Goal: Task Accomplishment & Management: Use online tool/utility

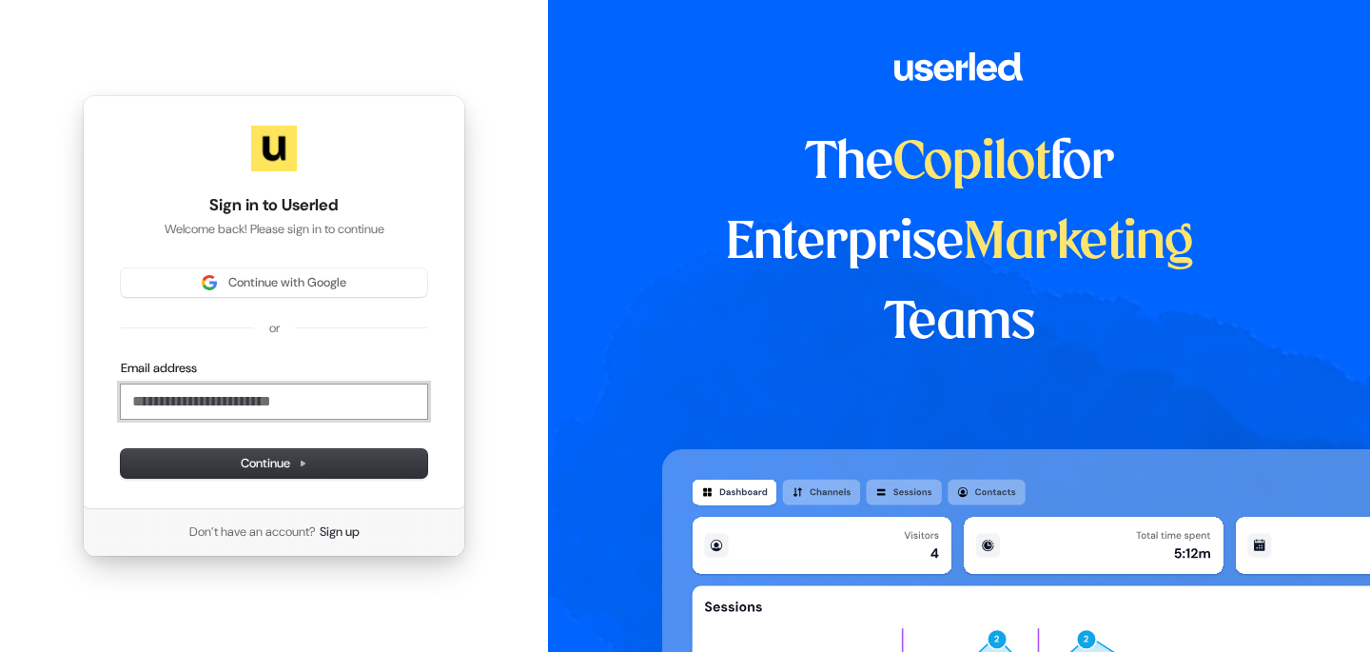
click at [321, 395] on input "Email address" at bounding box center [274, 401] width 306 height 34
type input "*"
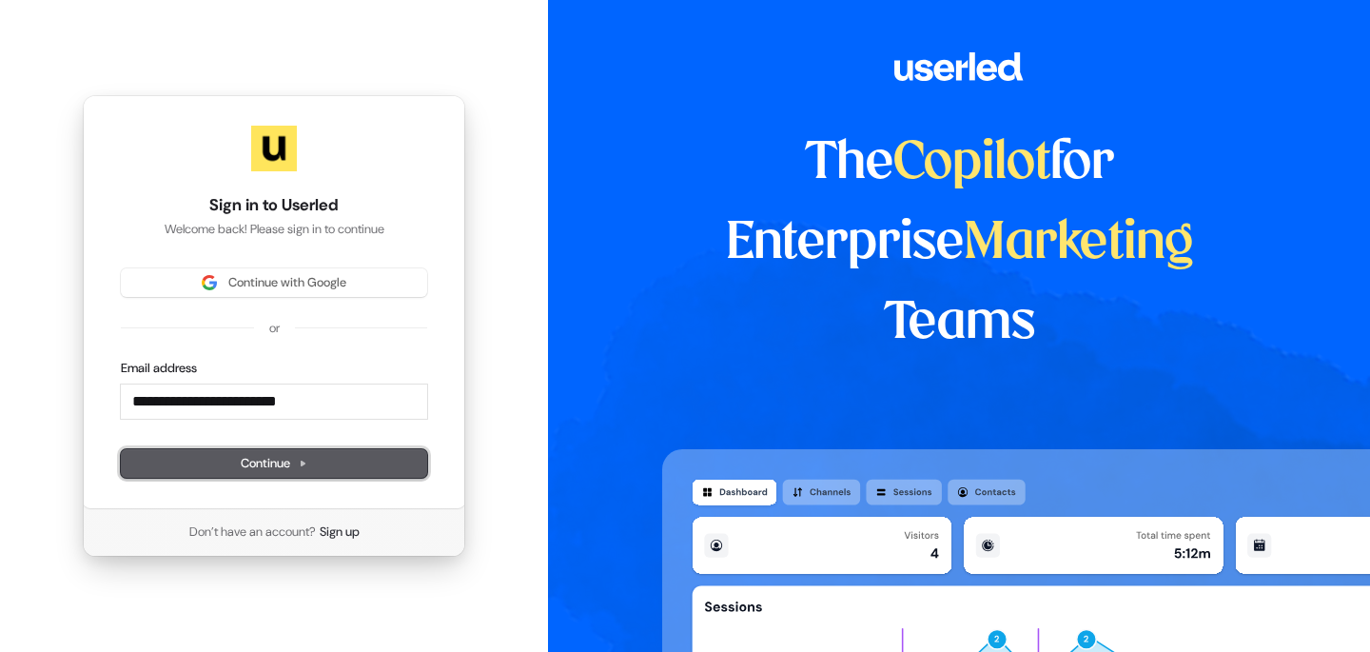
click at [302, 455] on span "Continue" at bounding box center [274, 463] width 67 height 17
type input "**********"
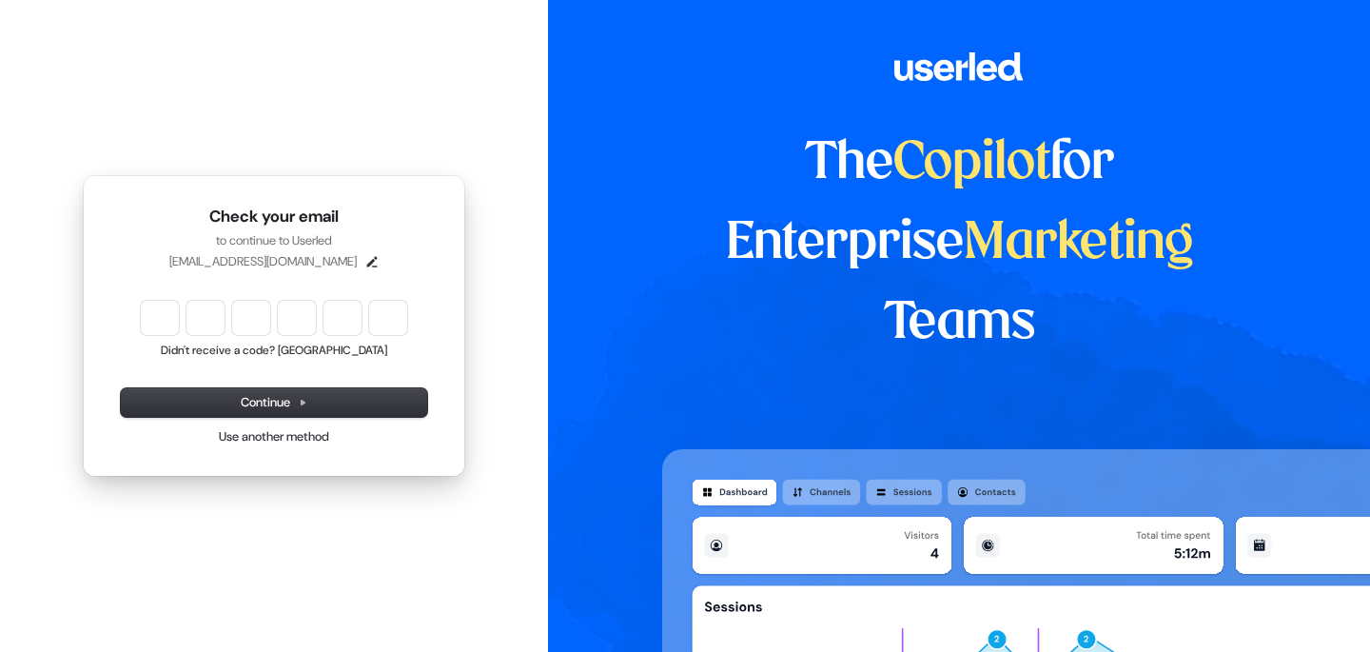
click at [165, 324] on input "Enter verification code" at bounding box center [274, 318] width 266 height 34
type input "******"
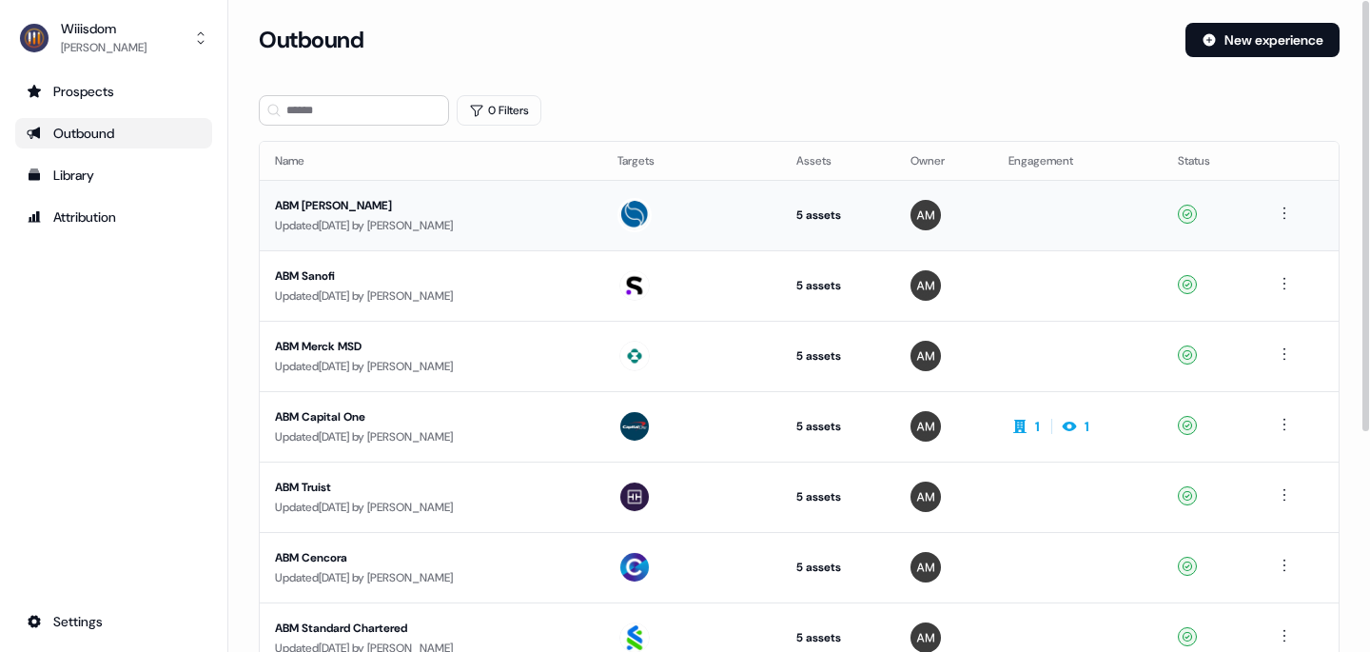
click at [319, 205] on div "ABM [PERSON_NAME]" at bounding box center [431, 205] width 312 height 19
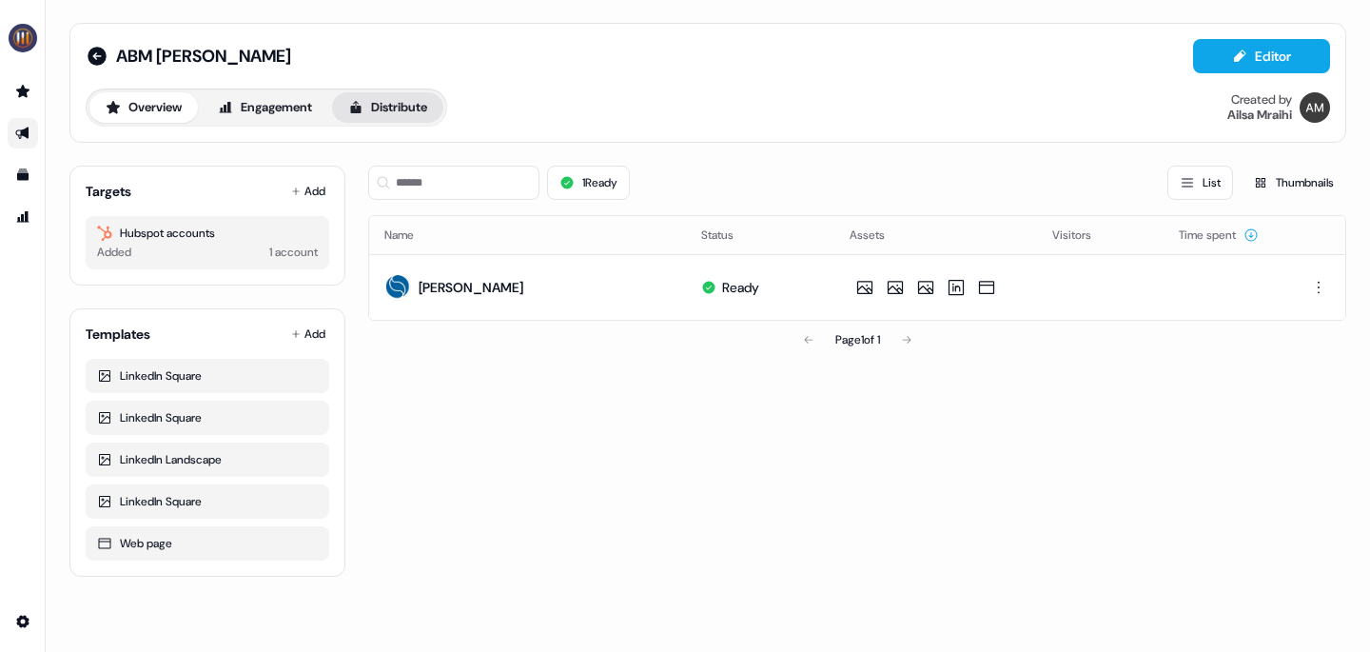
click at [426, 113] on button "Distribute" at bounding box center [387, 107] width 111 height 30
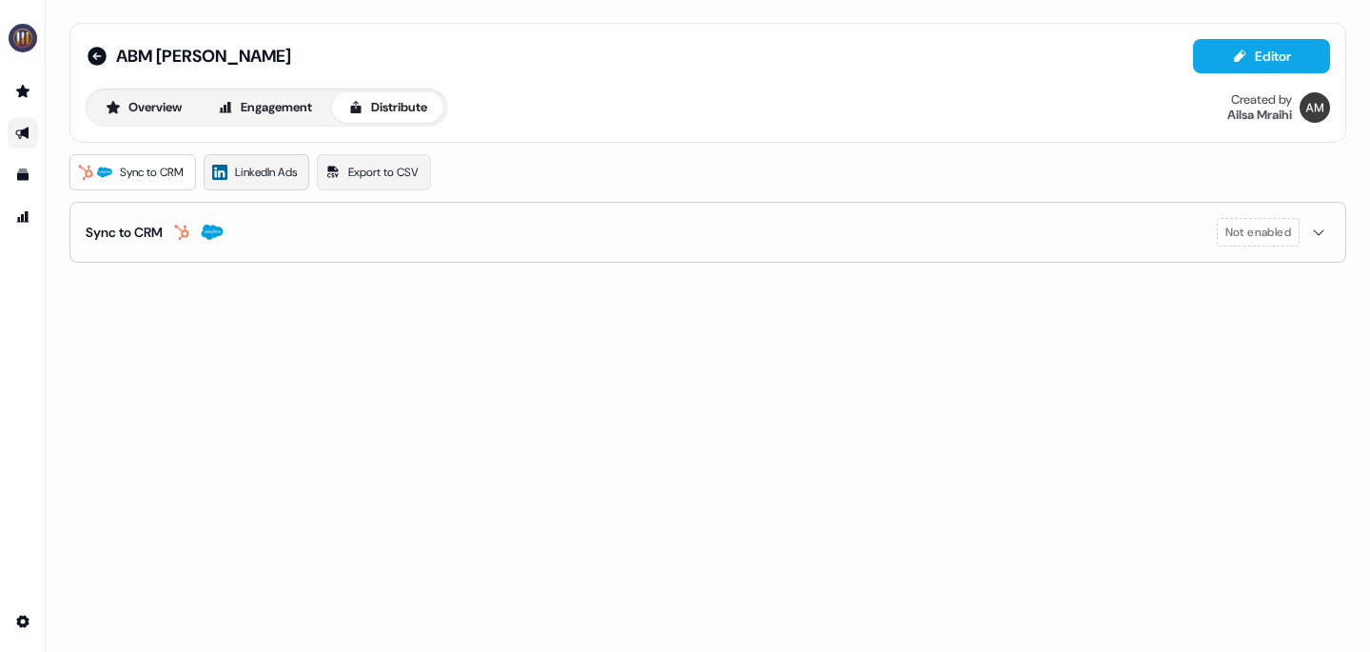
click at [266, 176] on span "LinkedIn Ads" at bounding box center [266, 172] width 62 height 19
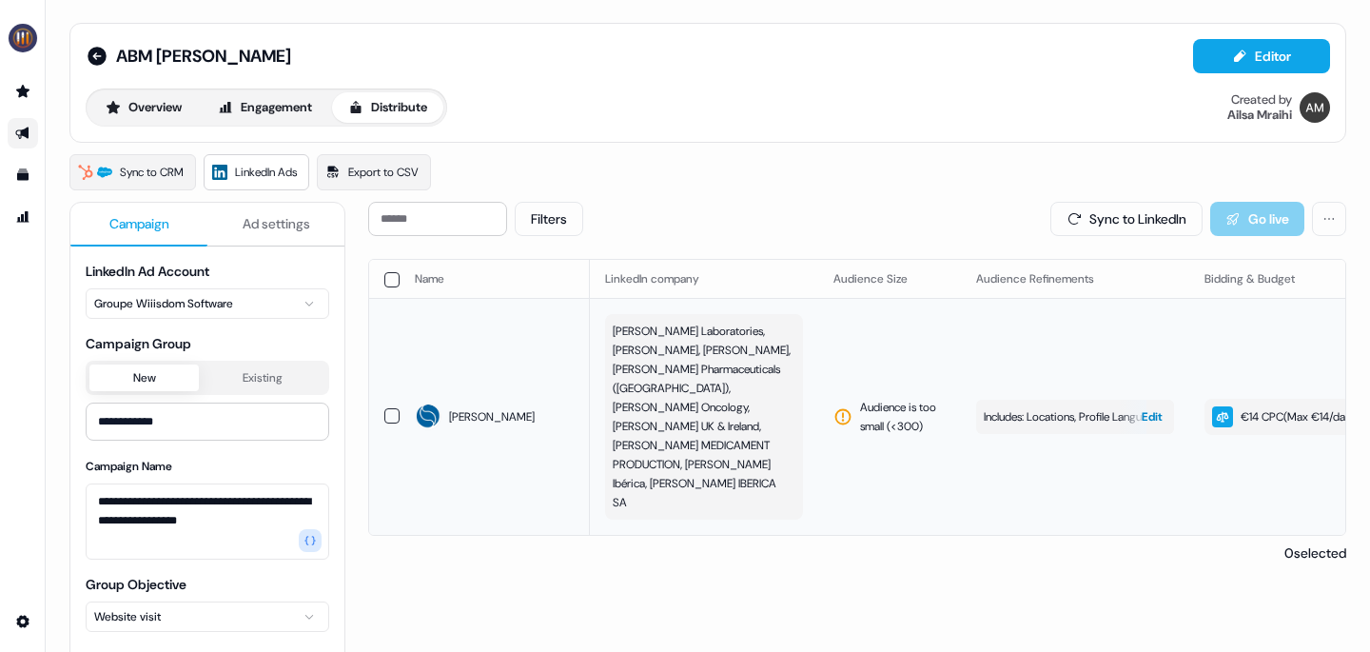
click at [1158, 407] on span "Edit" at bounding box center [1152, 416] width 21 height 19
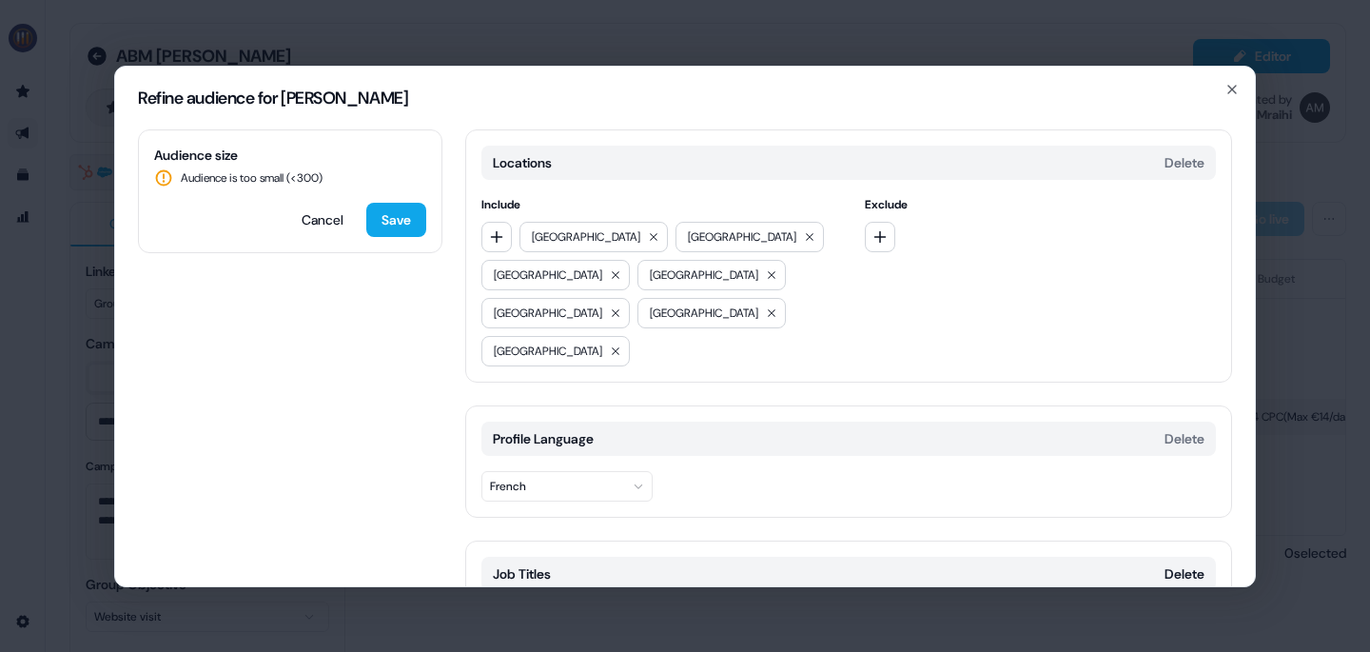
scroll to position [6, 0]
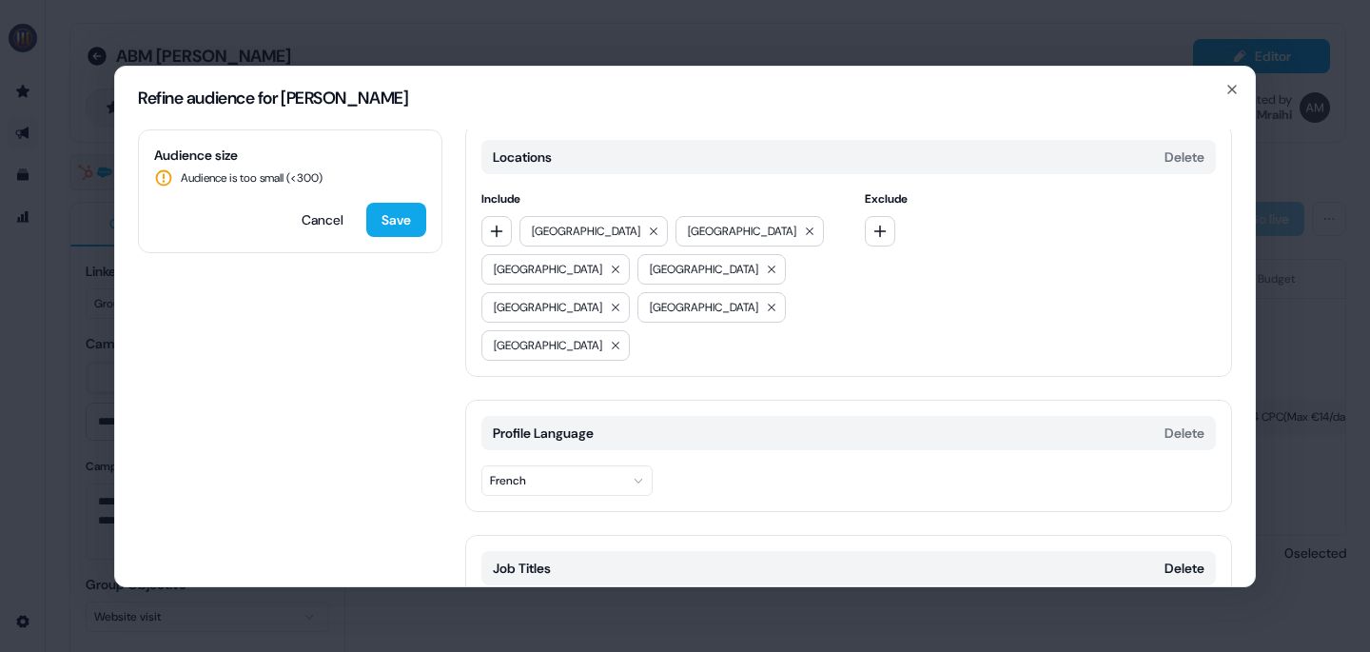
click at [608, 465] on button "French" at bounding box center [566, 480] width 171 height 30
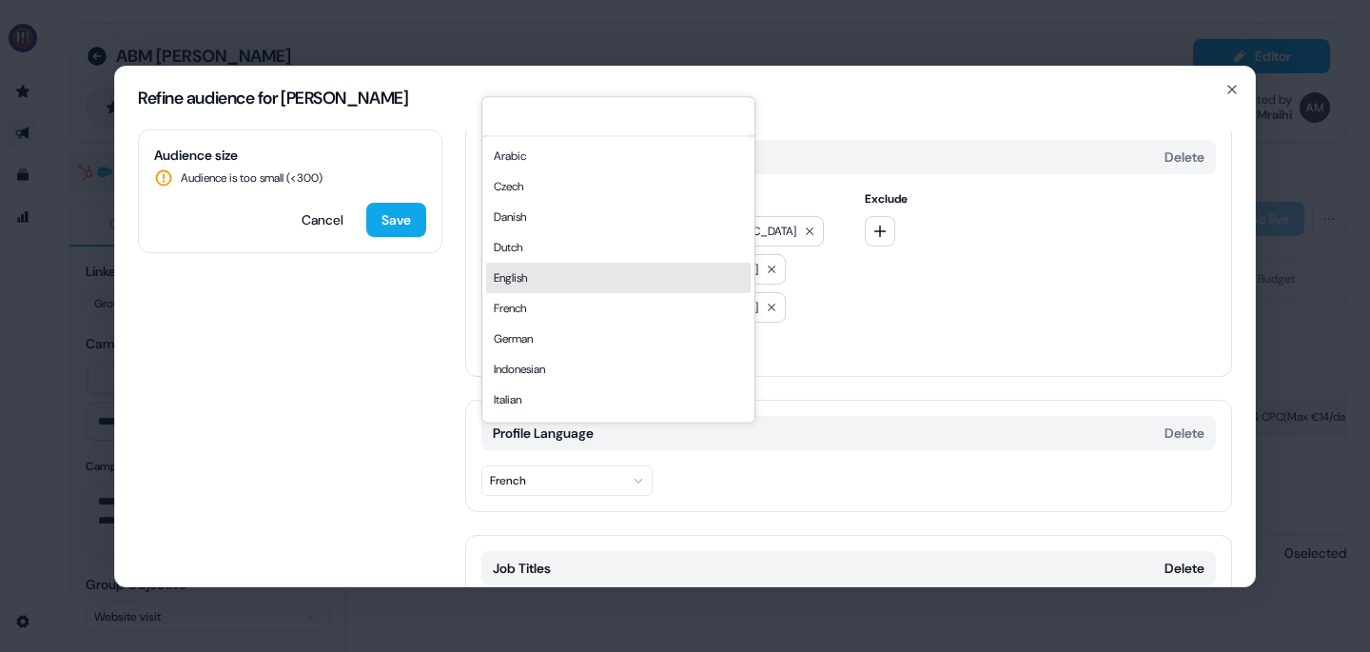
click at [540, 265] on div "English" at bounding box center [618, 278] width 265 height 30
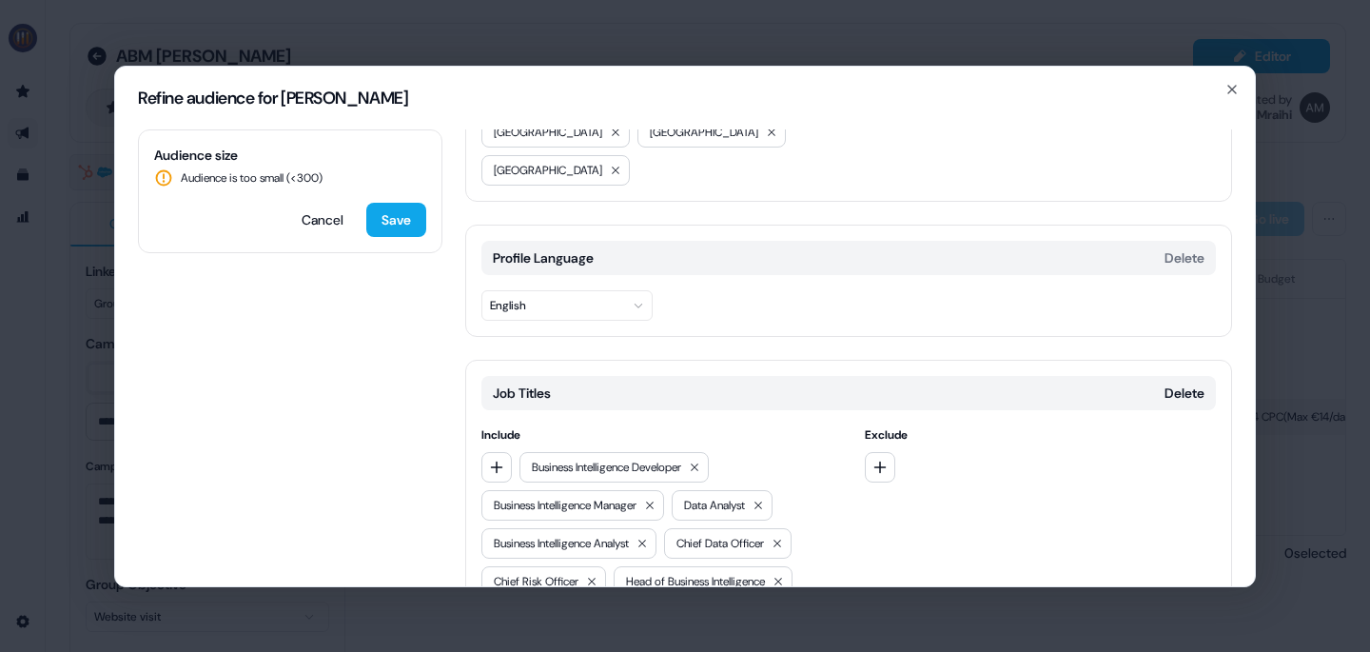
scroll to position [238, 0]
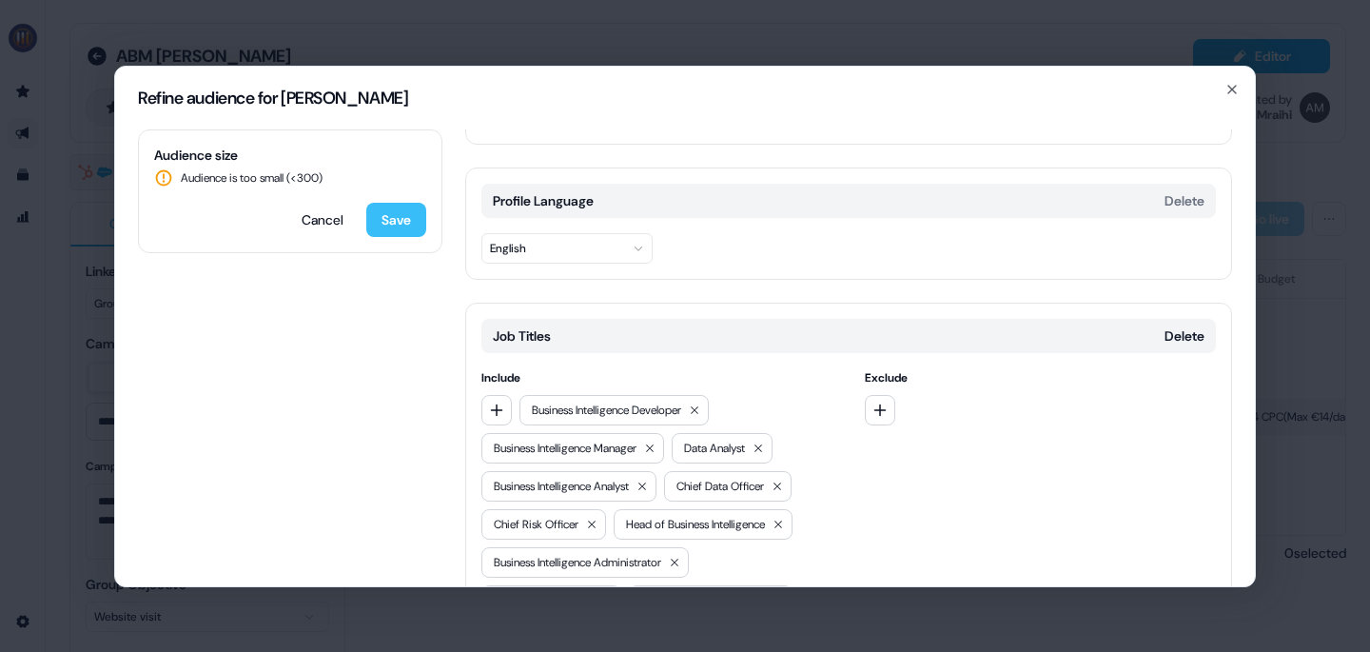
click at [407, 223] on button "Save" at bounding box center [396, 220] width 60 height 34
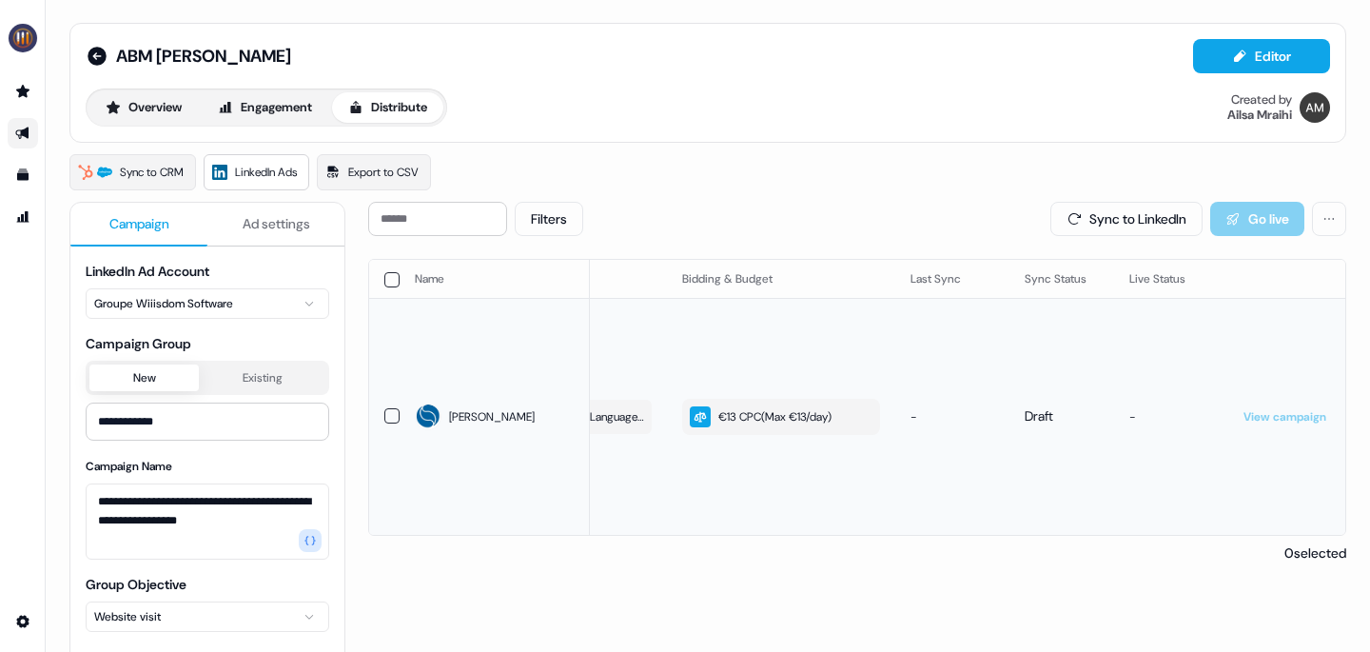
scroll to position [0, 0]
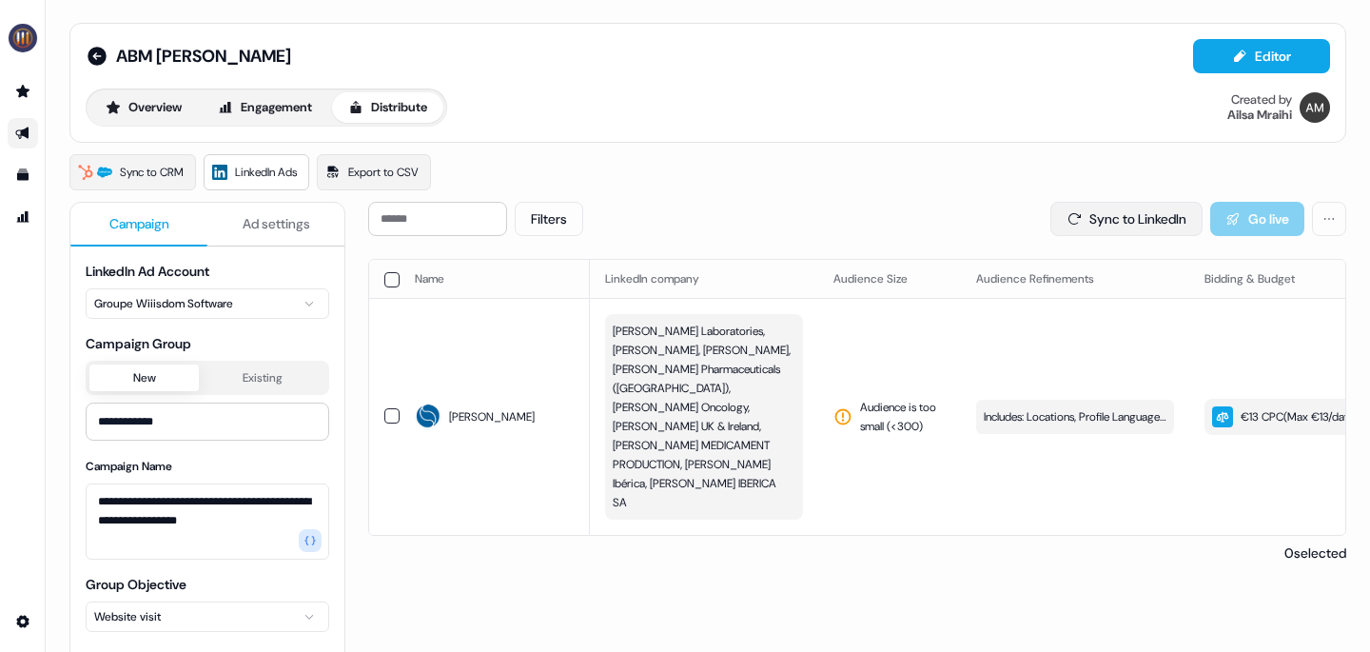
click at [1069, 225] on button "Sync to LinkedIn" at bounding box center [1126, 219] width 152 height 34
click at [97, 55] on icon at bounding box center [97, 56] width 23 height 23
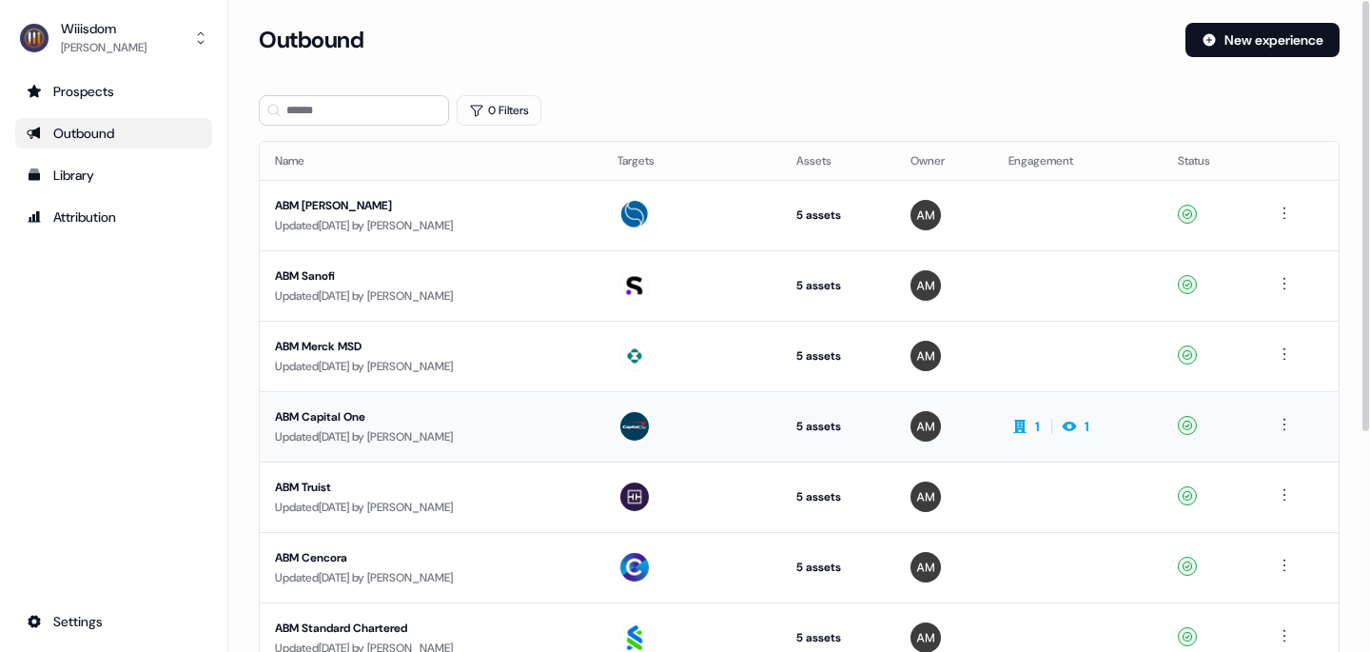
scroll to position [21, 0]
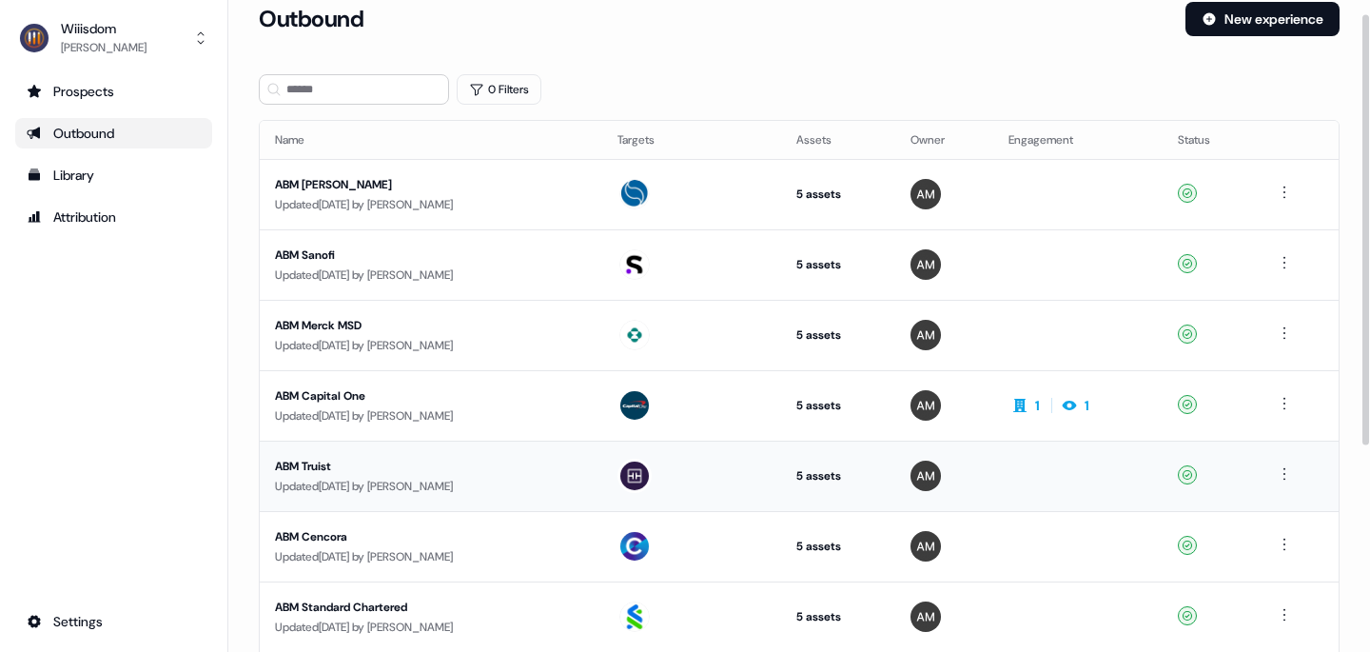
click at [305, 462] on div "ABM Truist" at bounding box center [431, 466] width 312 height 19
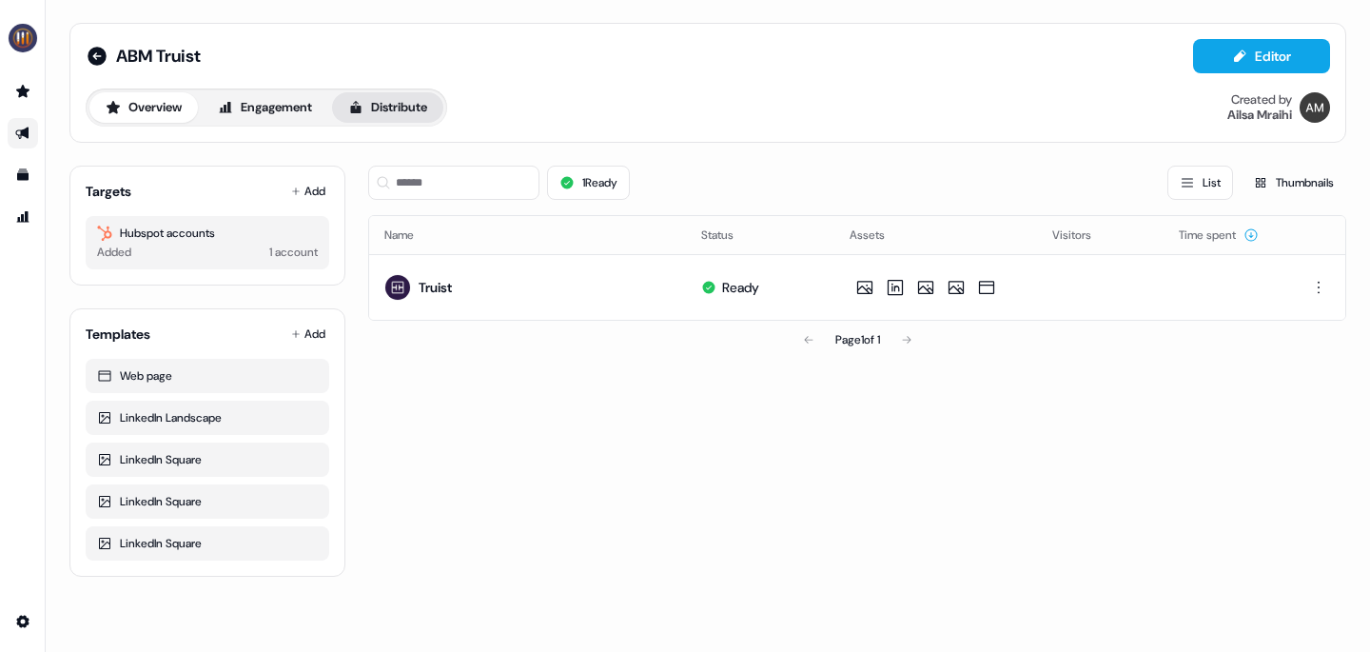
click at [425, 110] on button "Distribute" at bounding box center [387, 107] width 111 height 30
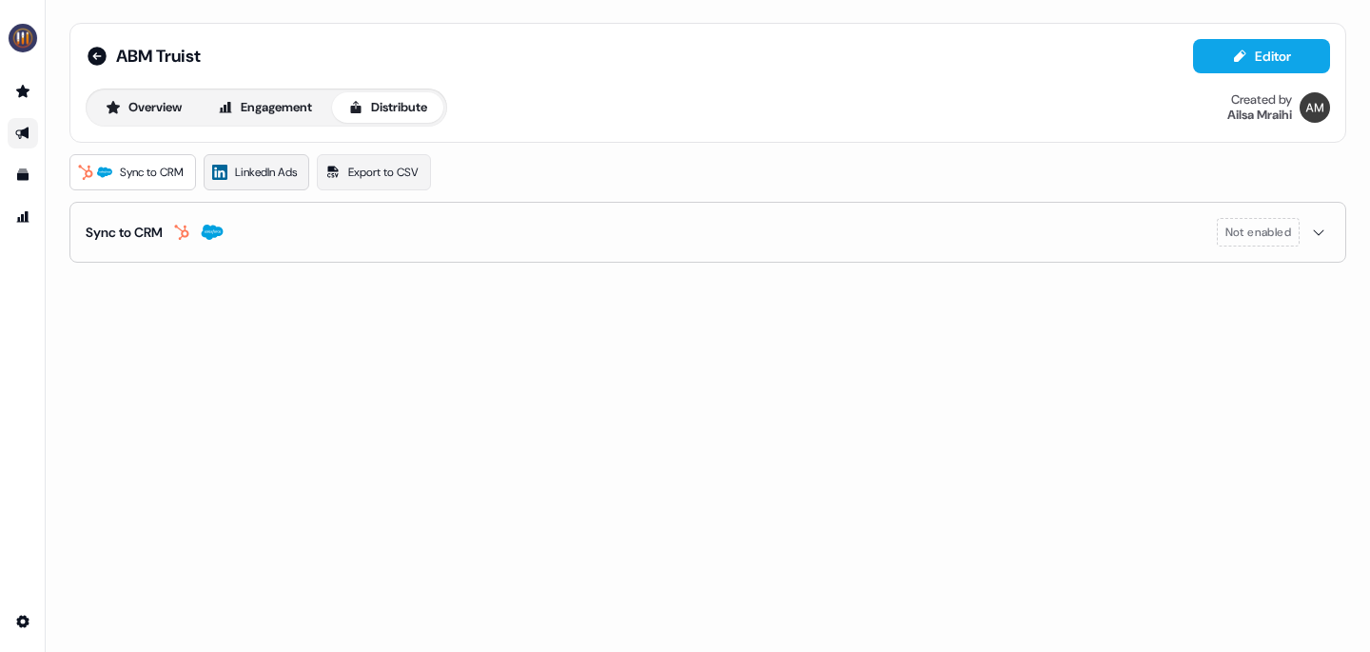
click at [275, 169] on span "LinkedIn Ads" at bounding box center [266, 172] width 62 height 19
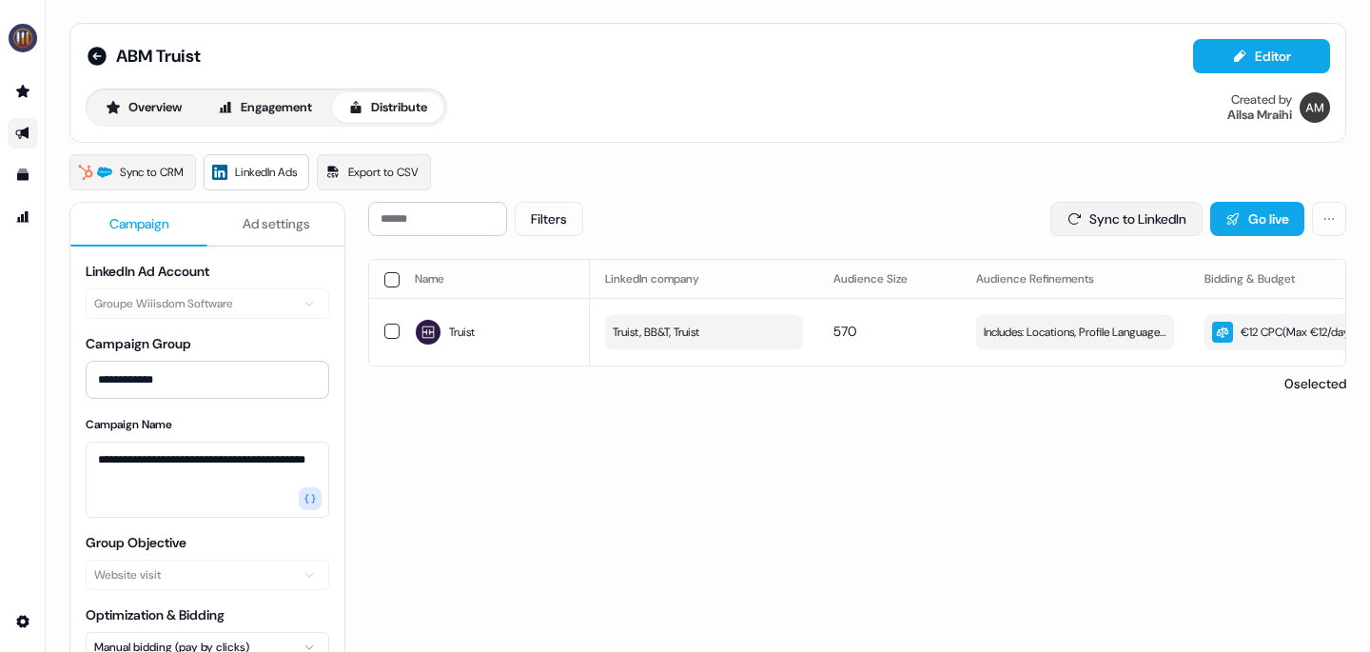
click at [1130, 217] on button "Sync to LinkedIn" at bounding box center [1126, 219] width 152 height 34
click at [102, 55] on icon at bounding box center [97, 56] width 19 height 19
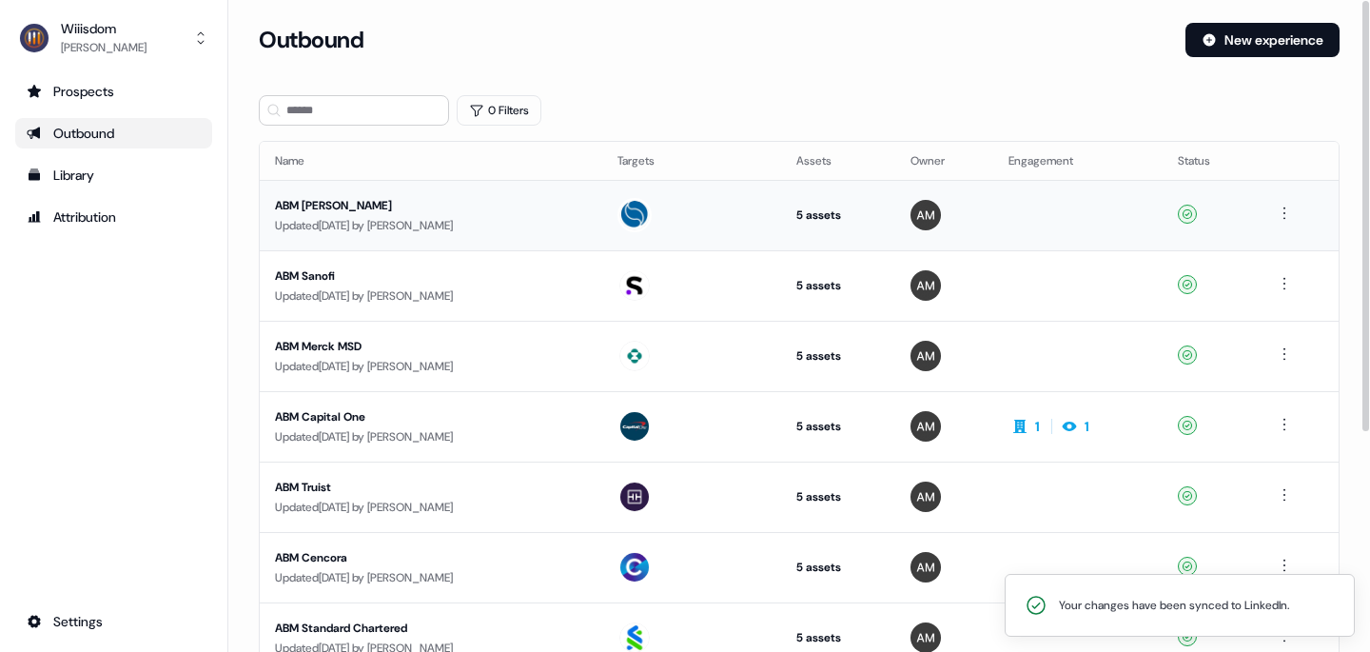
click at [342, 199] on div "ABM [PERSON_NAME]" at bounding box center [431, 205] width 312 height 19
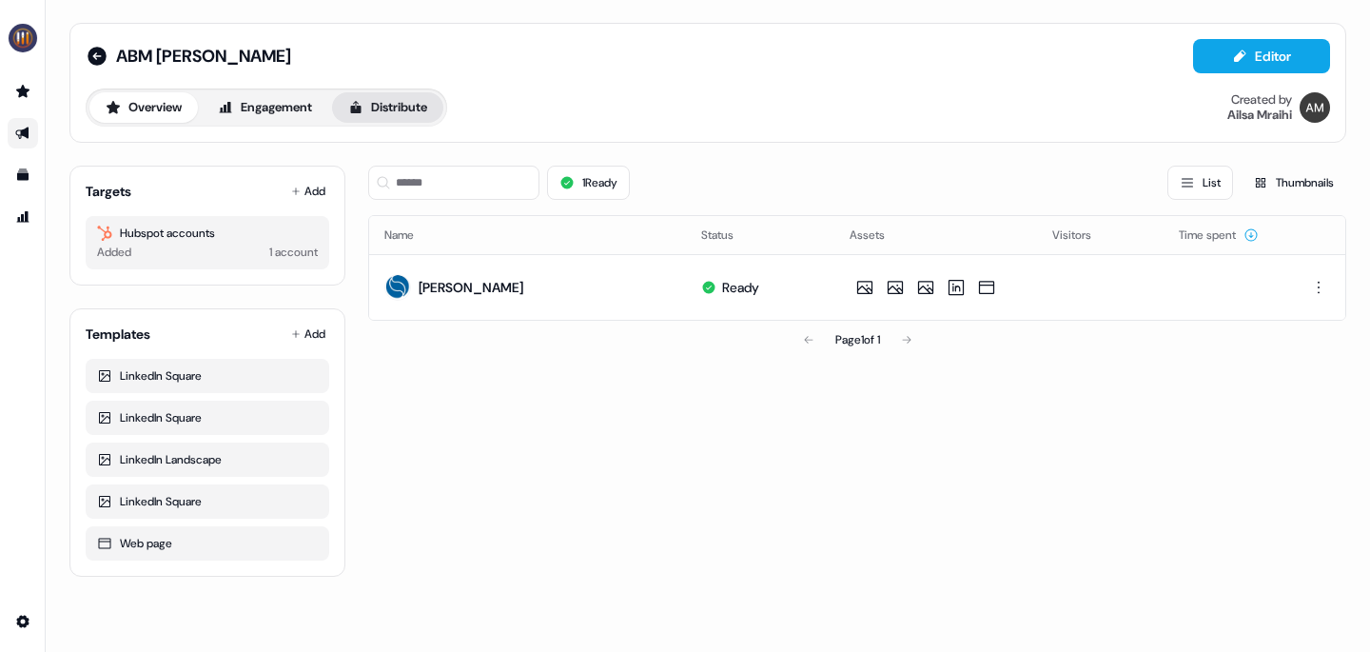
click at [386, 111] on button "Distribute" at bounding box center [387, 107] width 111 height 30
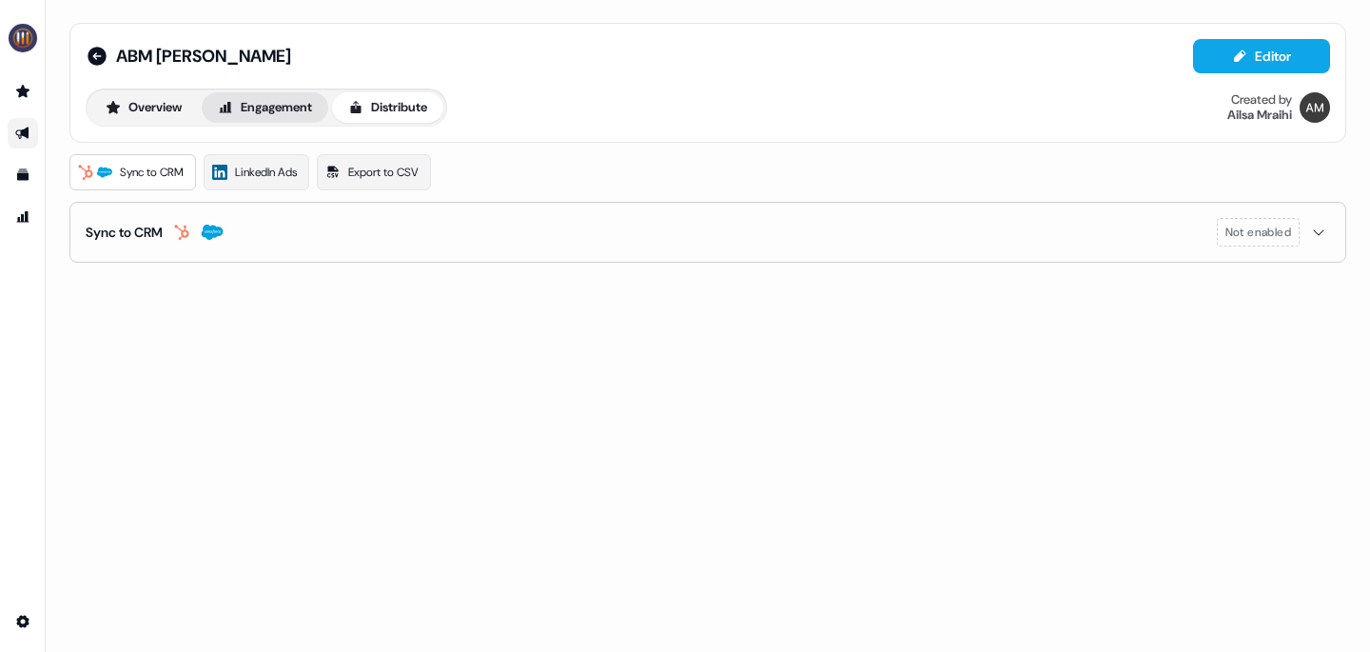
click at [282, 118] on button "Engagement" at bounding box center [265, 107] width 127 height 30
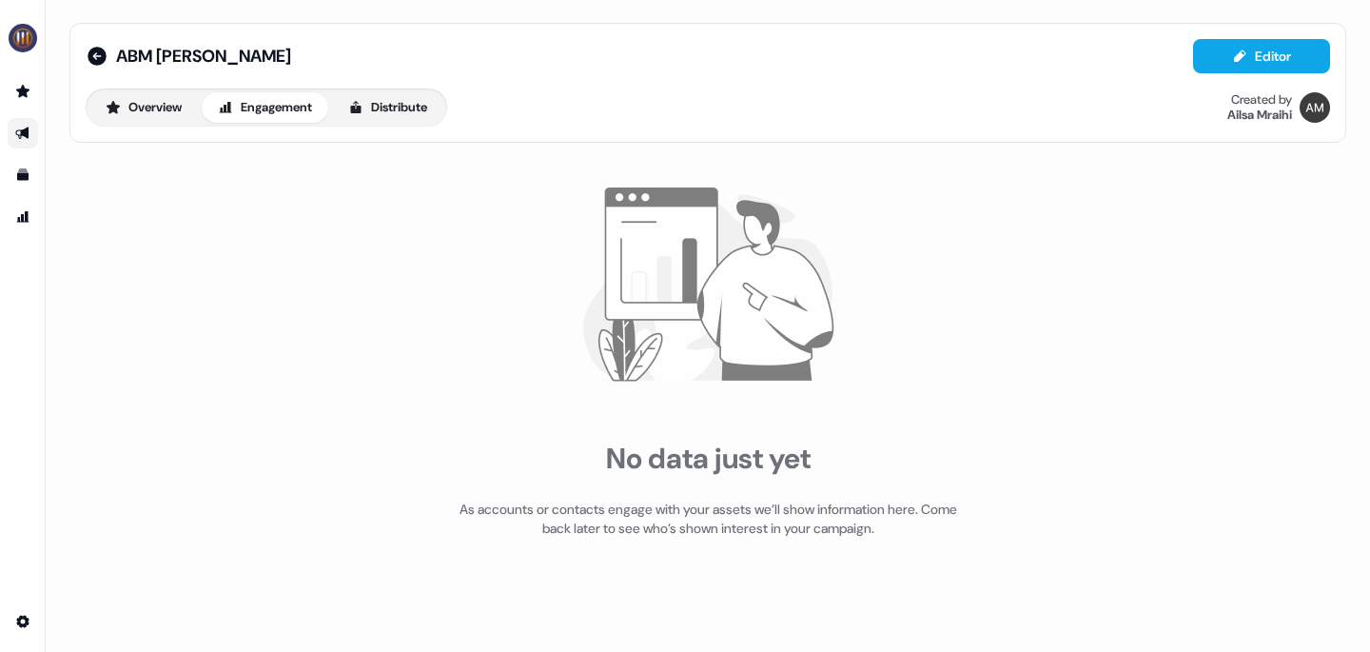
click at [282, 168] on div "No data just yet As accounts or contacts engage with your assets we’ll show inf…" at bounding box center [707, 362] width 1277 height 425
click at [415, 92] on button "Distribute" at bounding box center [387, 107] width 111 height 30
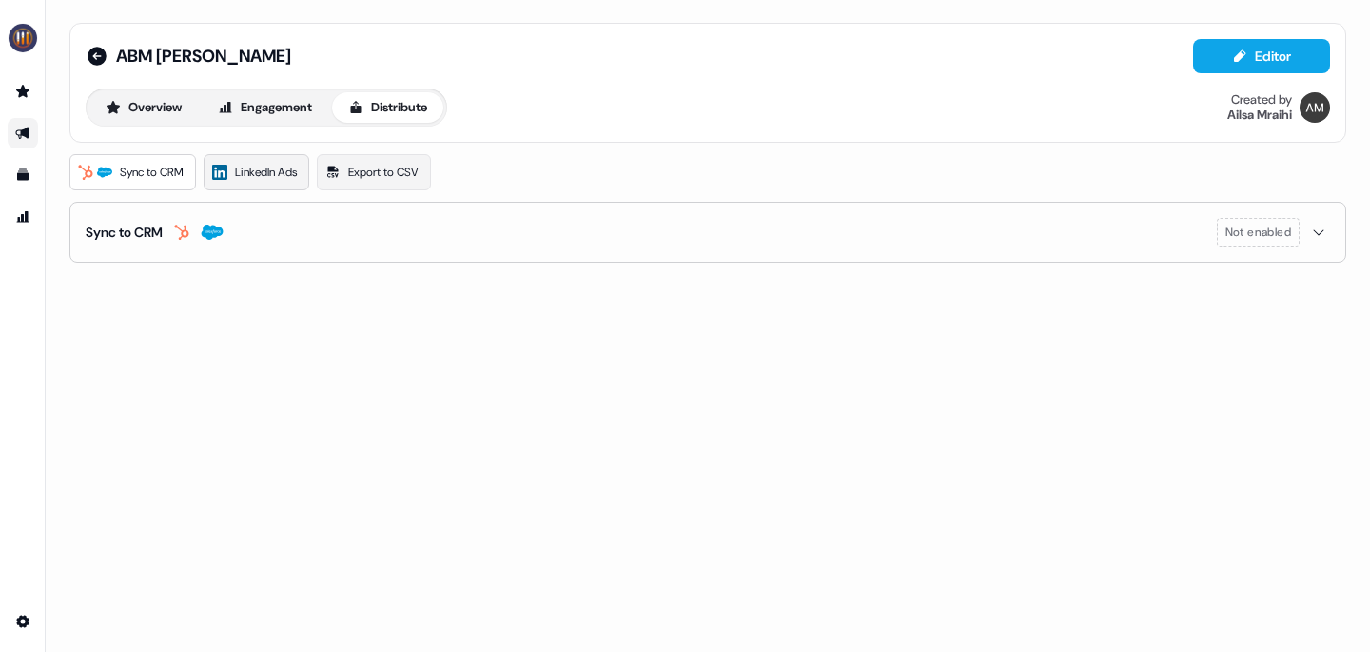
click at [279, 174] on span "LinkedIn Ads" at bounding box center [266, 172] width 62 height 19
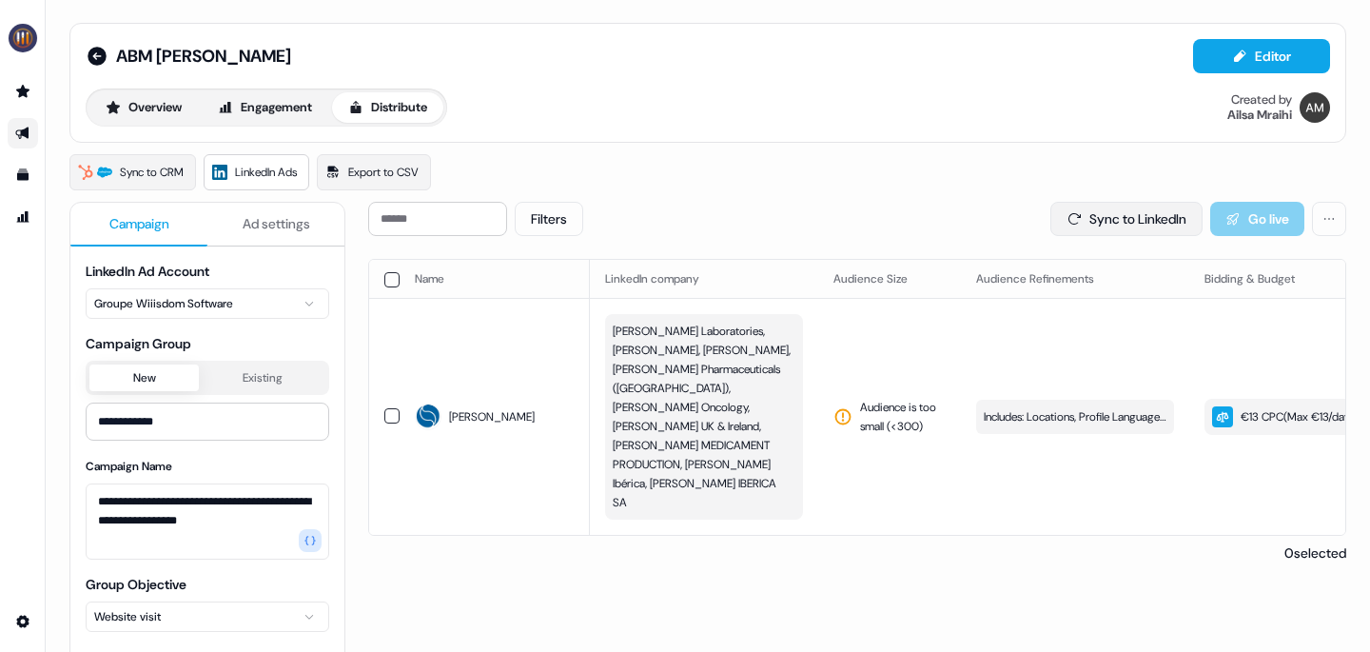
click at [1091, 224] on button "Sync to LinkedIn" at bounding box center [1126, 219] width 152 height 34
click at [1069, 213] on button "Sync to LinkedIn" at bounding box center [1126, 219] width 152 height 34
drag, startPoint x: 92, startPoint y: 60, endPoint x: 105, endPoint y: 66, distance: 13.6
click at [92, 60] on icon at bounding box center [97, 56] width 19 height 19
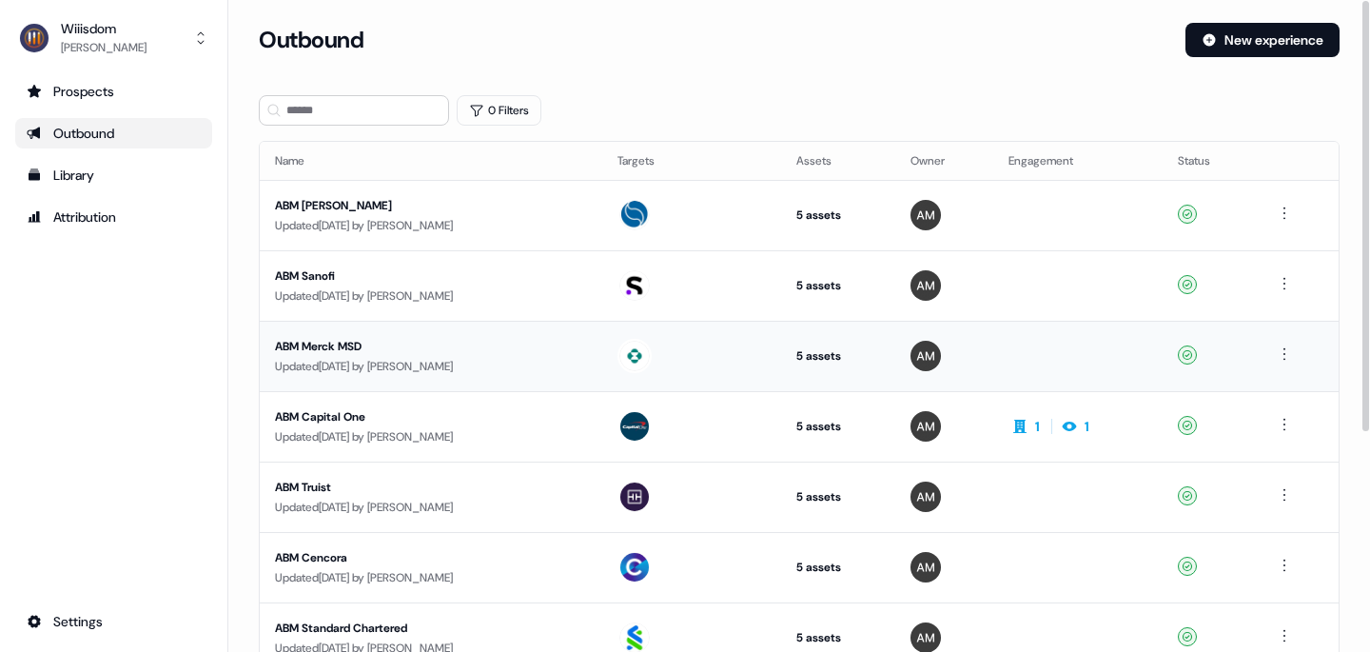
click at [333, 350] on div "ABM Merck MSD" at bounding box center [431, 346] width 312 height 19
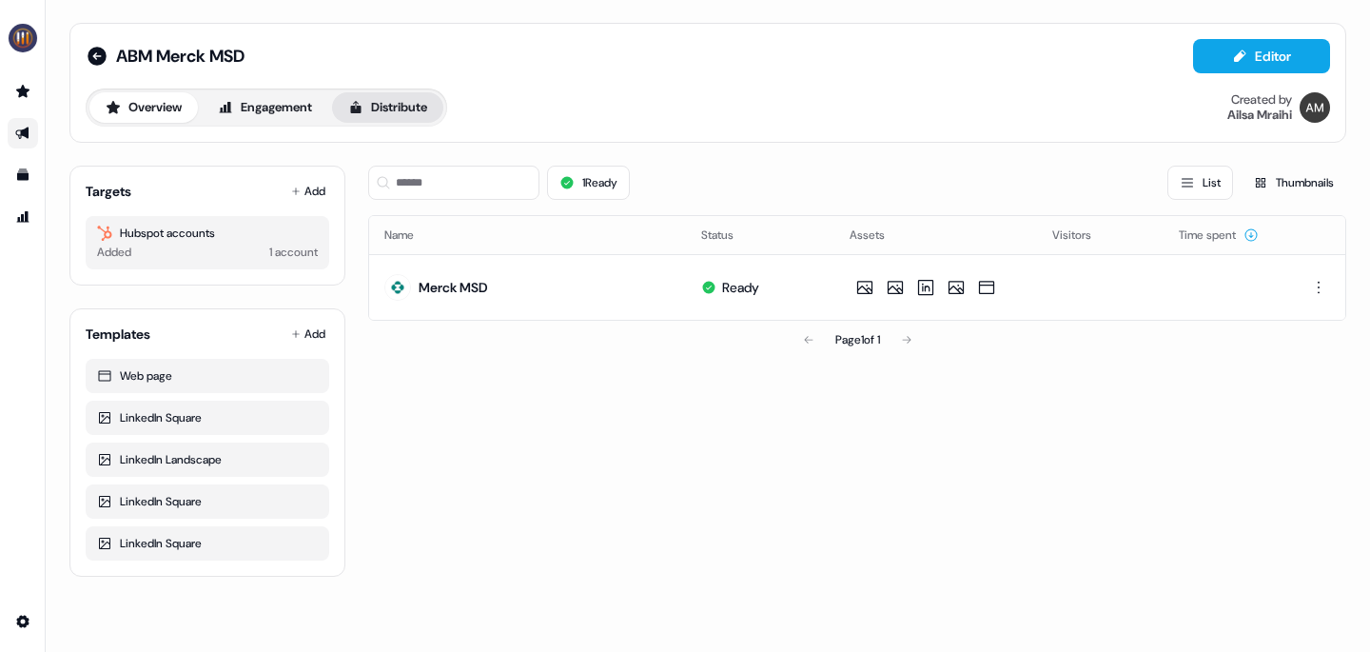
click at [413, 109] on button "Distribute" at bounding box center [387, 107] width 111 height 30
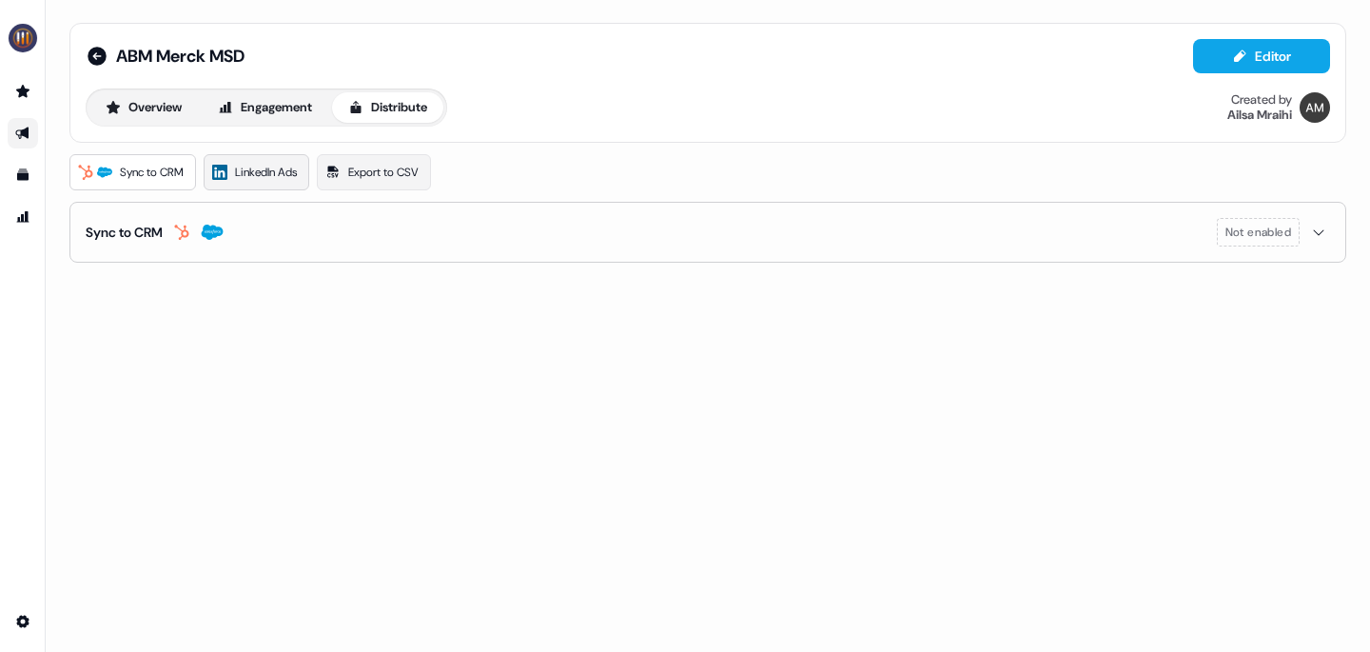
click at [270, 177] on span "LinkedIn Ads" at bounding box center [266, 172] width 62 height 19
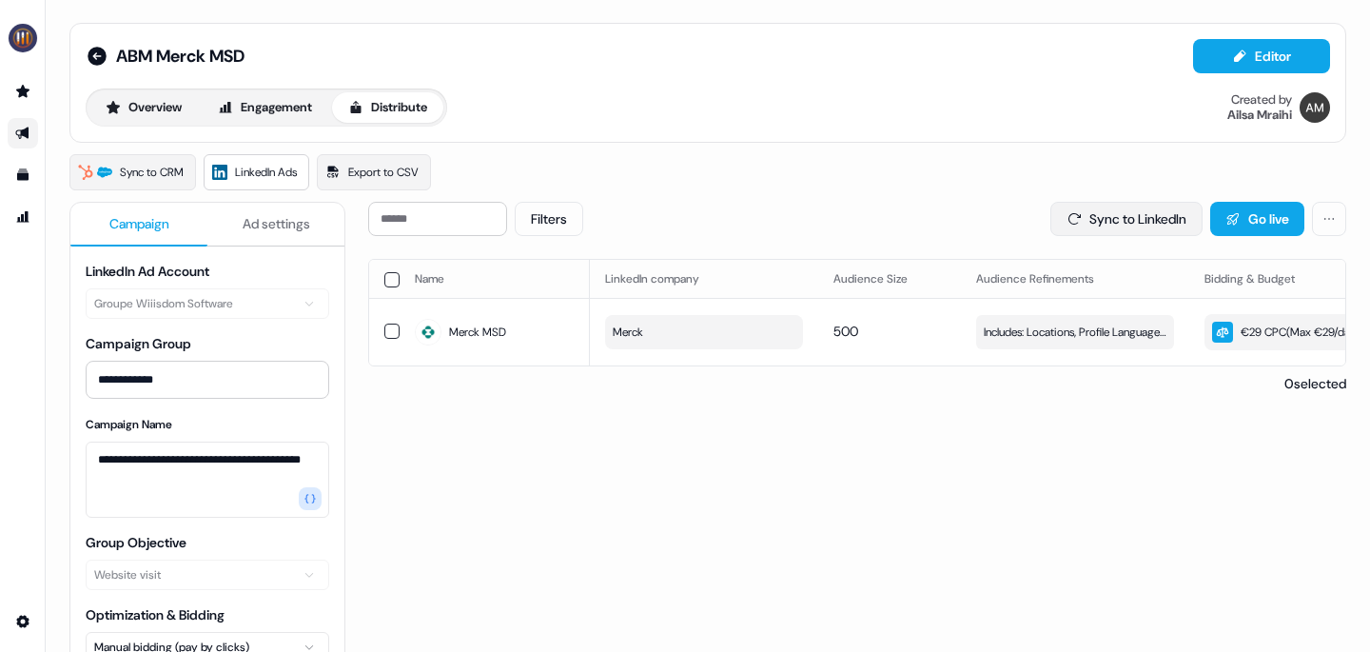
click at [1128, 225] on button "Sync to LinkedIn" at bounding box center [1126, 219] width 152 height 34
click at [99, 54] on icon at bounding box center [97, 56] width 19 height 19
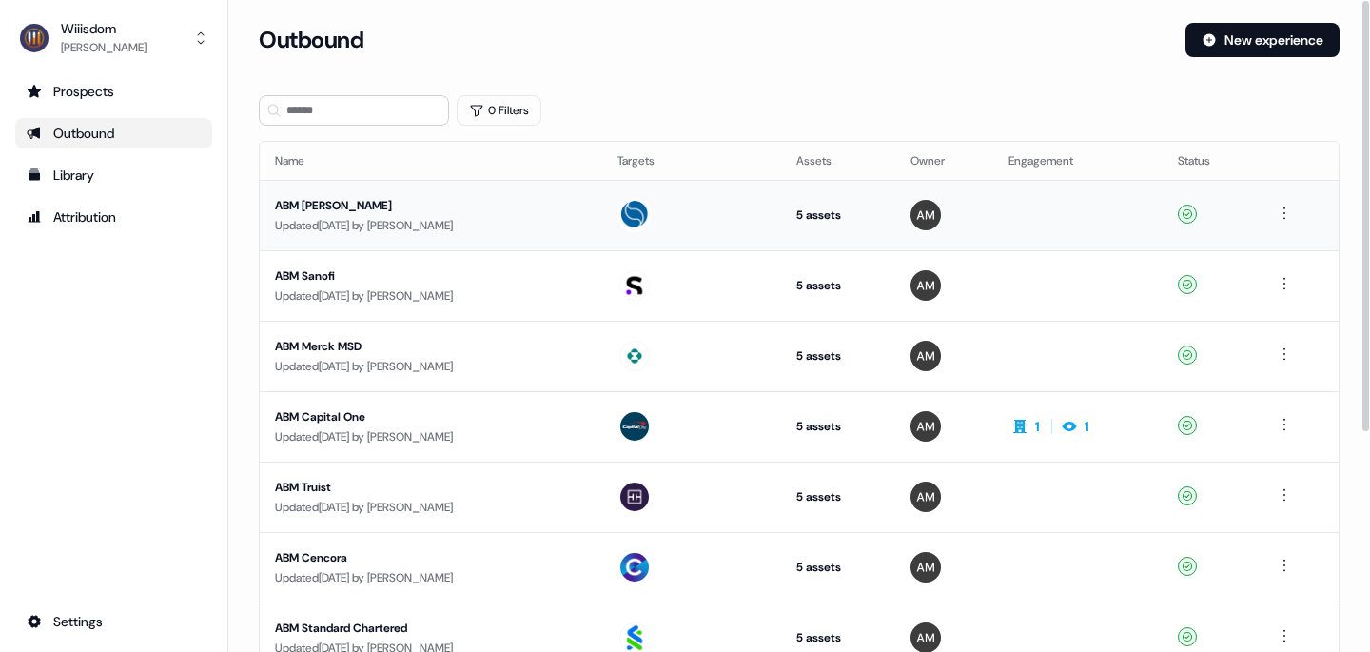
click at [345, 200] on div "ABM [PERSON_NAME]" at bounding box center [431, 205] width 312 height 19
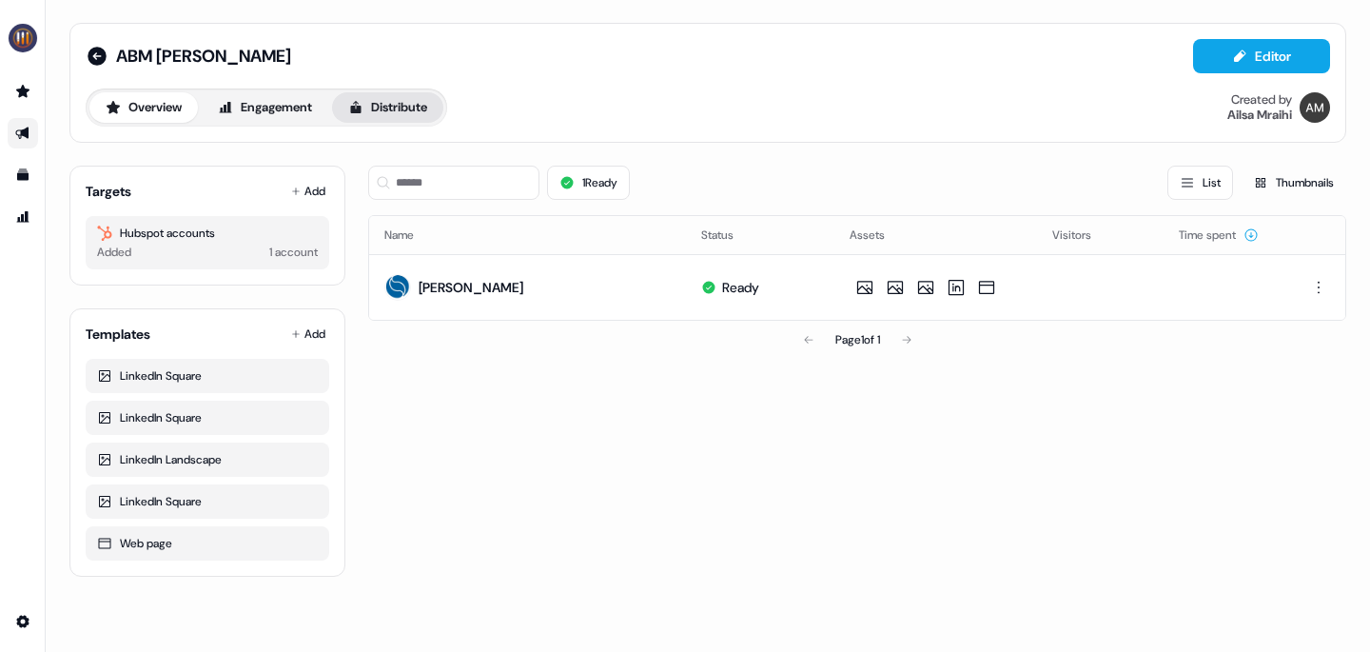
click at [429, 112] on button "Distribute" at bounding box center [387, 107] width 111 height 30
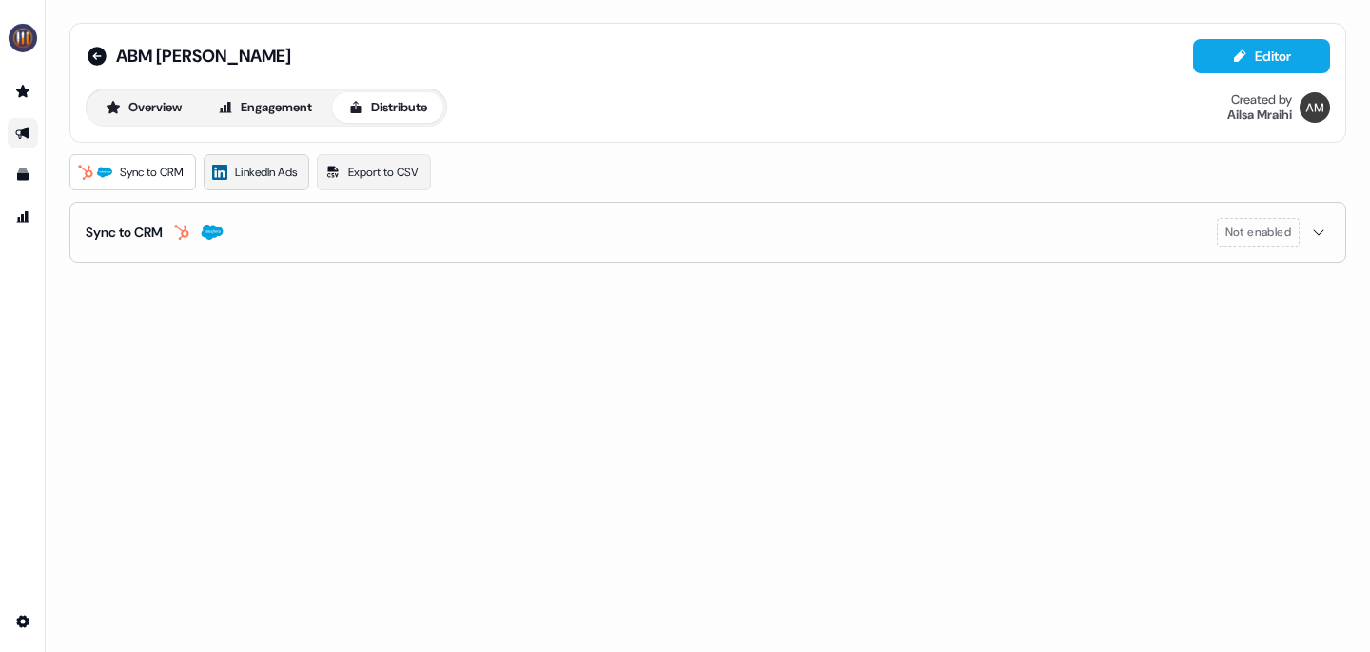
click at [276, 173] on span "LinkedIn Ads" at bounding box center [266, 172] width 62 height 19
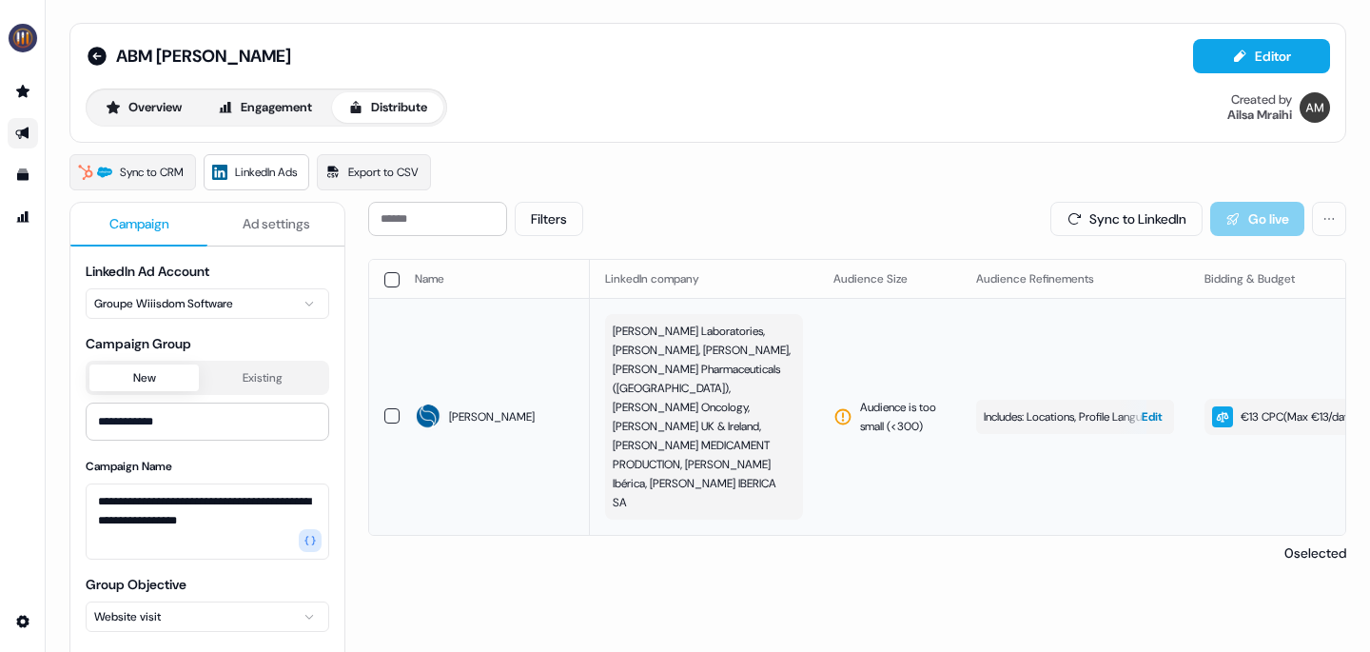
click at [1153, 407] on span "Edit" at bounding box center [1152, 416] width 21 height 19
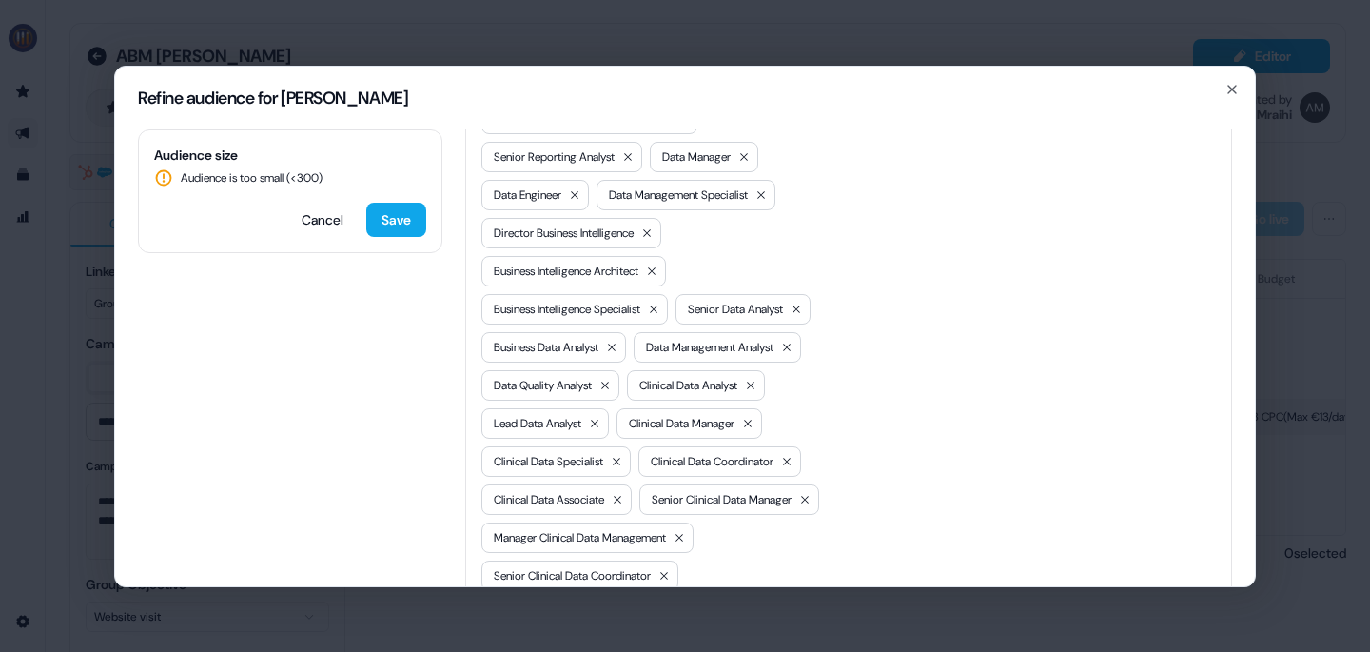
scroll to position [1049, 0]
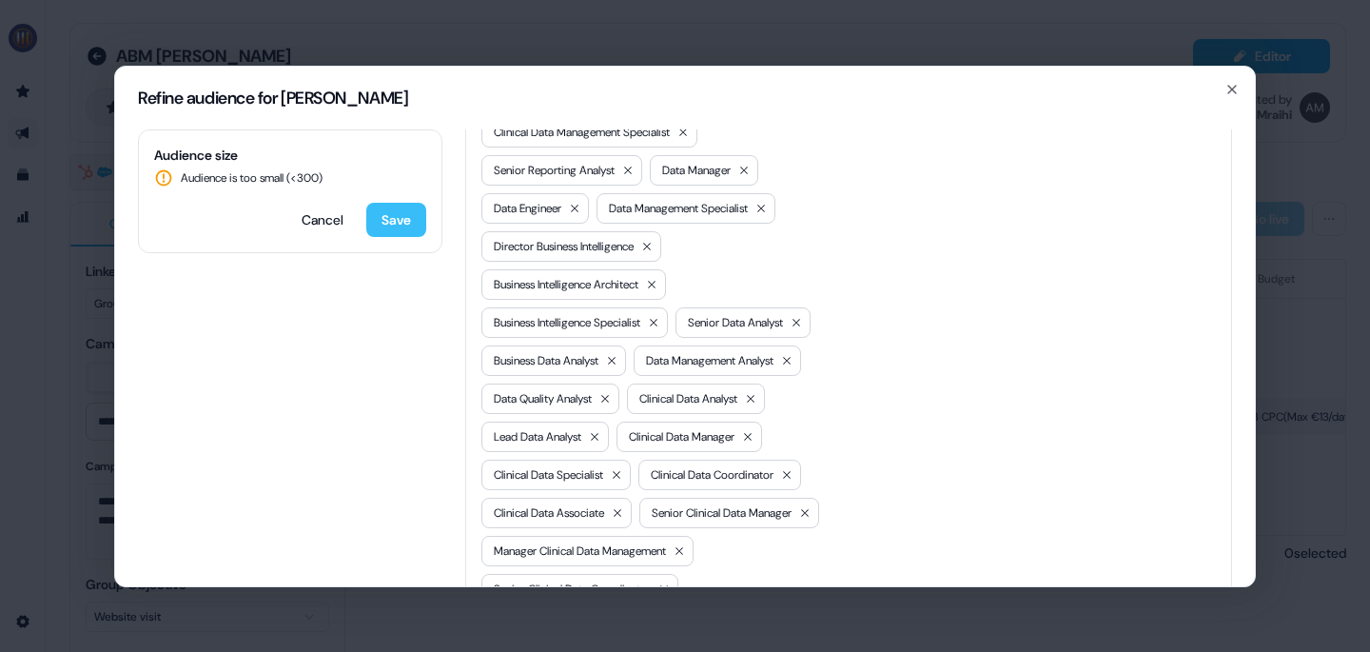
click at [379, 225] on button "Save" at bounding box center [396, 220] width 60 height 34
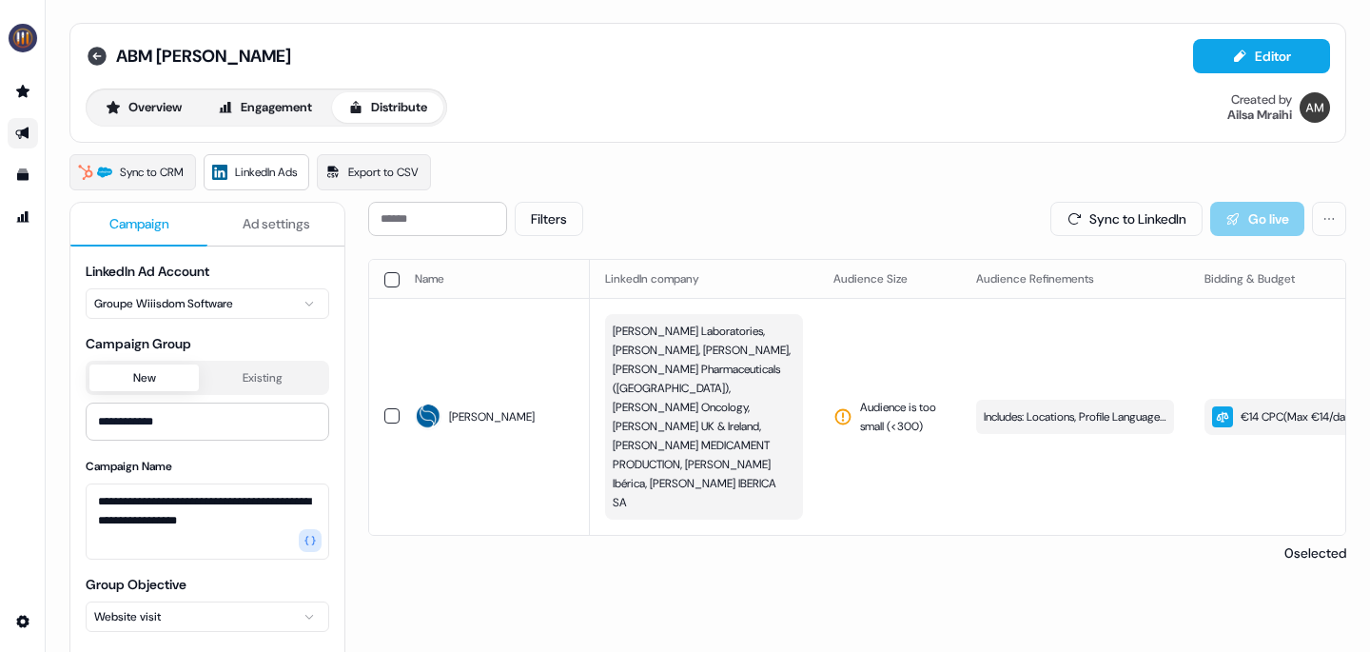
click at [96, 49] on icon at bounding box center [97, 56] width 19 height 19
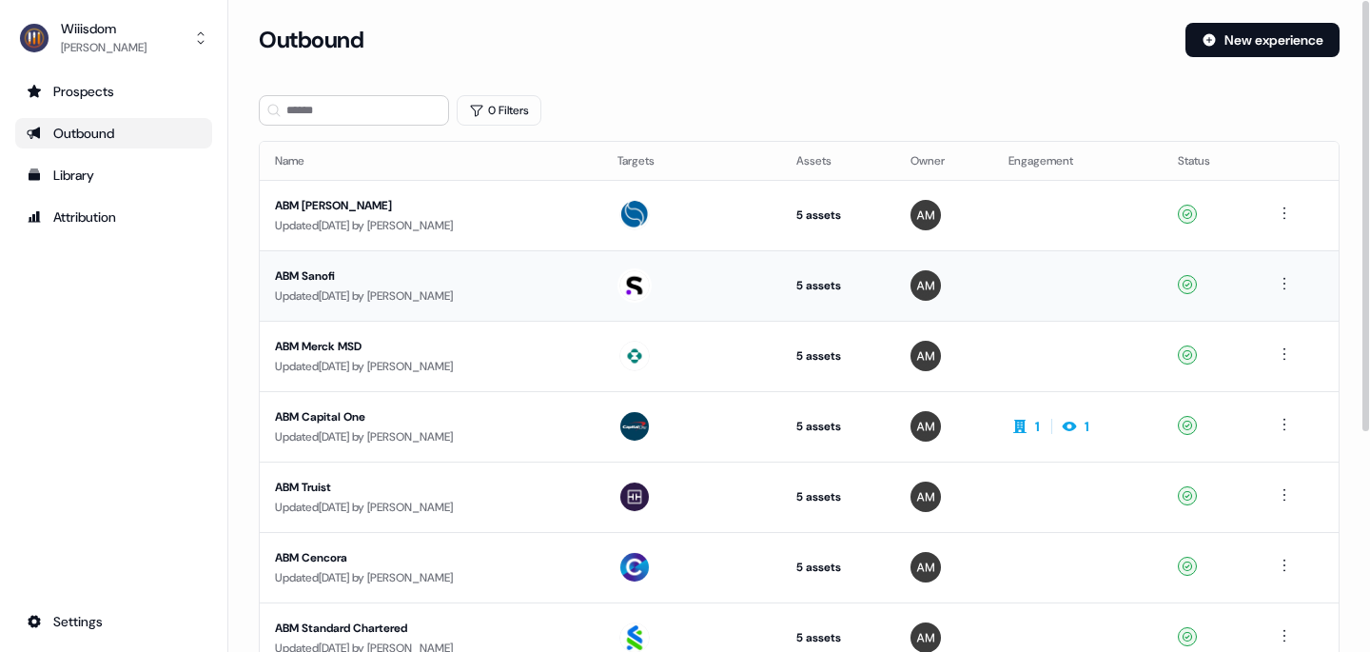
click at [292, 277] on div "ABM Sanofi" at bounding box center [431, 275] width 312 height 19
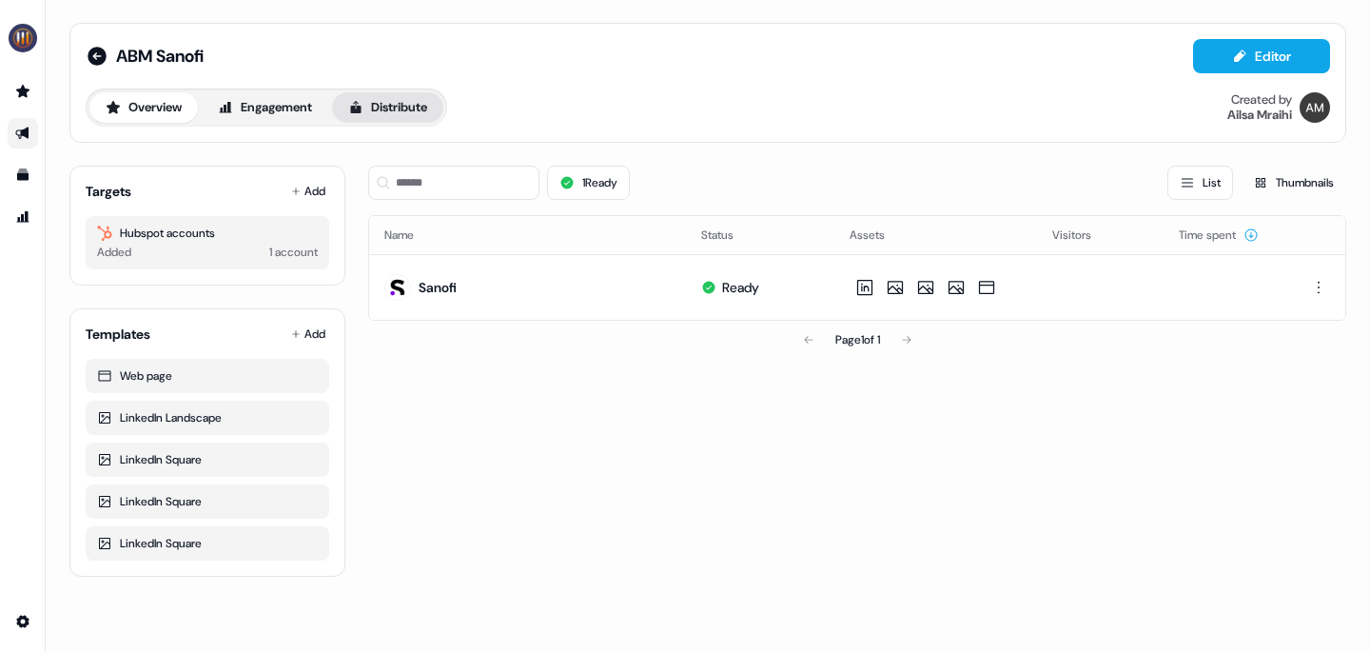
click at [415, 102] on button "Distribute" at bounding box center [387, 107] width 111 height 30
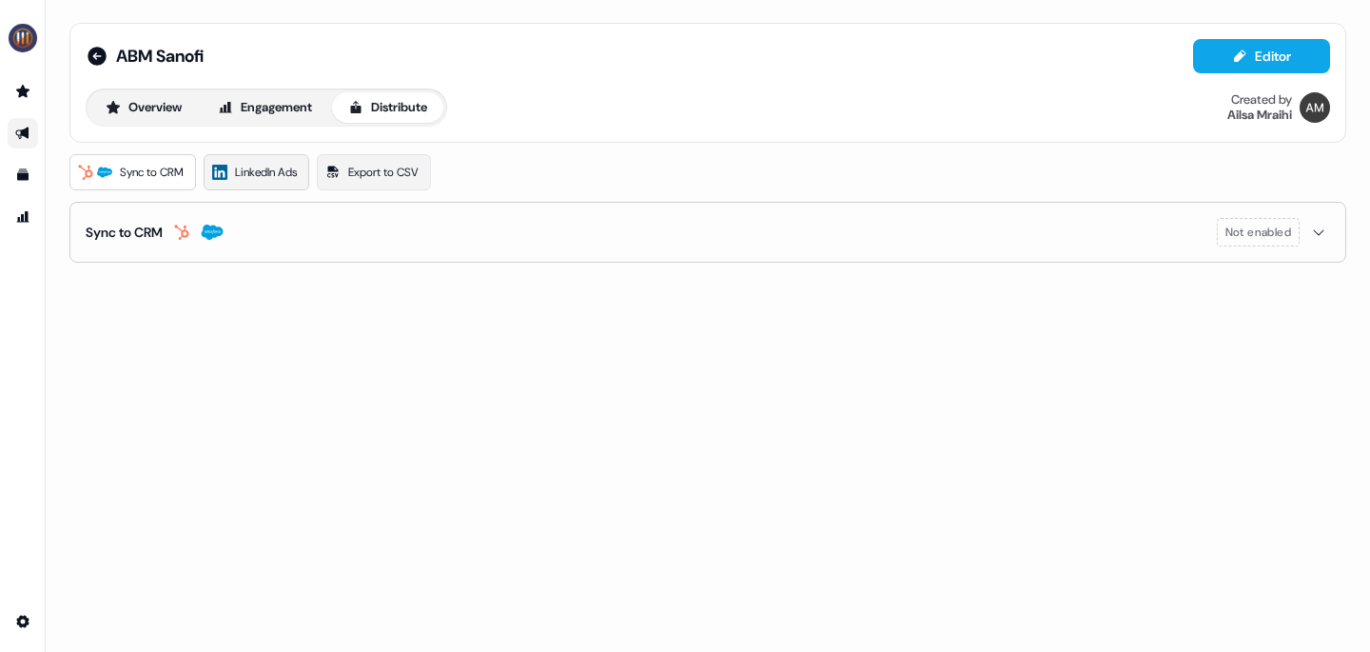
click at [249, 162] on link "LinkedIn Ads" at bounding box center [257, 172] width 106 height 36
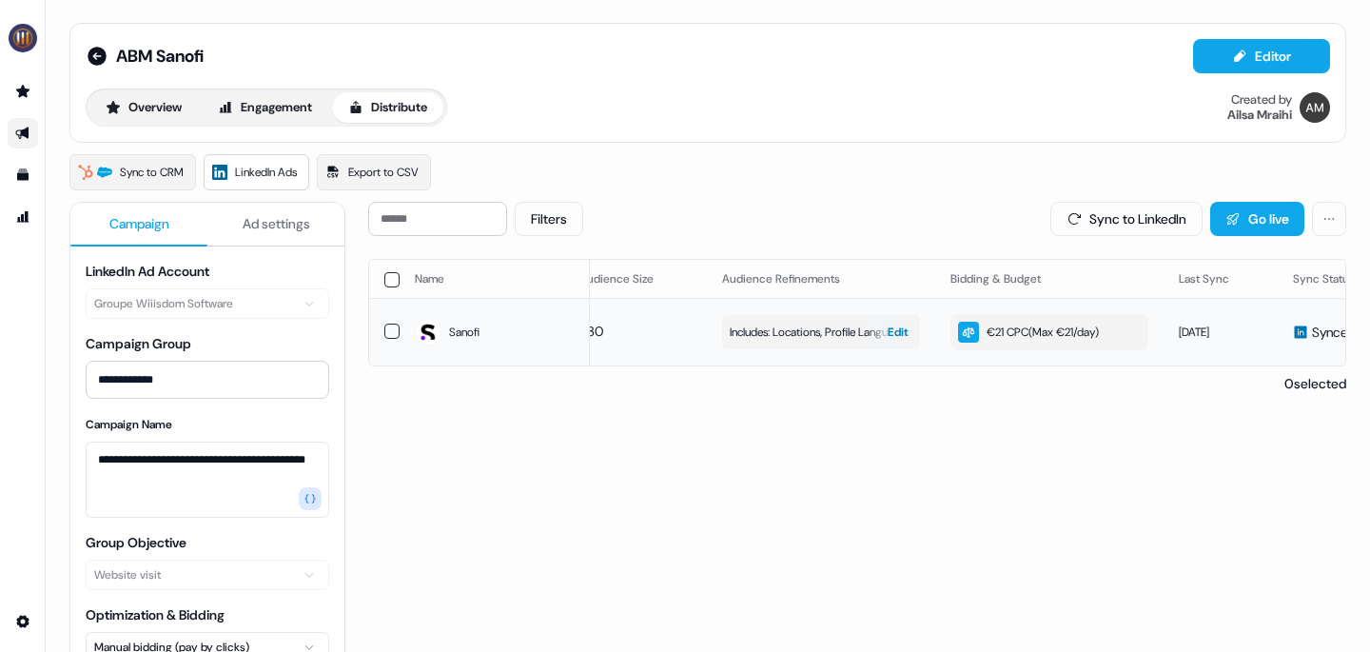
scroll to position [0, 258]
click at [1022, 328] on div "€21 CPC ( Max €21/day )" at bounding box center [1024, 332] width 141 height 21
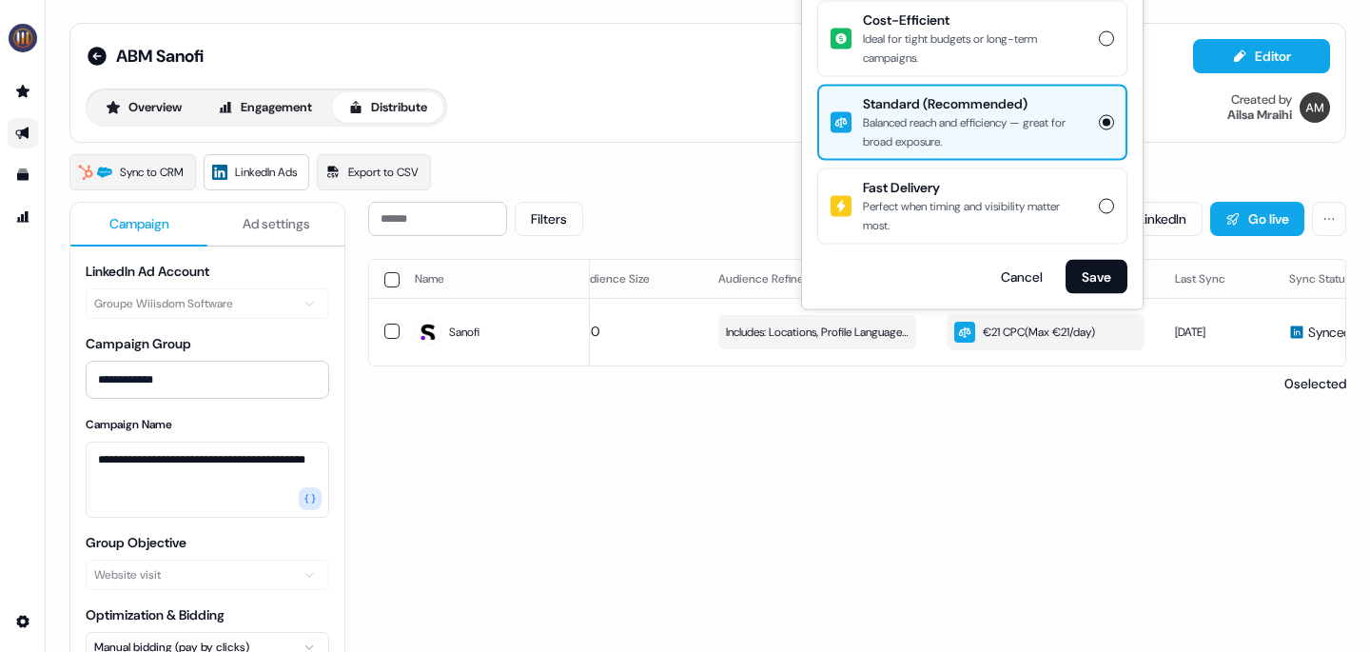
click at [1106, 37] on button "Cost-Efficient Ideal for tight budgets or long-term campaigns." at bounding box center [1106, 38] width 15 height 15
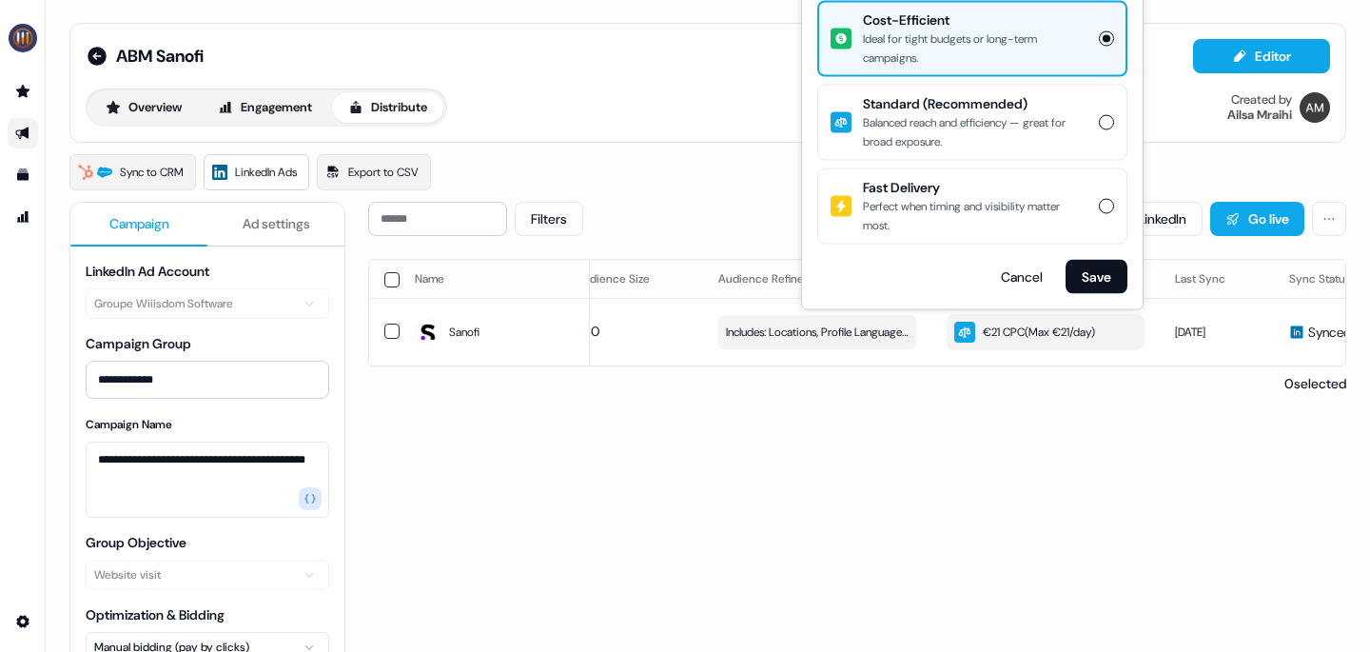
click at [1103, 119] on button "Standard (Recommended) Balanced reach and efficiency — great for broad exposure." at bounding box center [1106, 122] width 15 height 15
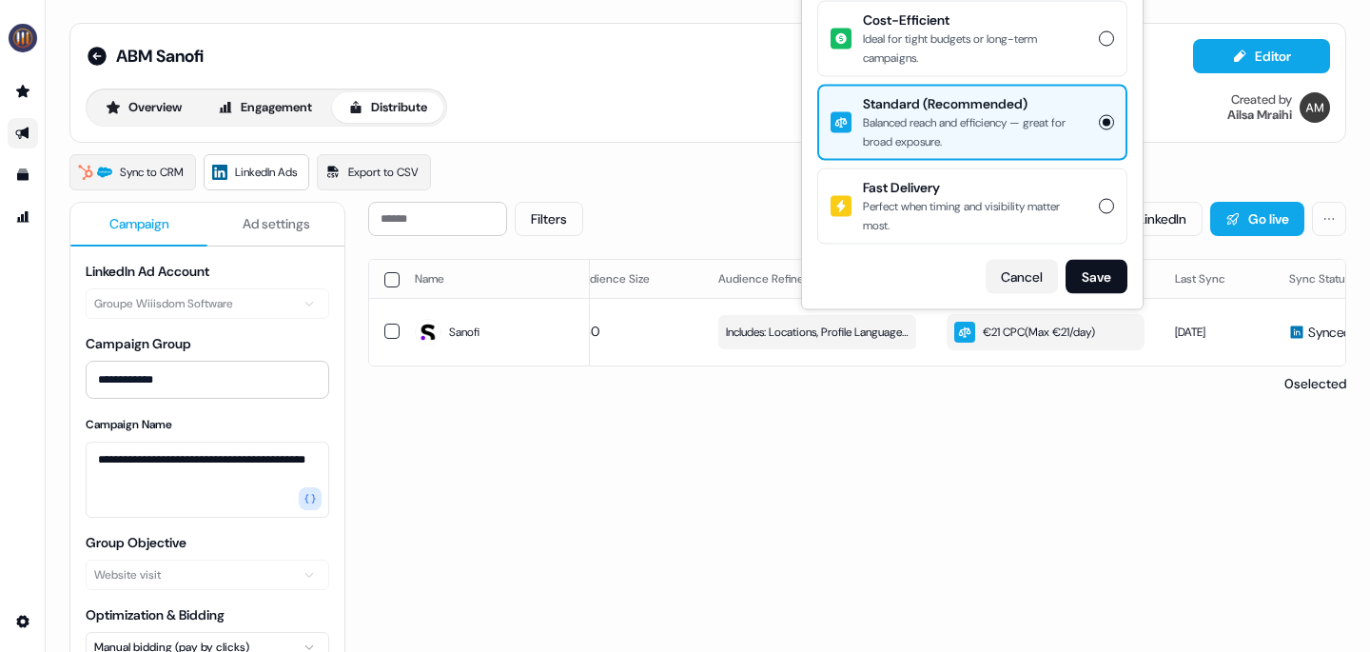
click at [1013, 280] on button "Cancel" at bounding box center [1022, 277] width 72 height 34
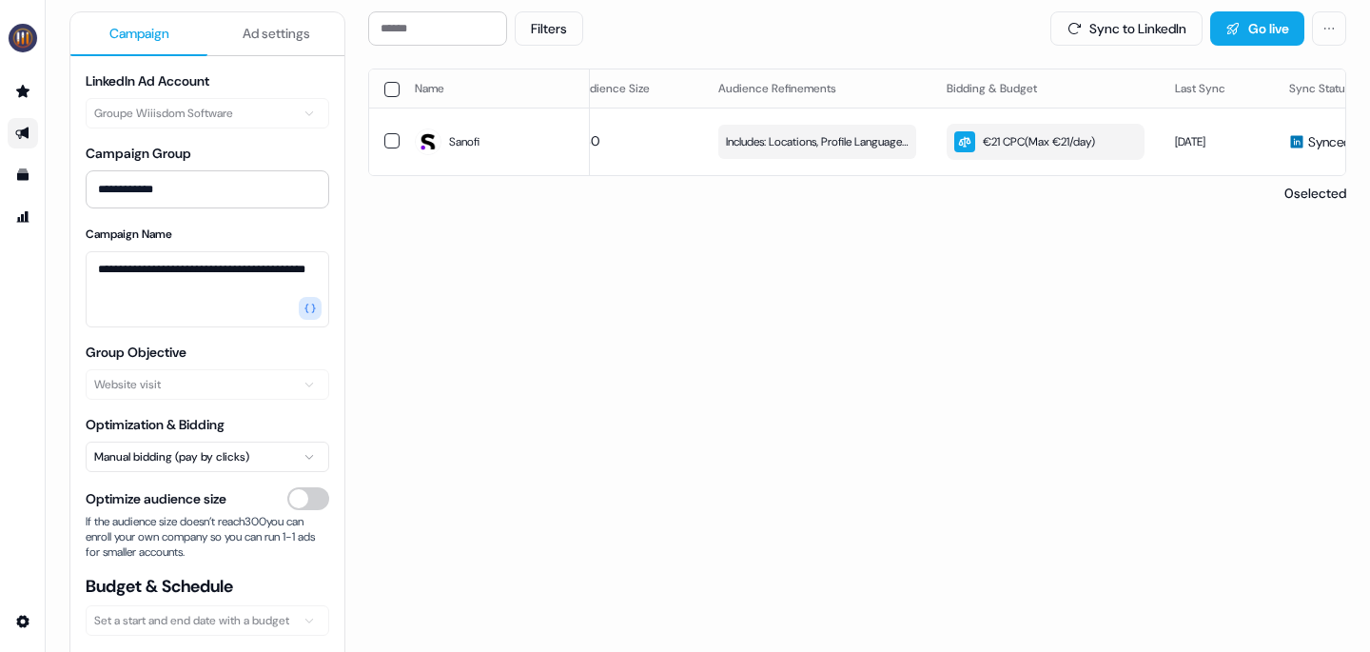
scroll to position [189, 0]
click at [1095, 143] on div "€21 CPC ( Max €21/day )" at bounding box center [1024, 142] width 141 height 21
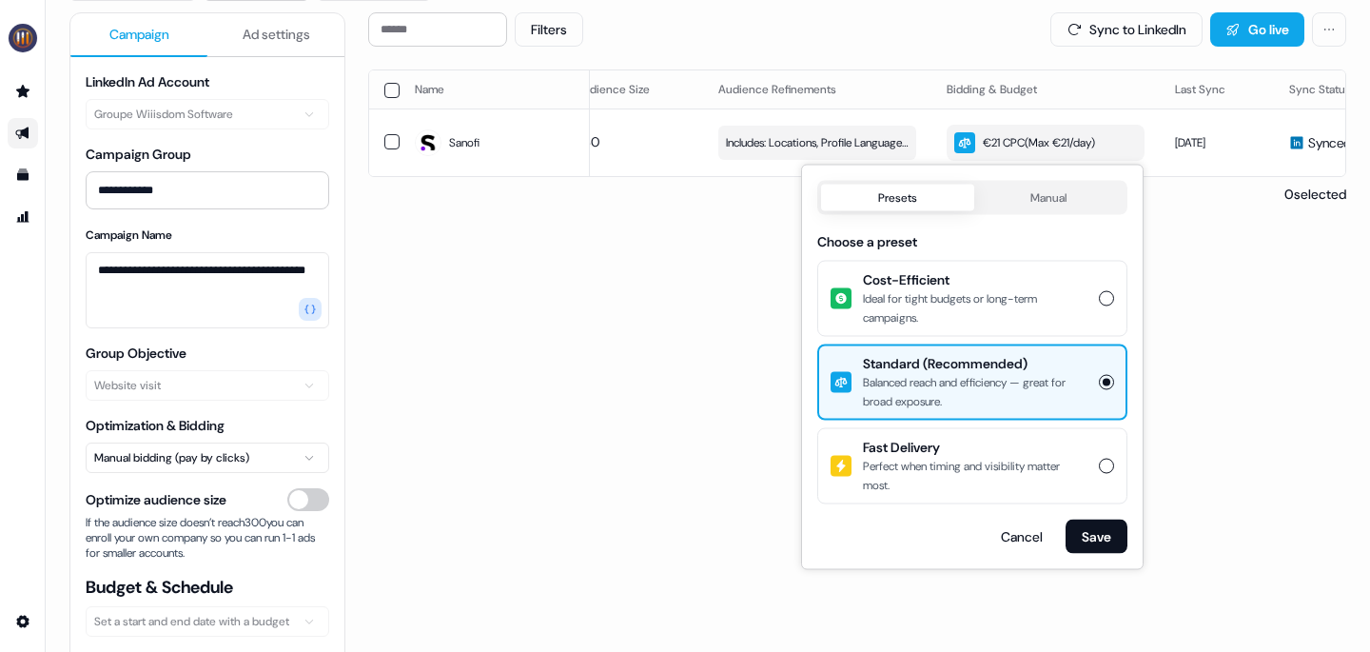
click at [1070, 194] on button "Manual" at bounding box center [1049, 198] width 150 height 27
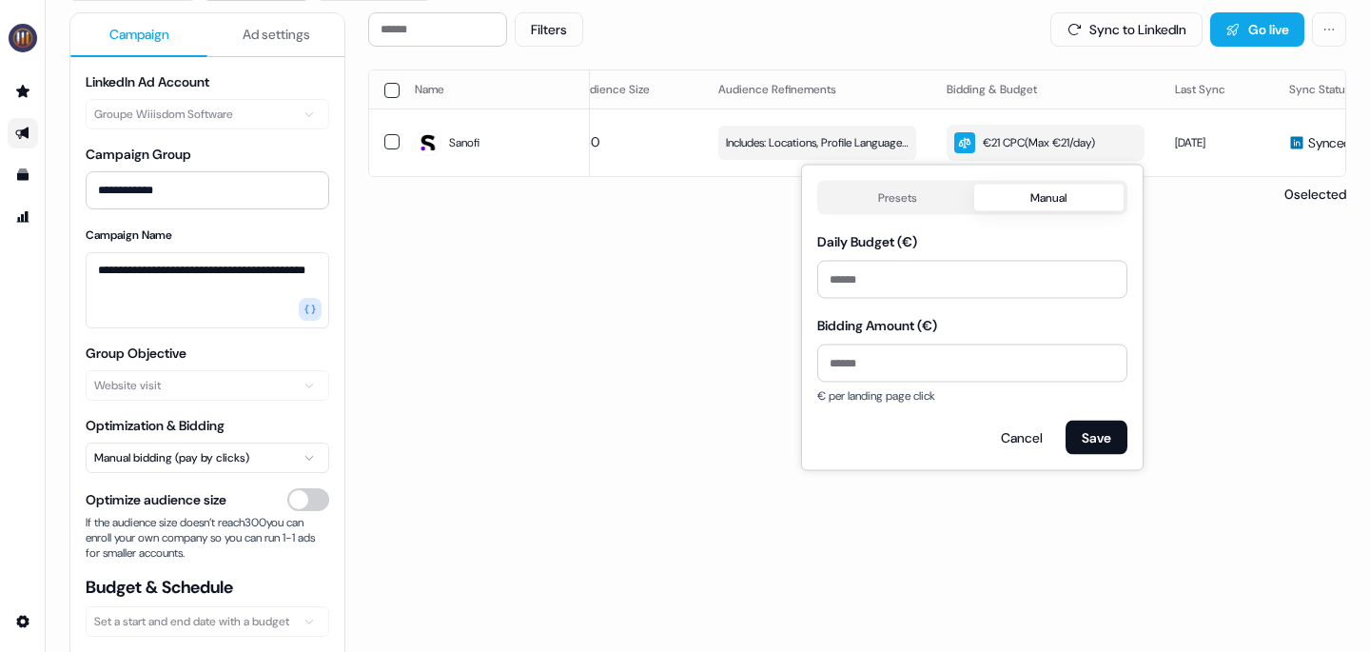
click at [905, 179] on div "Presets Manual Daily Budget (€) ** Bidding Amount (€) ** € per landing page cli…" at bounding box center [972, 318] width 343 height 306
click at [901, 194] on button "Presets" at bounding box center [897, 198] width 153 height 27
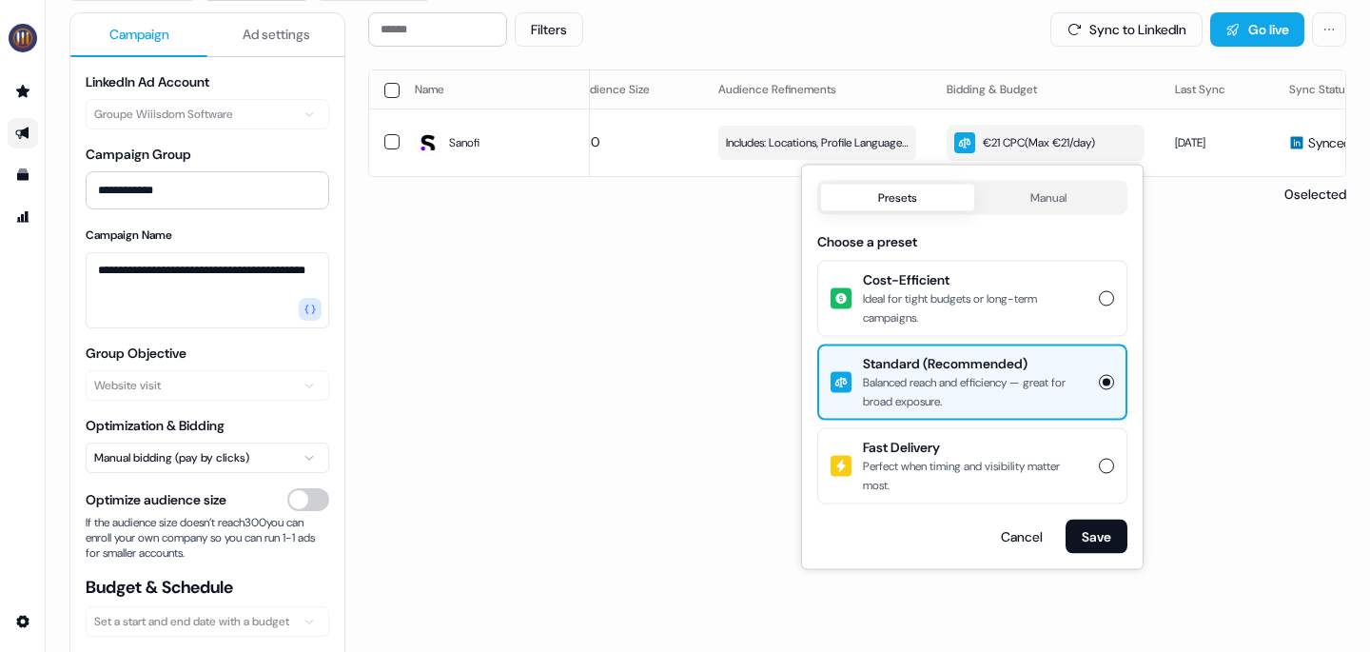
click at [926, 282] on span "Cost-Efficient" at bounding box center [975, 279] width 225 height 19
click at [1099, 291] on button "Cost-Efficient Ideal for tight budgets or long-term campaigns." at bounding box center [1106, 298] width 15 height 15
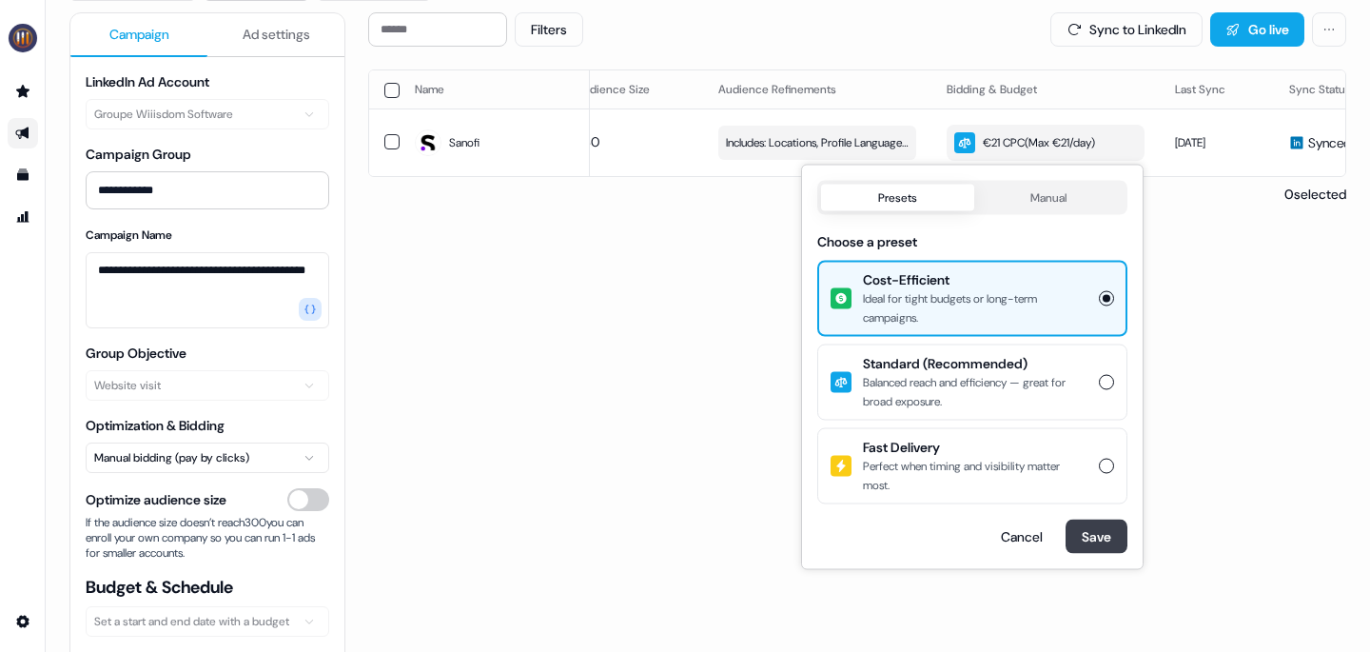
click at [1108, 551] on button "Save" at bounding box center [1097, 537] width 62 height 34
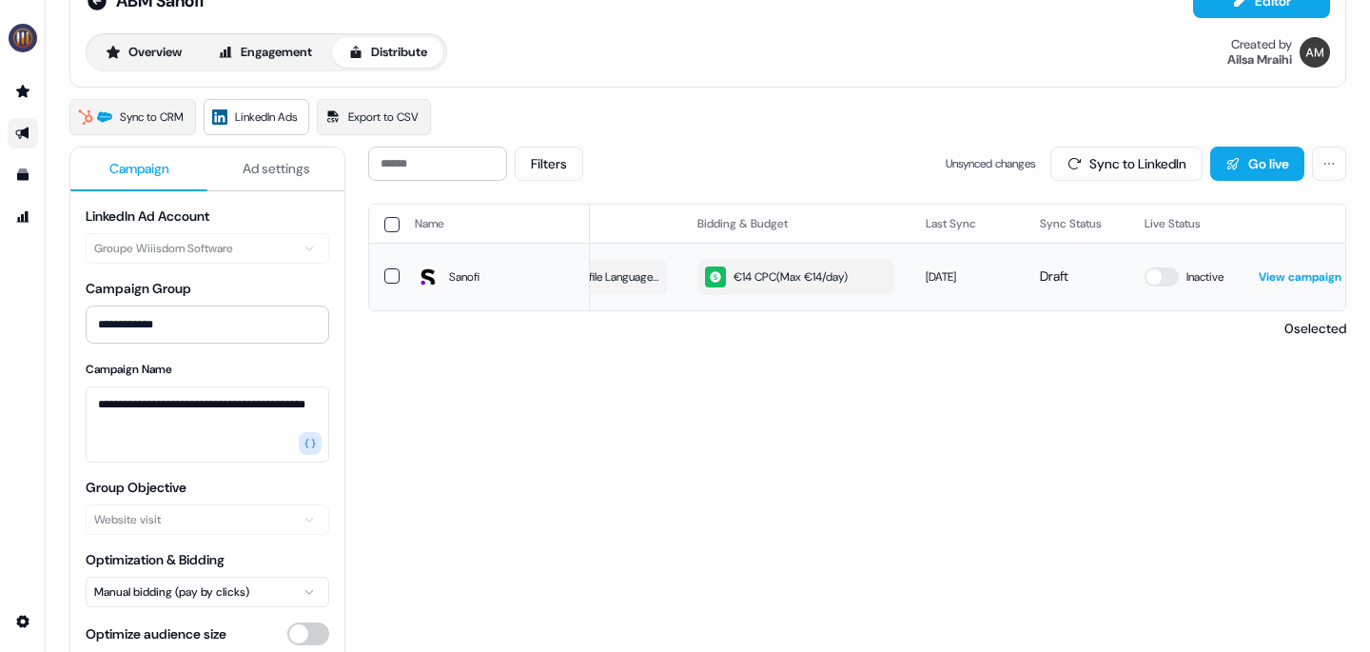
scroll to position [49, 0]
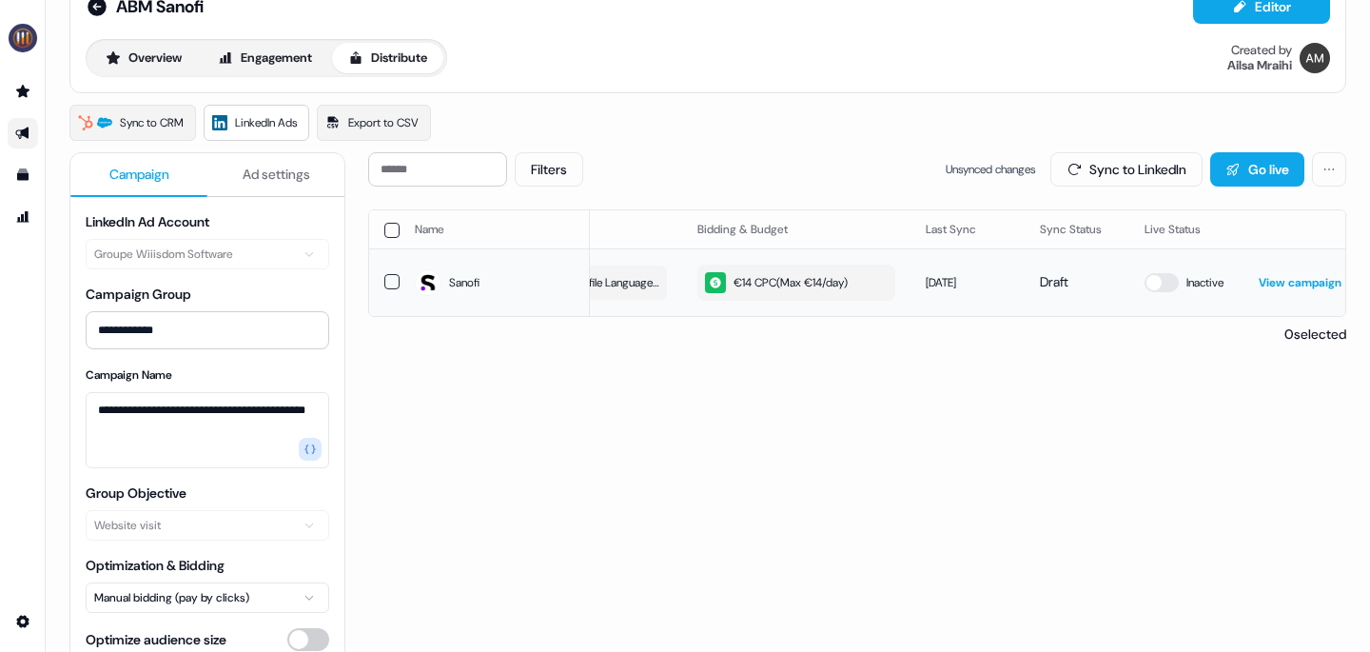
click at [1273, 282] on link "View campaign" at bounding box center [1300, 282] width 83 height 15
click at [784, 278] on div "€14 CPC ( Max €14/day )" at bounding box center [776, 282] width 143 height 21
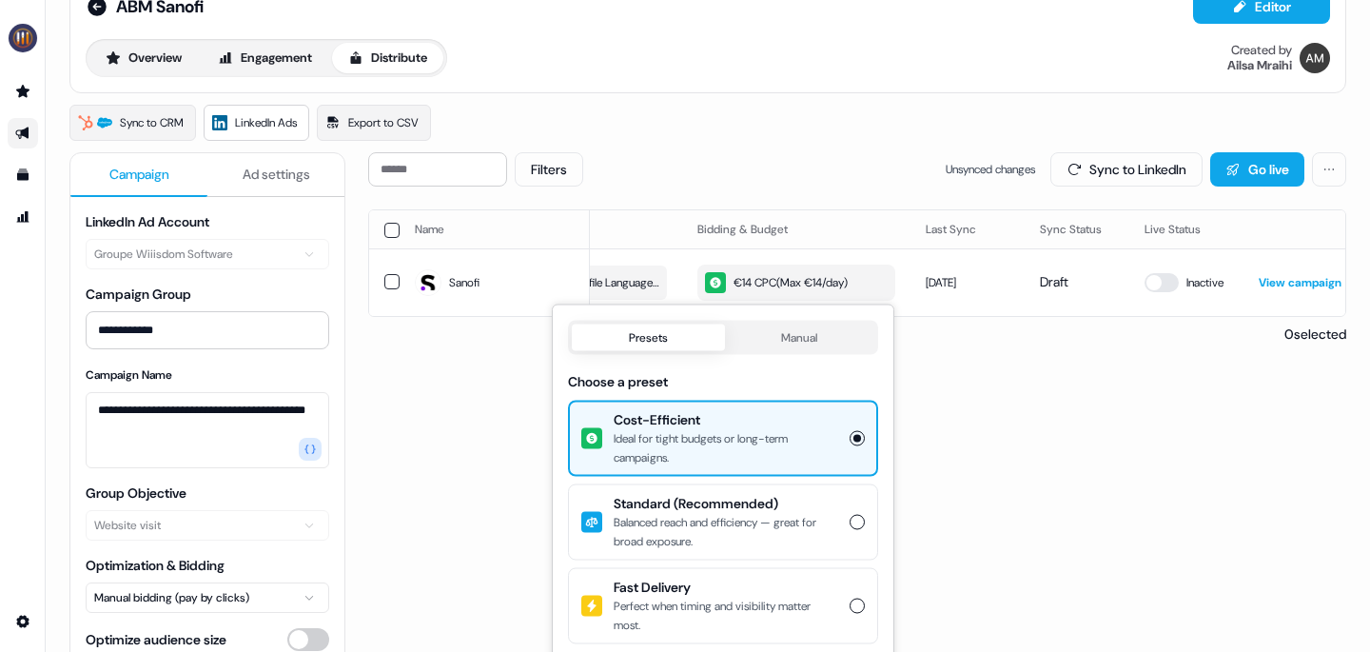
click at [854, 519] on button "Standard (Recommended) Balanced reach and efficiency — great for broad exposure." at bounding box center [857, 522] width 15 height 15
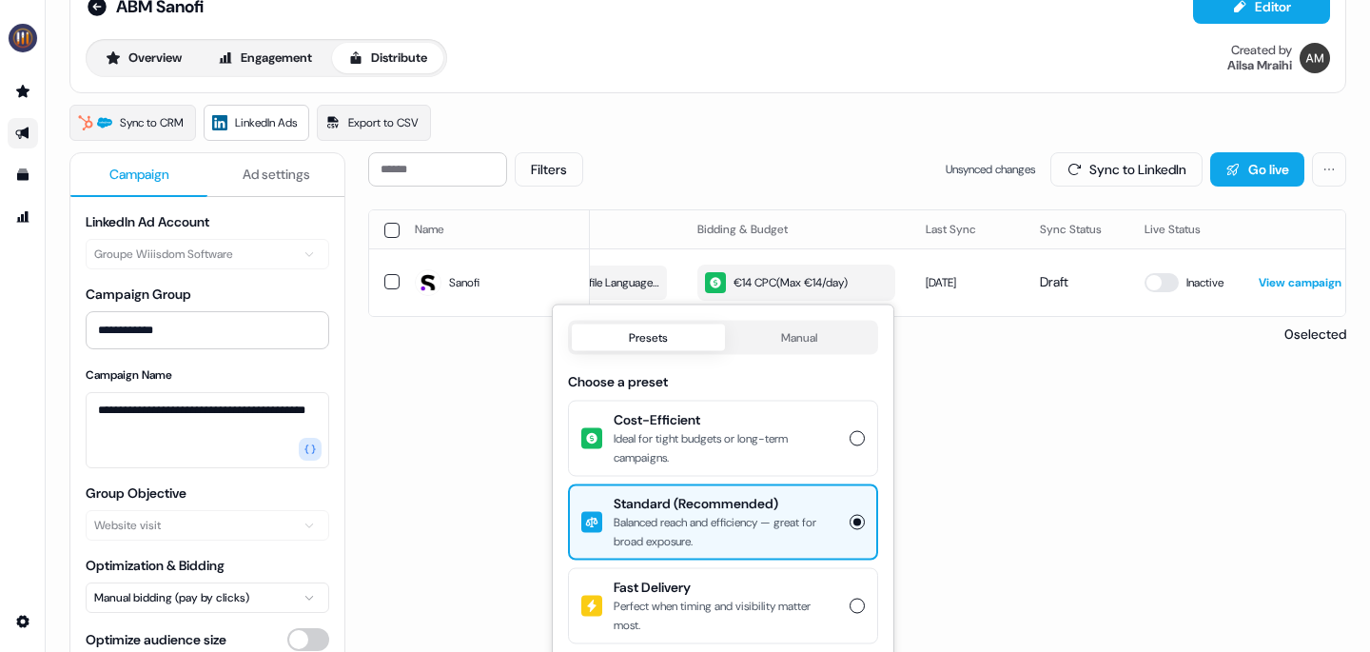
click at [951, 421] on div "Filters Unsynced changes Sync to LinkedIn Go live Name LinkedIn company Audienc…" at bounding box center [857, 461] width 978 height 618
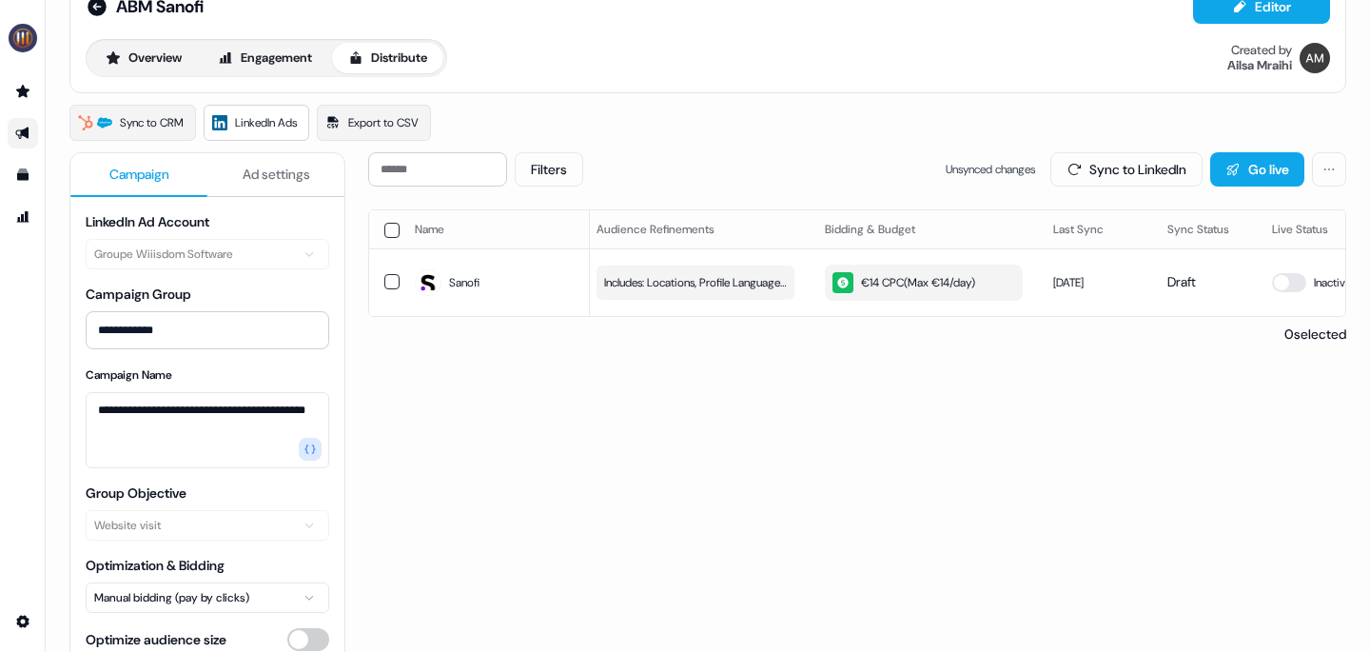
scroll to position [0, 343]
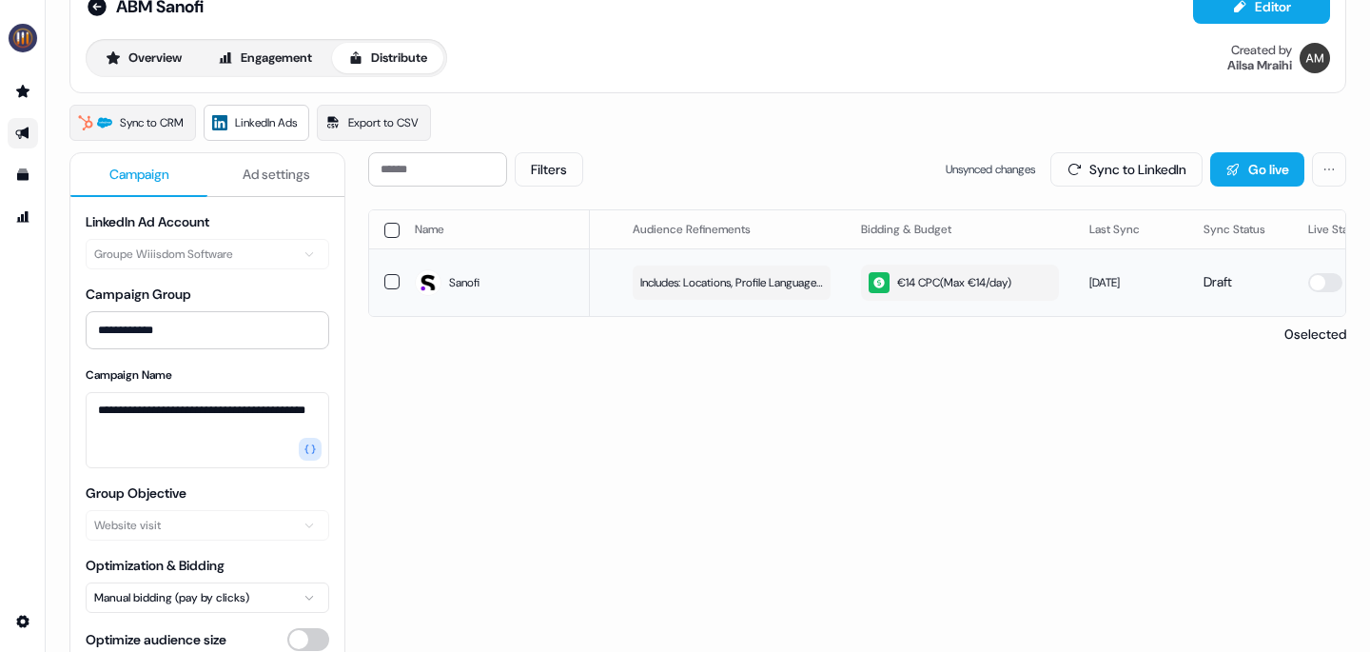
click at [919, 277] on div "€14 CPC ( Max €14/day )" at bounding box center [940, 282] width 143 height 21
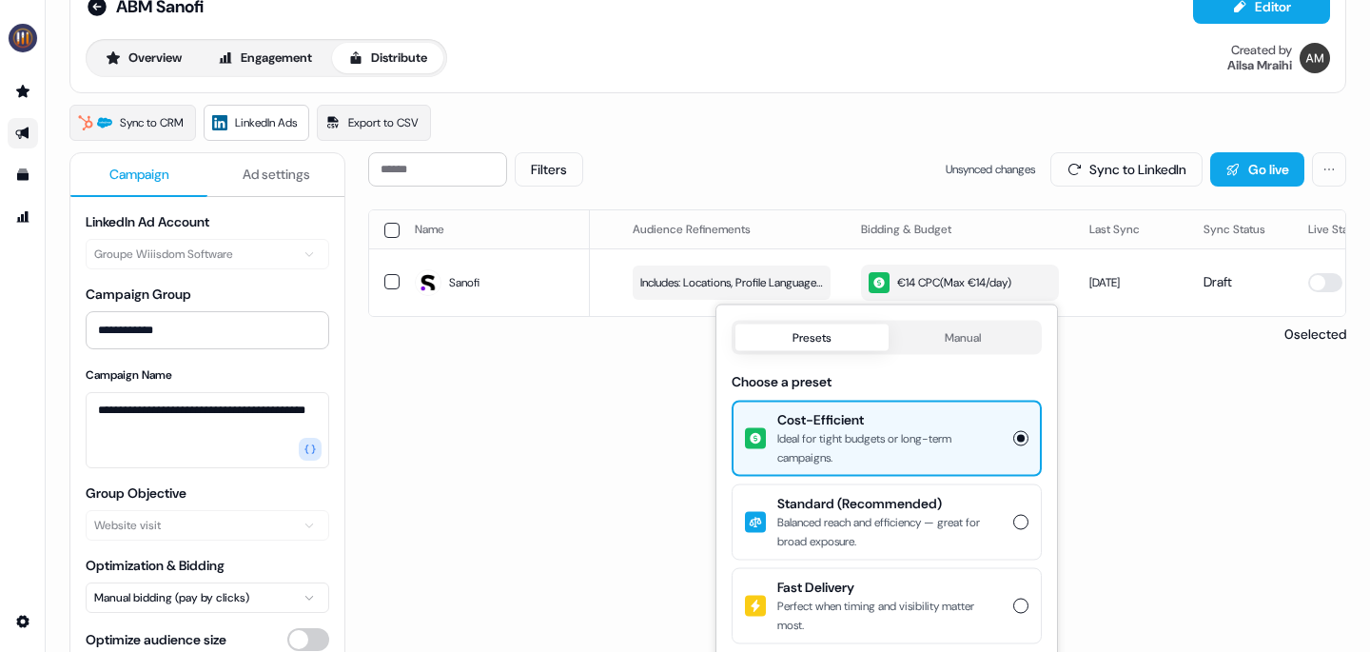
click at [1025, 528] on div "Standard (Recommended) Balanced reach and efficiency — great for broad exposure." at bounding box center [887, 522] width 306 height 72
click at [1025, 528] on button "Standard (Recommended) Balanced reach and efficiency — great for broad exposure." at bounding box center [1020, 522] width 15 height 15
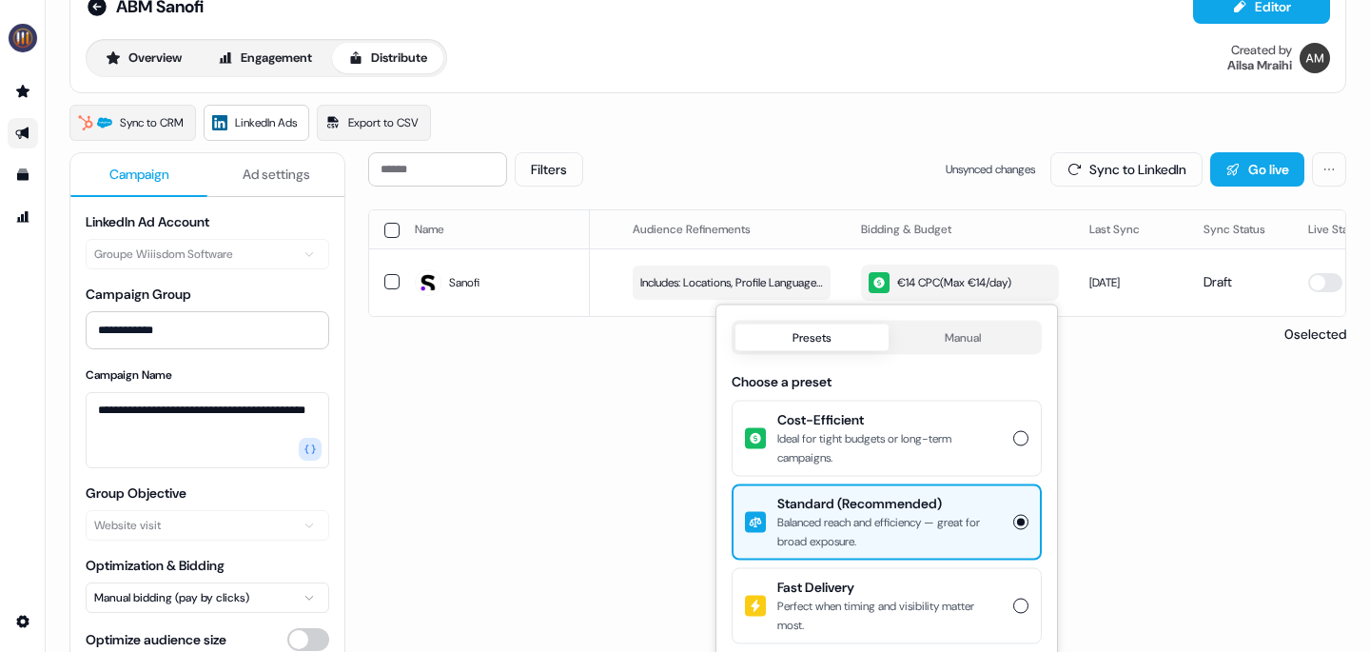
scroll to position [190, 0]
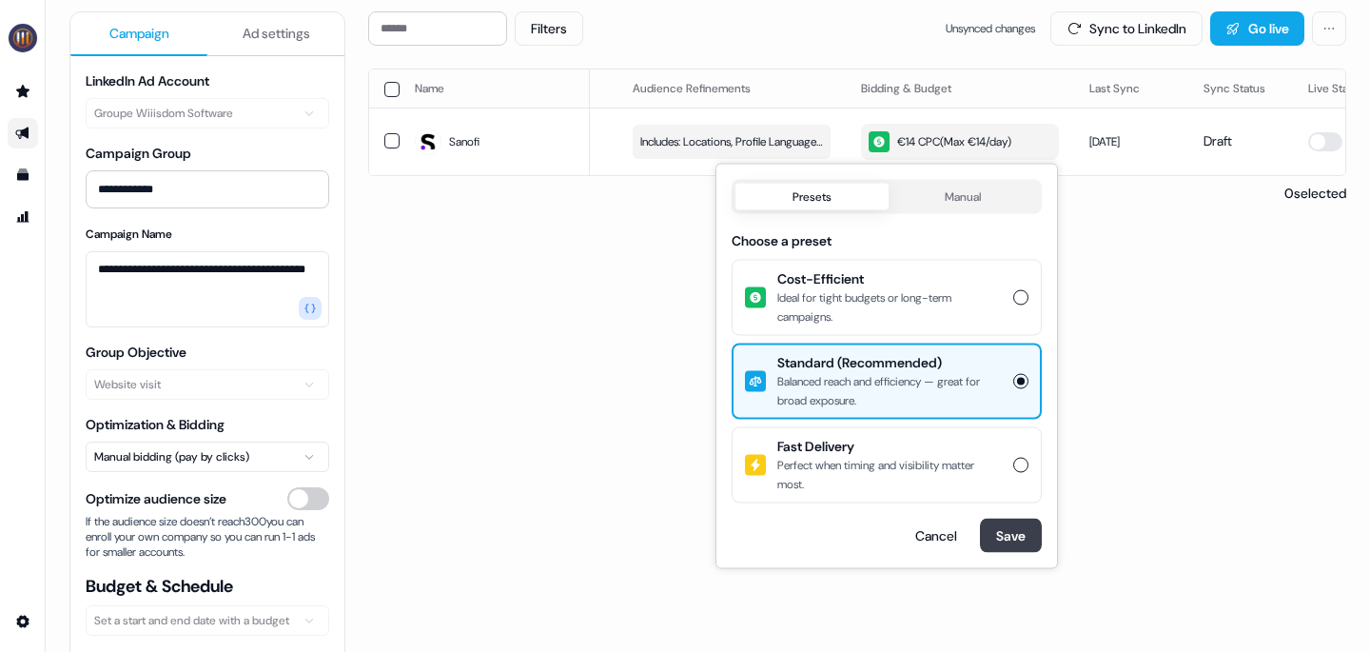
click at [1010, 523] on button "Save" at bounding box center [1011, 536] width 62 height 34
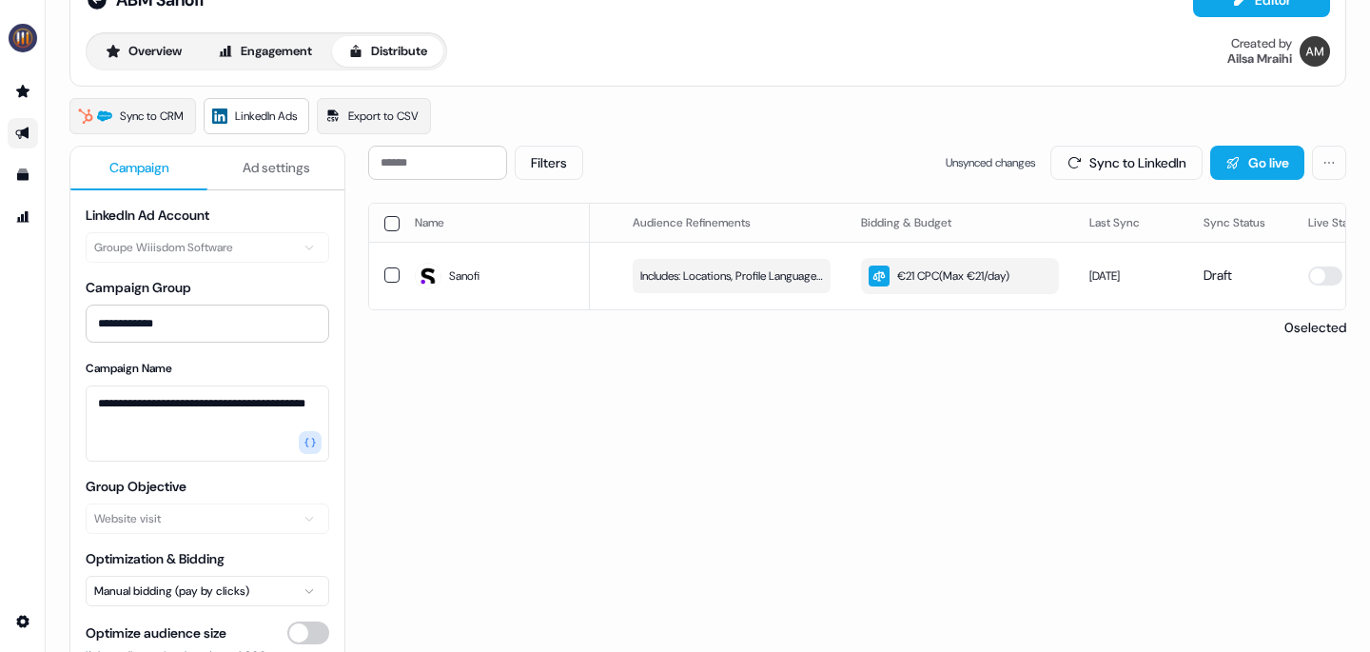
scroll to position [55, 0]
click at [1243, 155] on button "Go live" at bounding box center [1257, 164] width 94 height 34
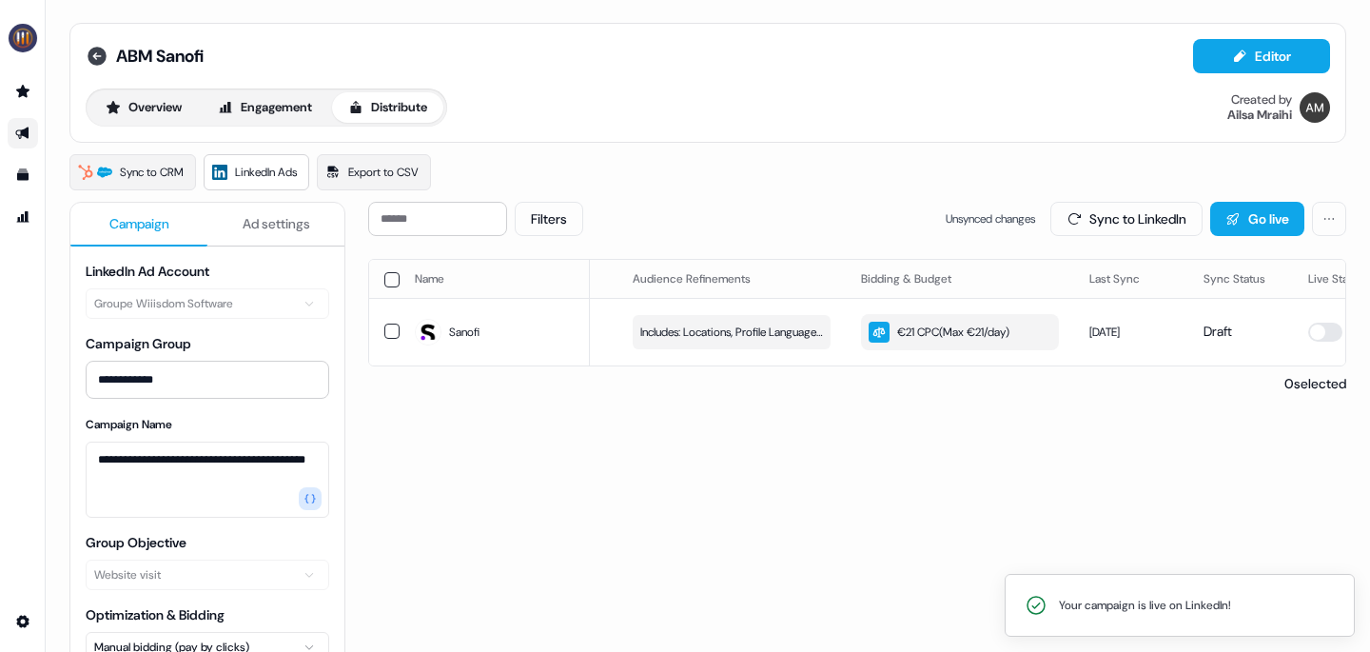
click at [96, 55] on icon at bounding box center [97, 56] width 23 height 23
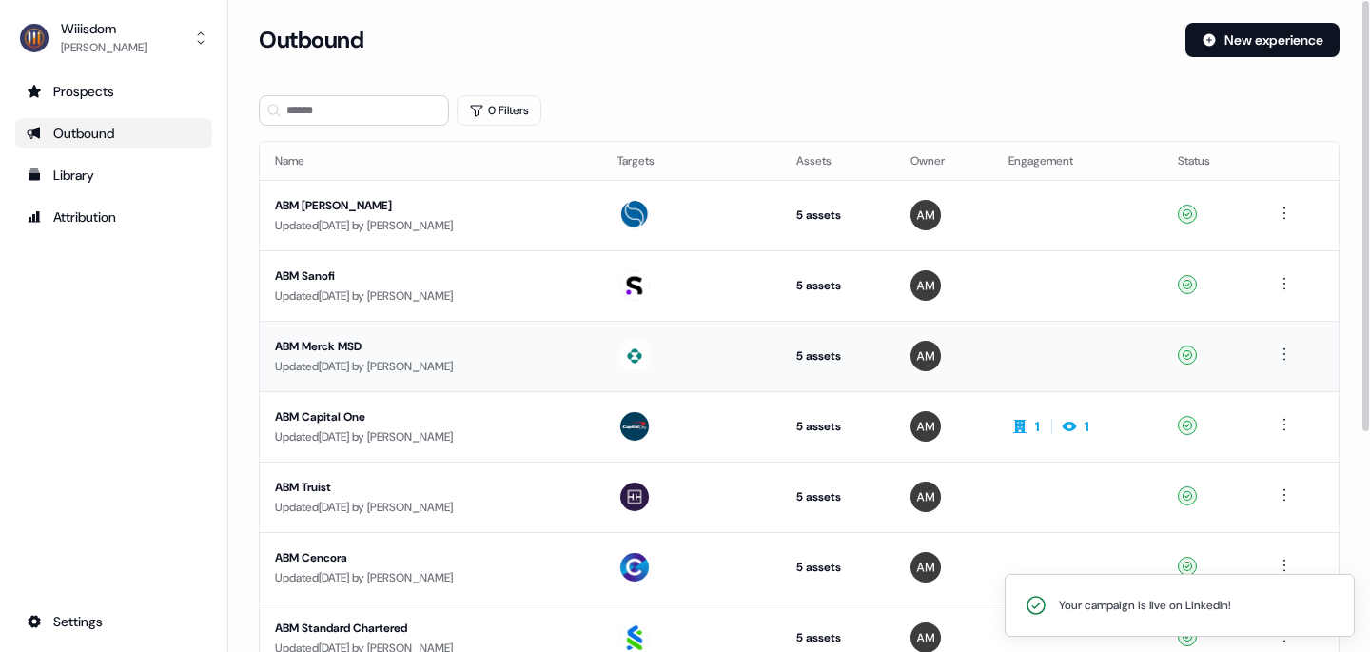
click at [327, 347] on div "ABM Merck MSD" at bounding box center [431, 346] width 312 height 19
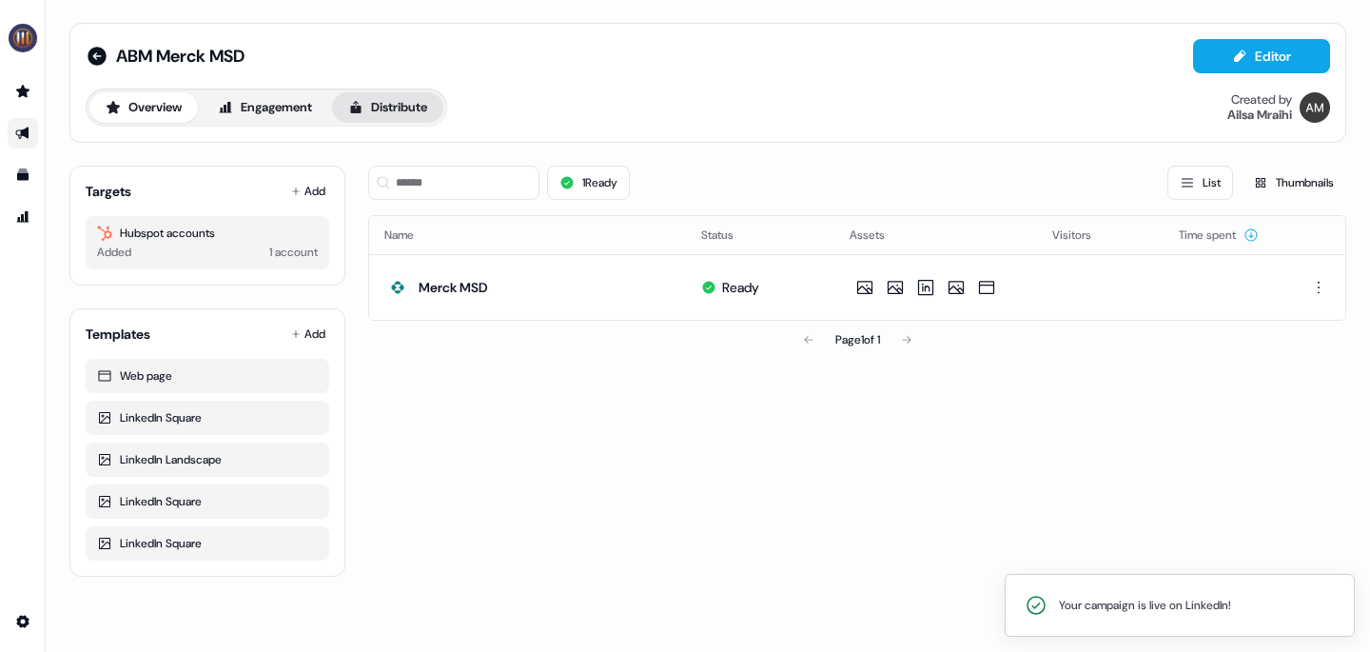
click at [428, 117] on button "Distribute" at bounding box center [387, 107] width 111 height 30
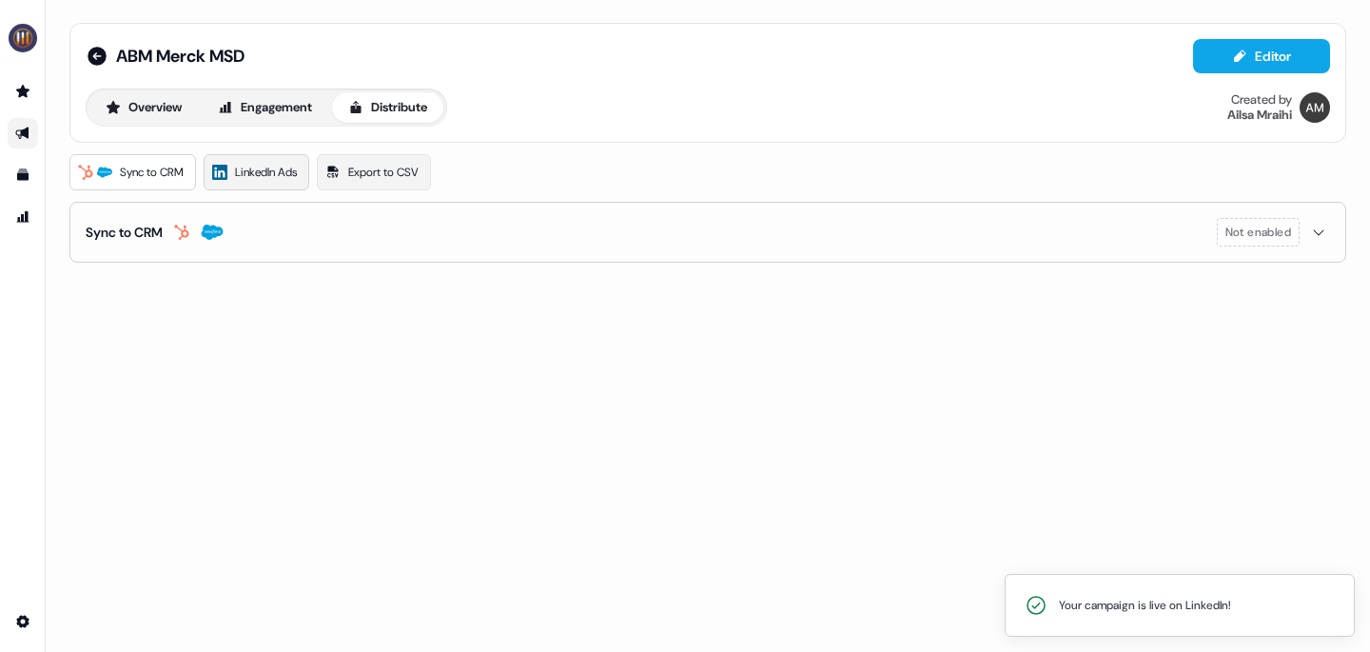
click at [248, 172] on span "LinkedIn Ads" at bounding box center [266, 172] width 62 height 19
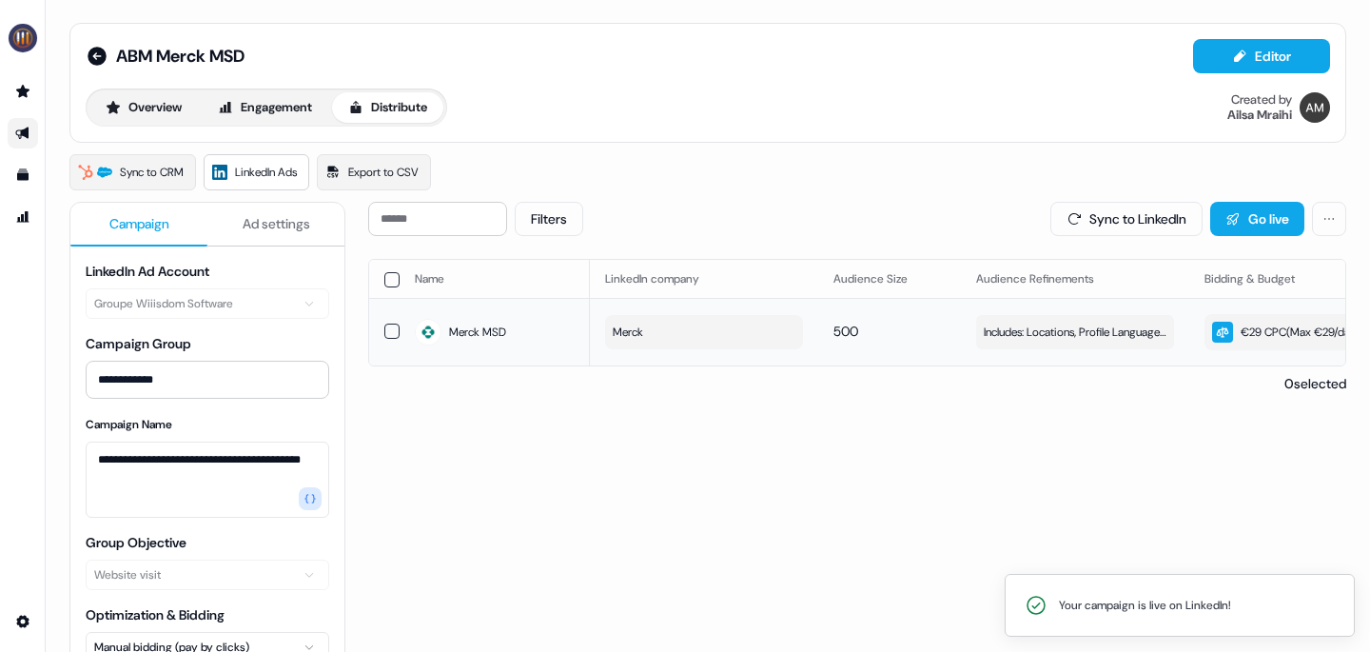
click at [1277, 331] on div "€29 CPC ( Max €29/day )" at bounding box center [1285, 332] width 147 height 21
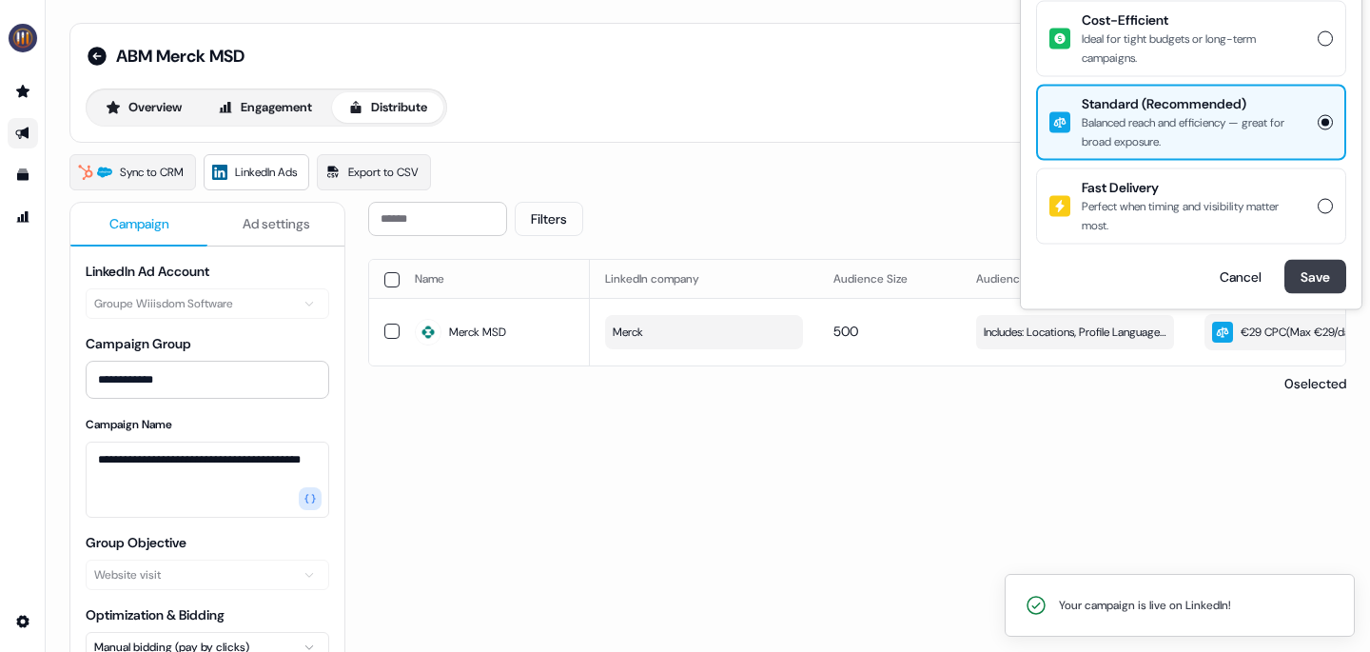
click at [1315, 267] on button "Save" at bounding box center [1316, 277] width 62 height 34
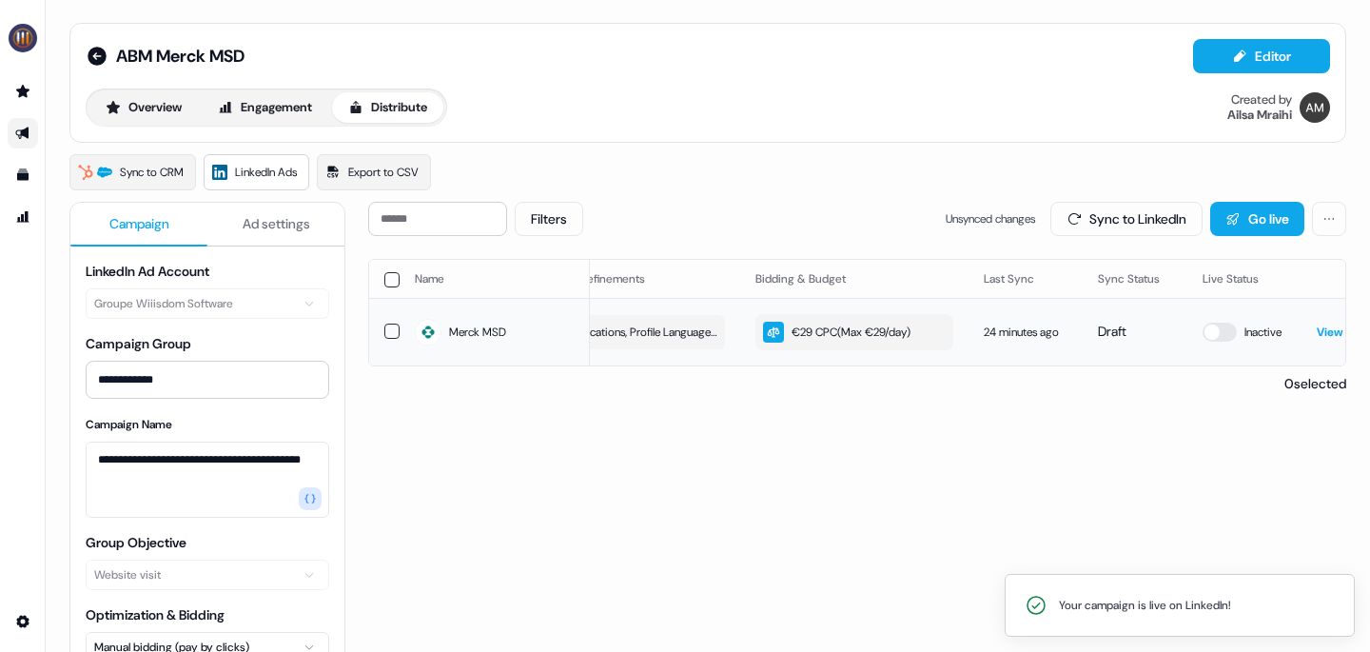
scroll to position [0, 543]
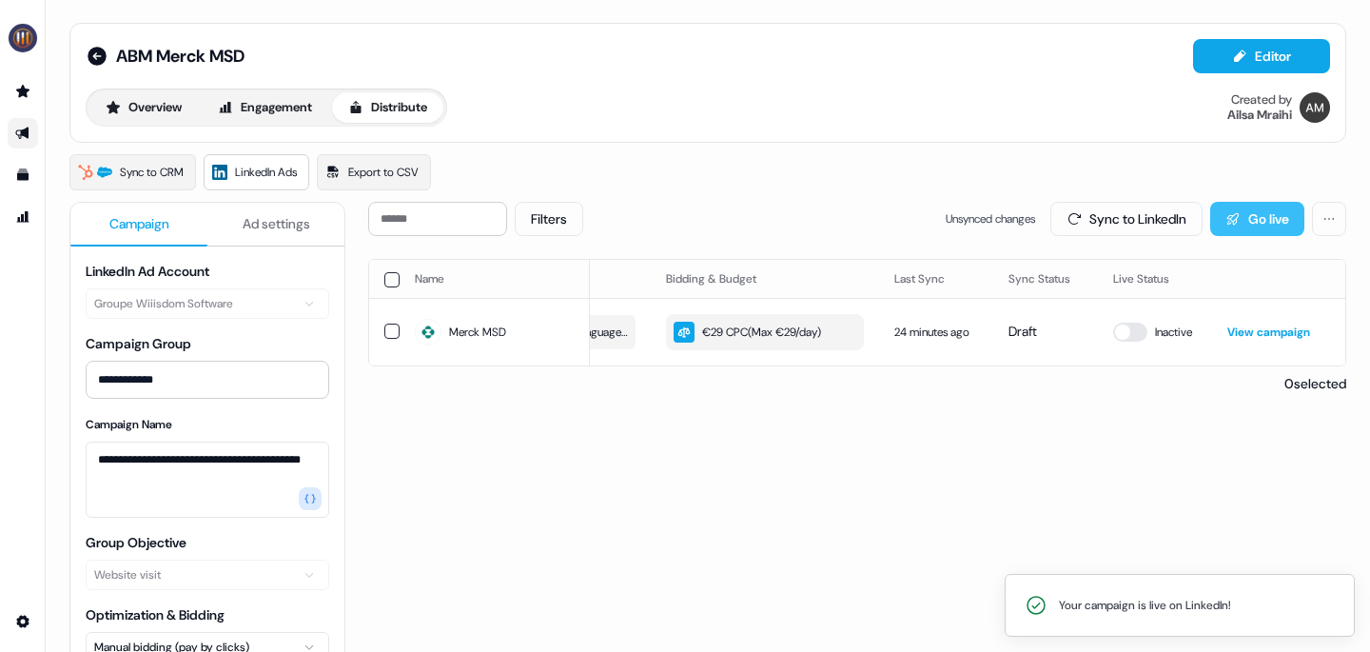
click at [1245, 215] on button "Go live" at bounding box center [1257, 219] width 94 height 34
click at [91, 53] on icon at bounding box center [97, 56] width 19 height 19
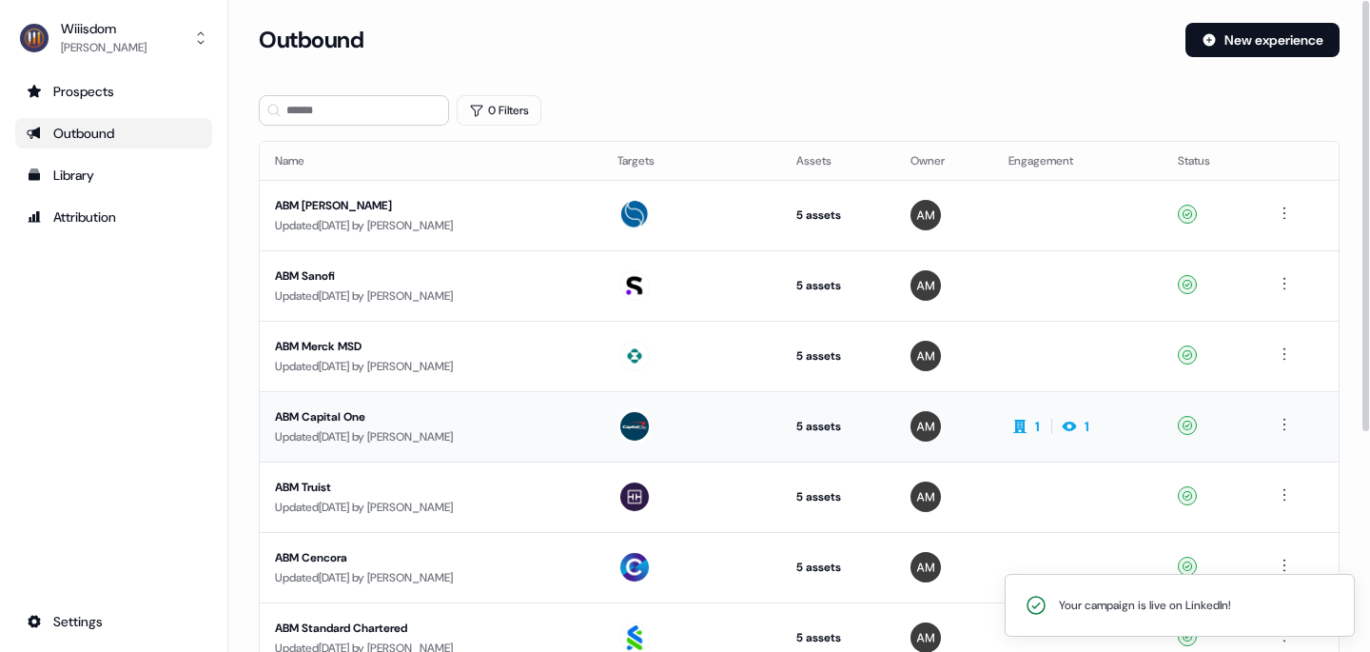
click at [329, 416] on div "ABM Capital One" at bounding box center [431, 416] width 312 height 19
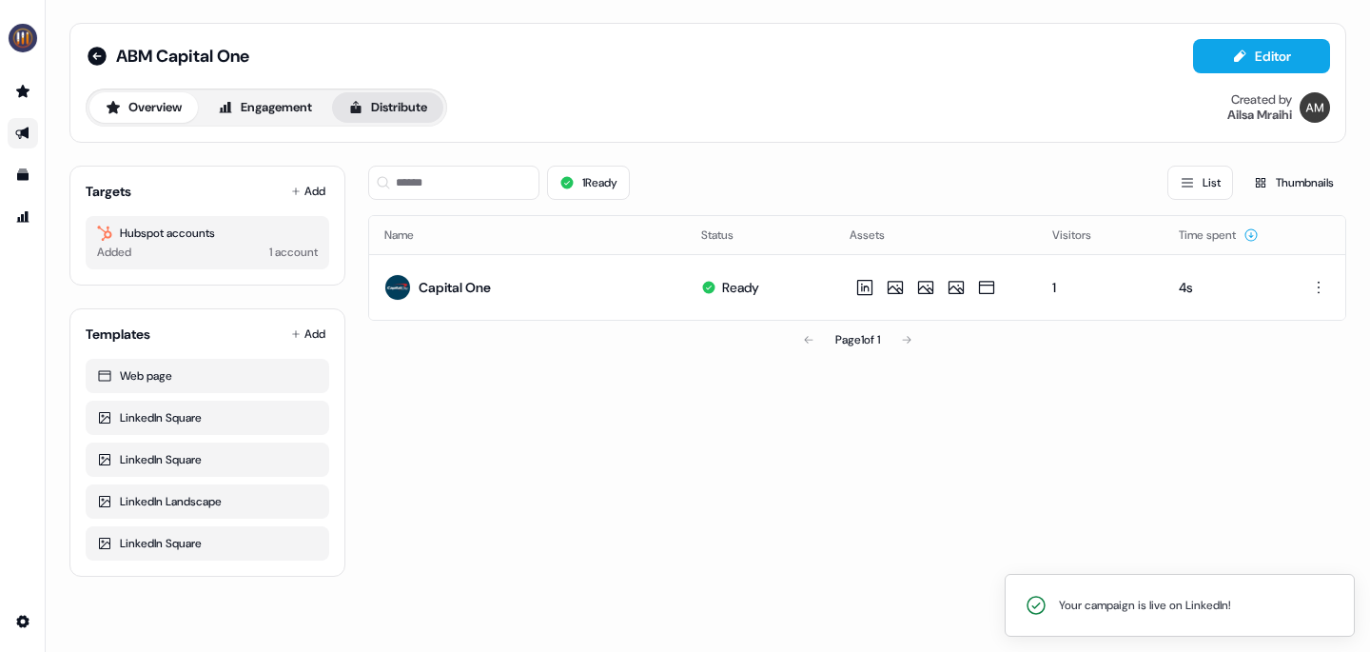
click at [414, 112] on button "Distribute" at bounding box center [387, 107] width 111 height 30
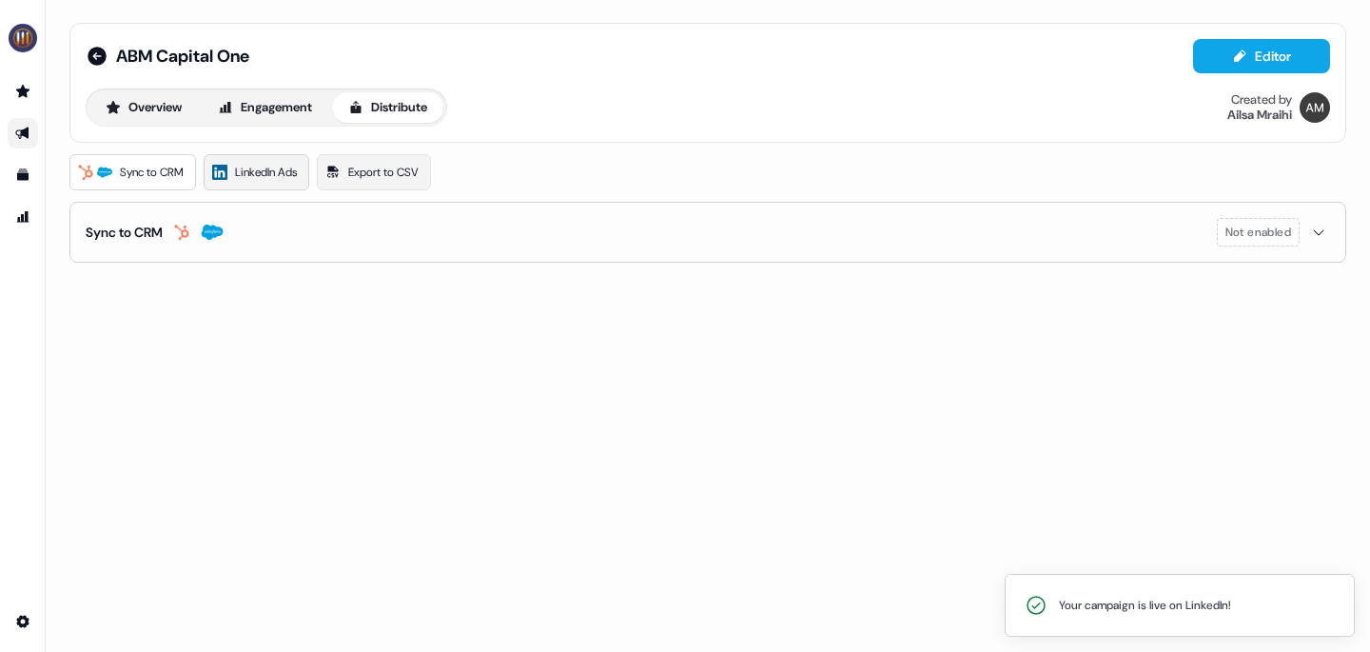
click at [265, 167] on span "LinkedIn Ads" at bounding box center [266, 172] width 62 height 19
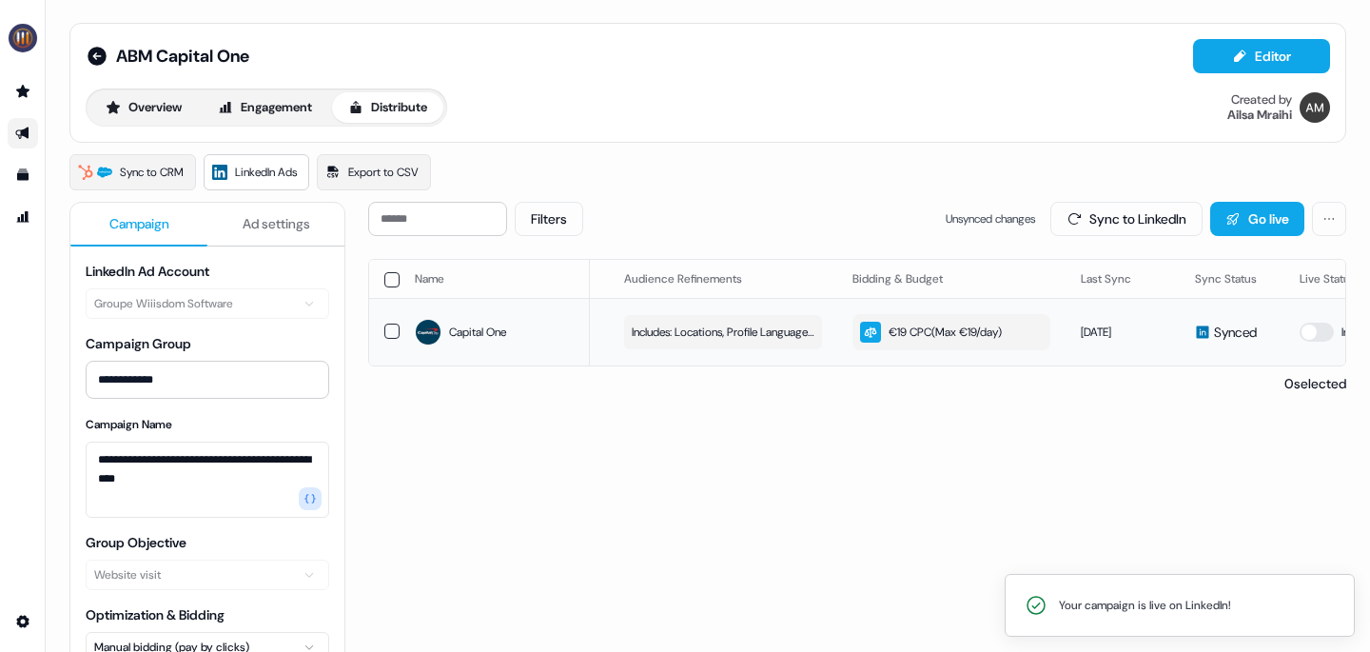
scroll to position [0, 382]
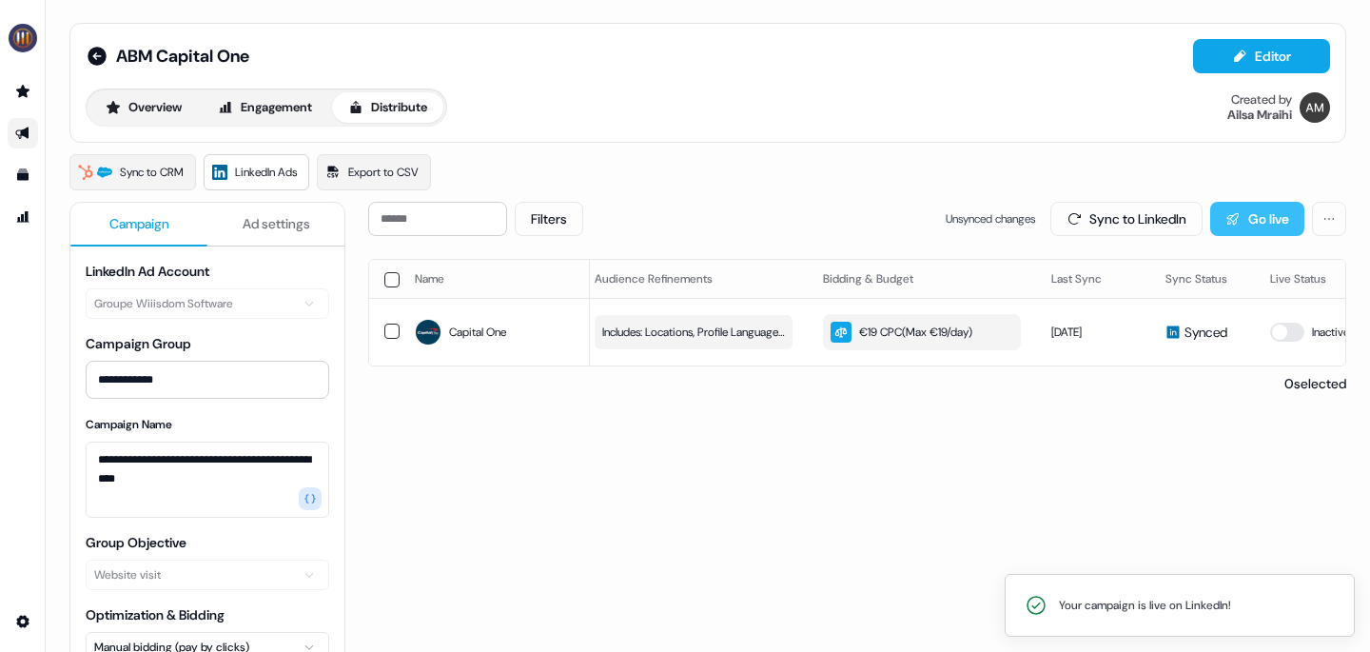
click at [1249, 221] on button "Go live" at bounding box center [1257, 219] width 94 height 34
click at [96, 55] on icon at bounding box center [97, 56] width 23 height 23
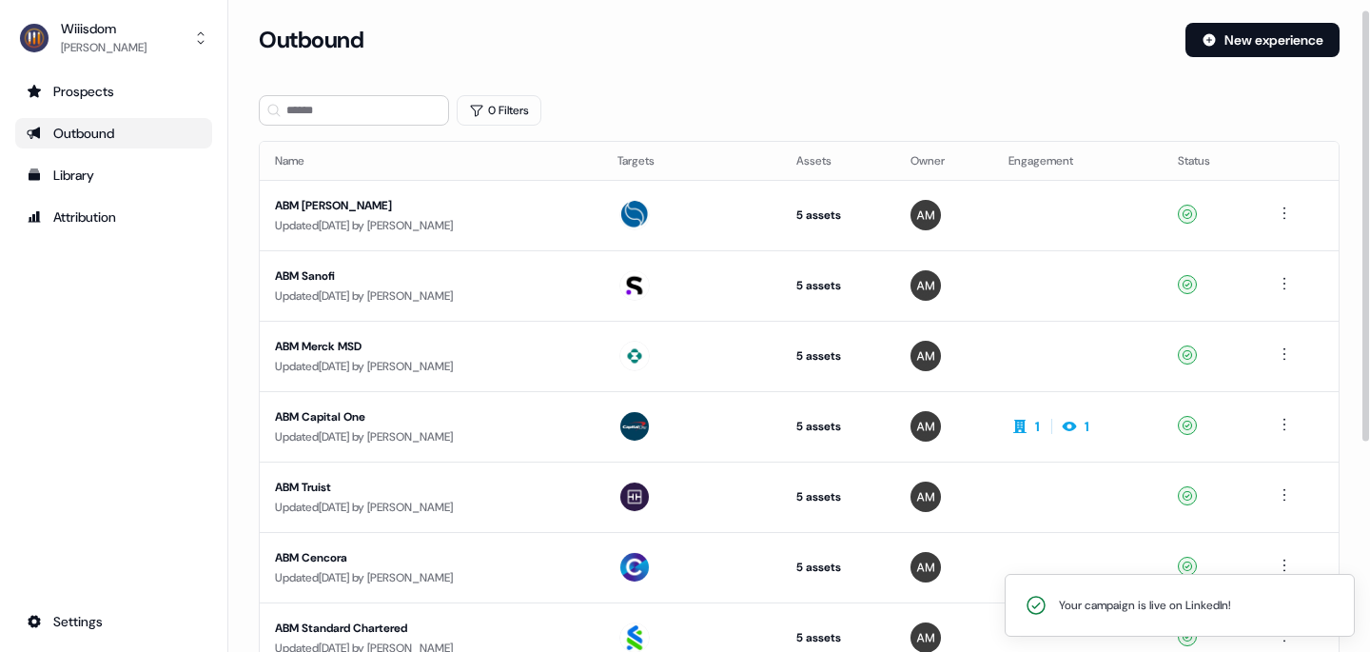
scroll to position [59, 0]
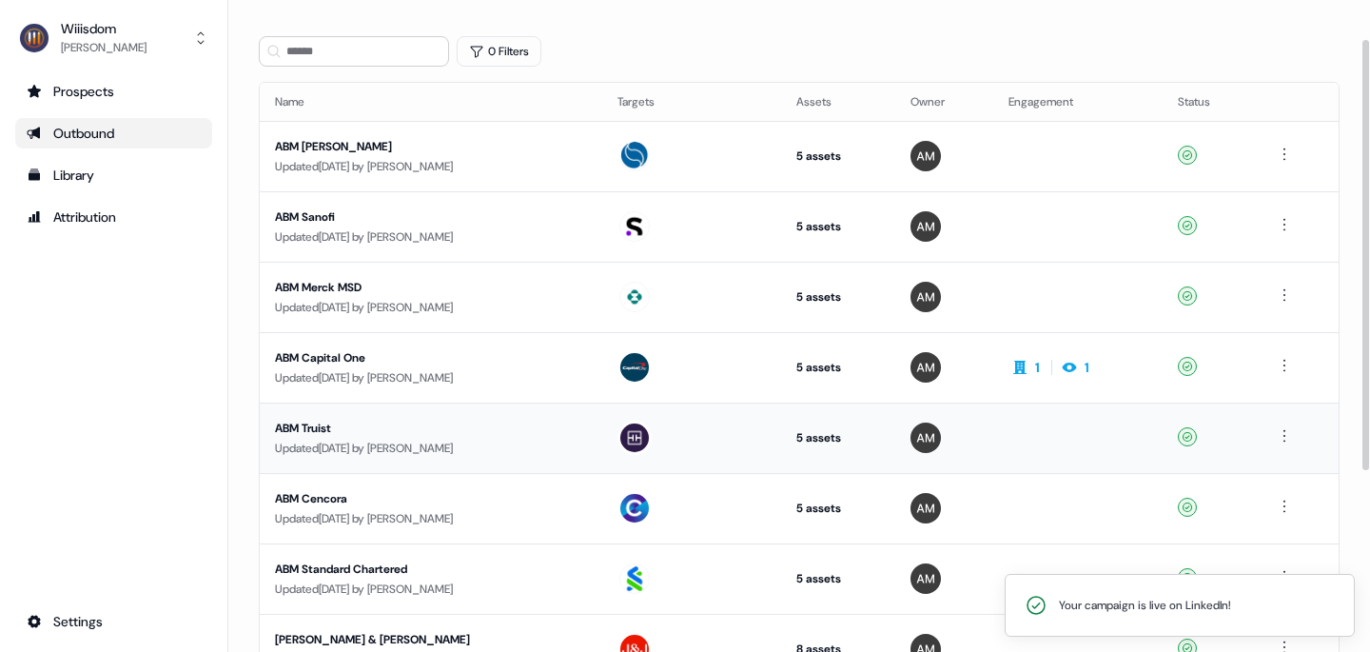
click at [309, 425] on div "ABM Truist" at bounding box center [431, 428] width 312 height 19
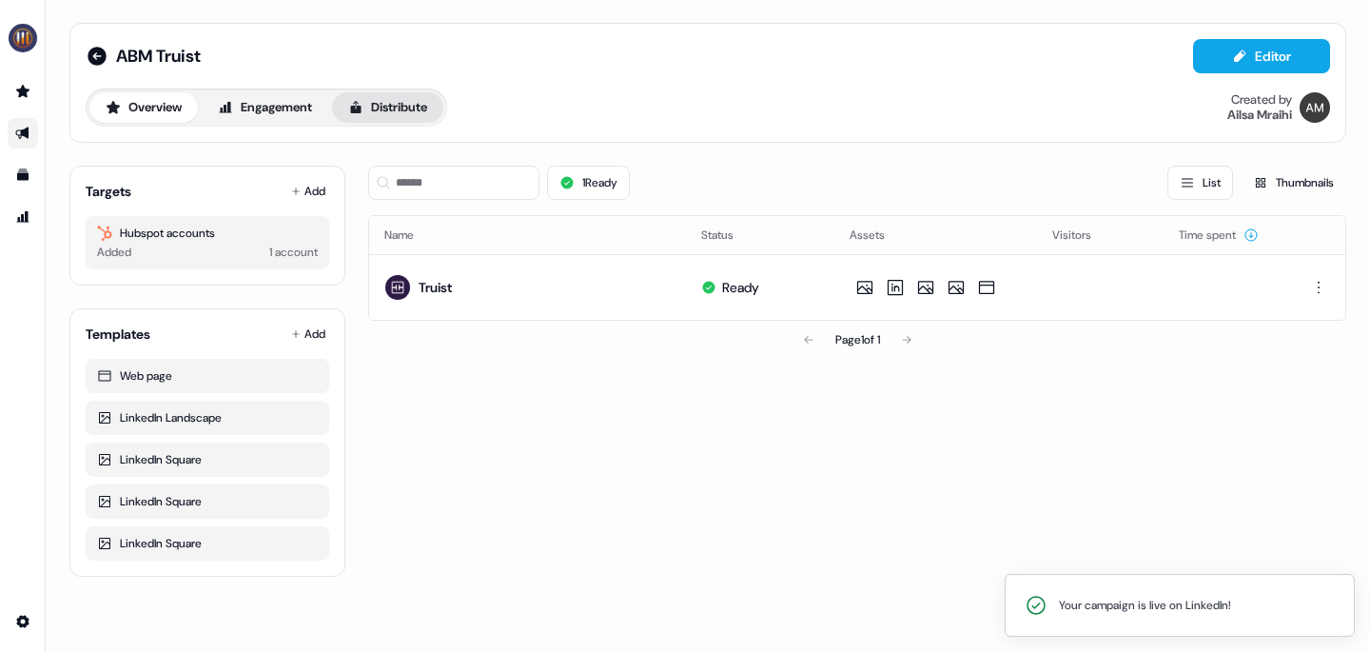
click at [429, 108] on button "Distribute" at bounding box center [387, 107] width 111 height 30
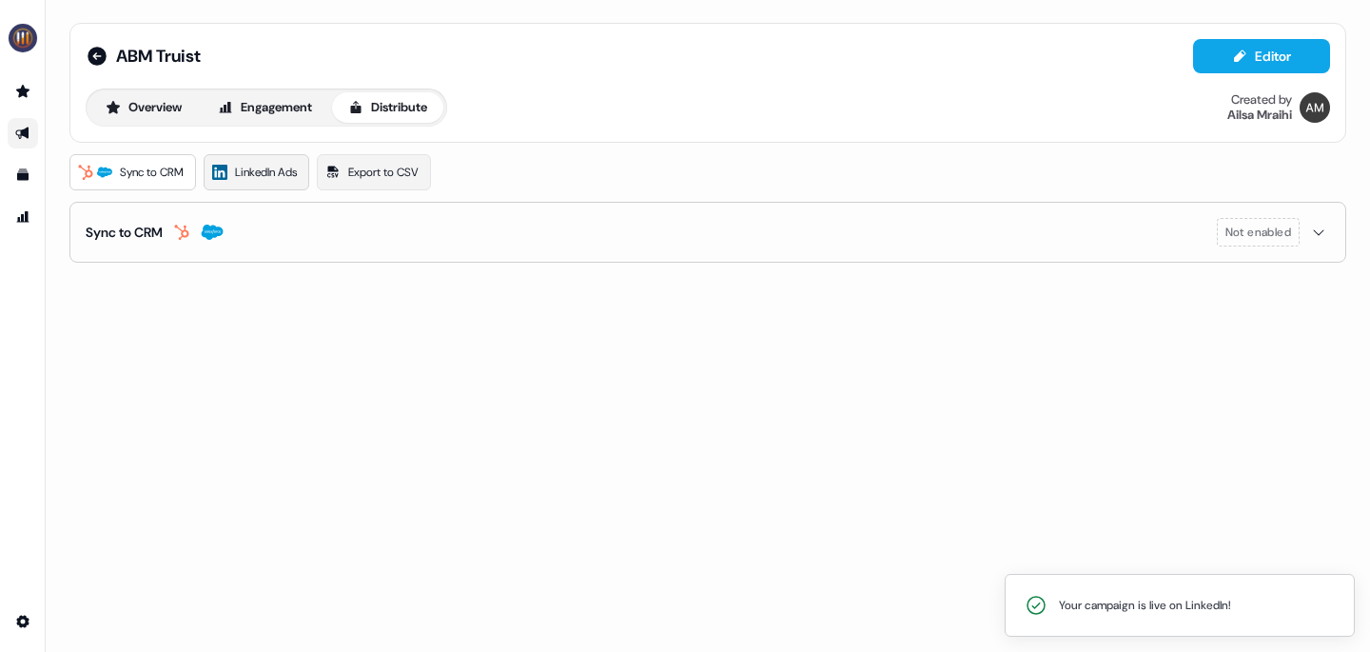
click at [272, 164] on span "LinkedIn Ads" at bounding box center [266, 172] width 62 height 19
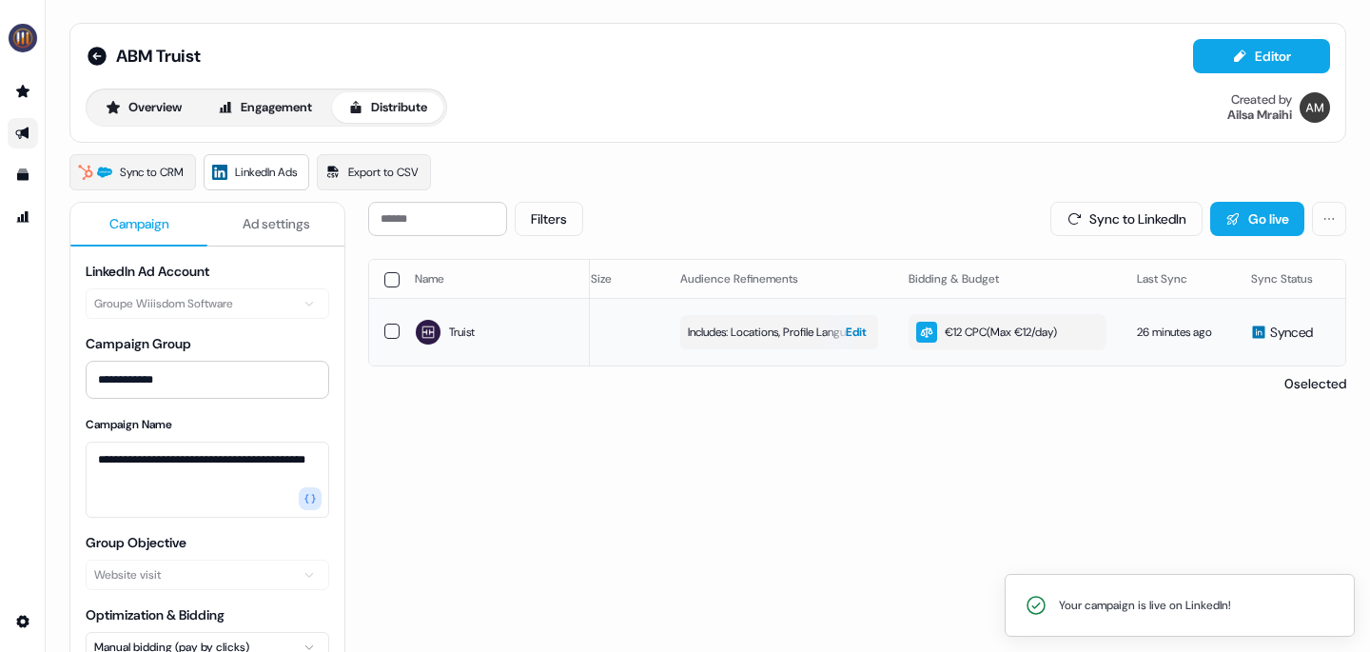
scroll to position [0, 313]
click at [968, 330] on div "€12 CPC ( Max €12/day )" at bounding box center [969, 332] width 141 height 21
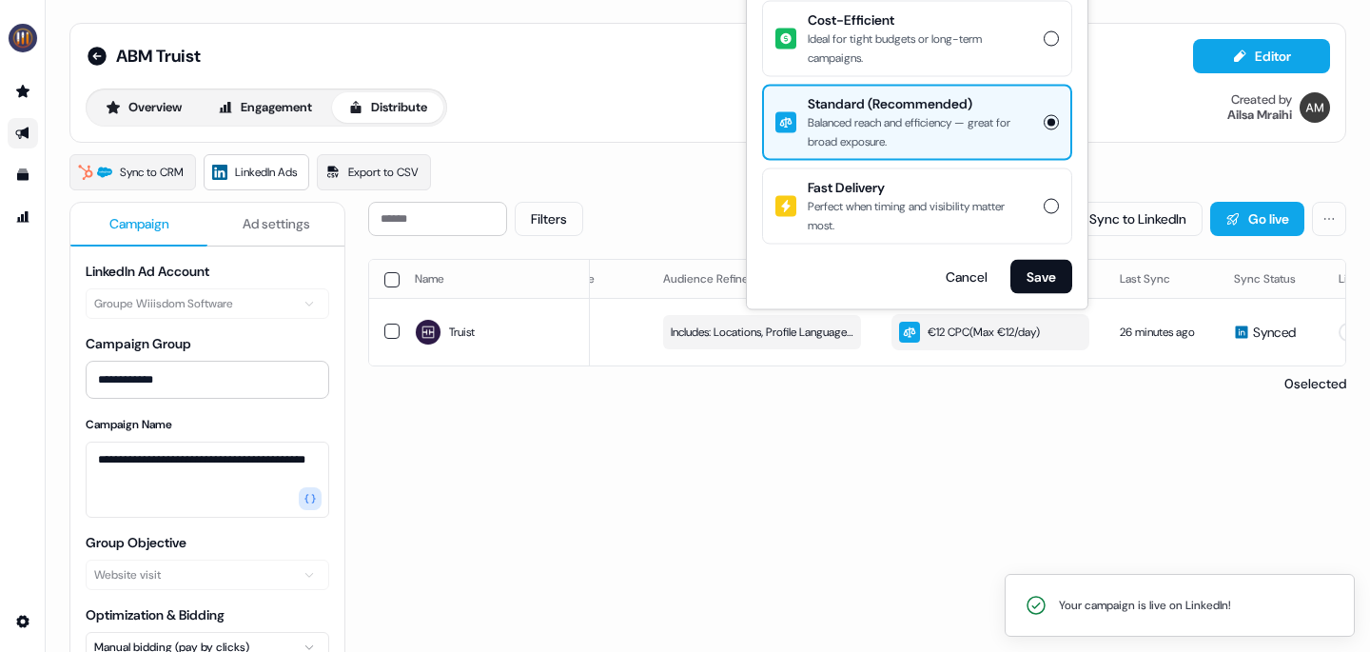
click at [1016, 379] on div "Name LinkedIn company Audience Size Audience Refinements Bidding & Budget Last …" at bounding box center [857, 326] width 978 height 134
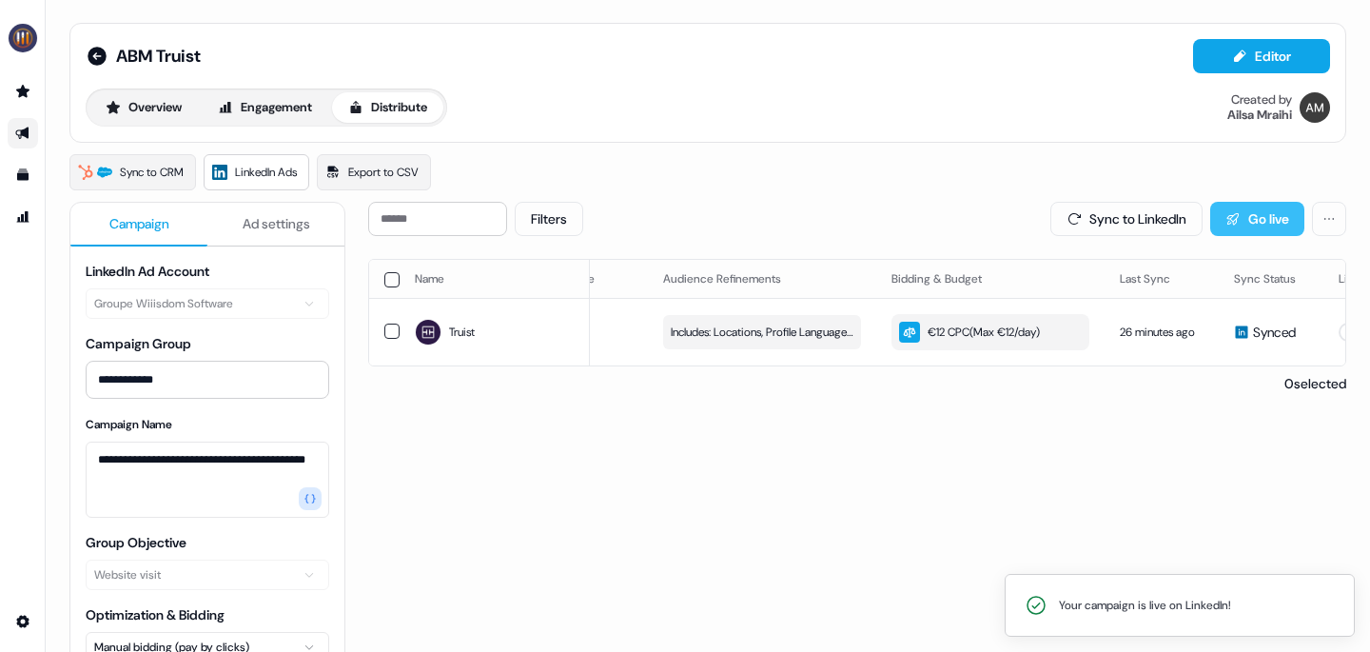
click at [1235, 218] on button "Go live" at bounding box center [1257, 219] width 94 height 34
click at [88, 54] on icon at bounding box center [97, 56] width 19 height 19
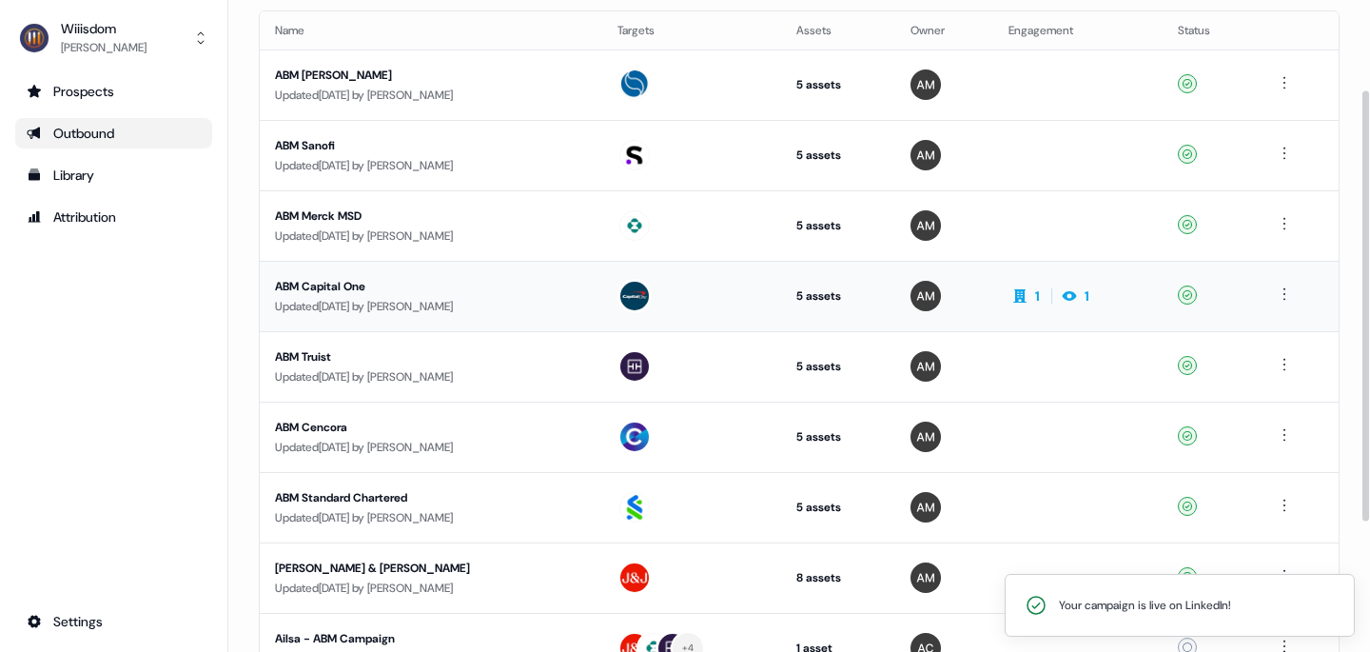
scroll to position [136, 0]
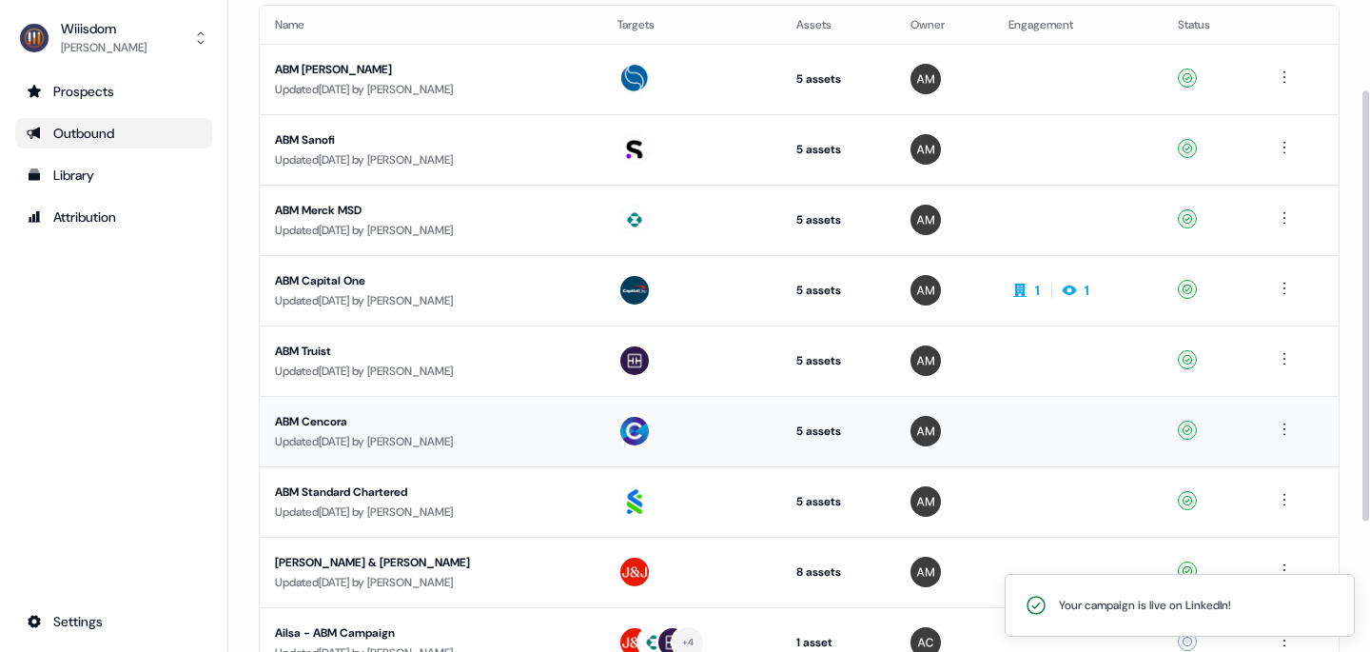
click at [340, 420] on div "ABM Cencora" at bounding box center [431, 421] width 312 height 19
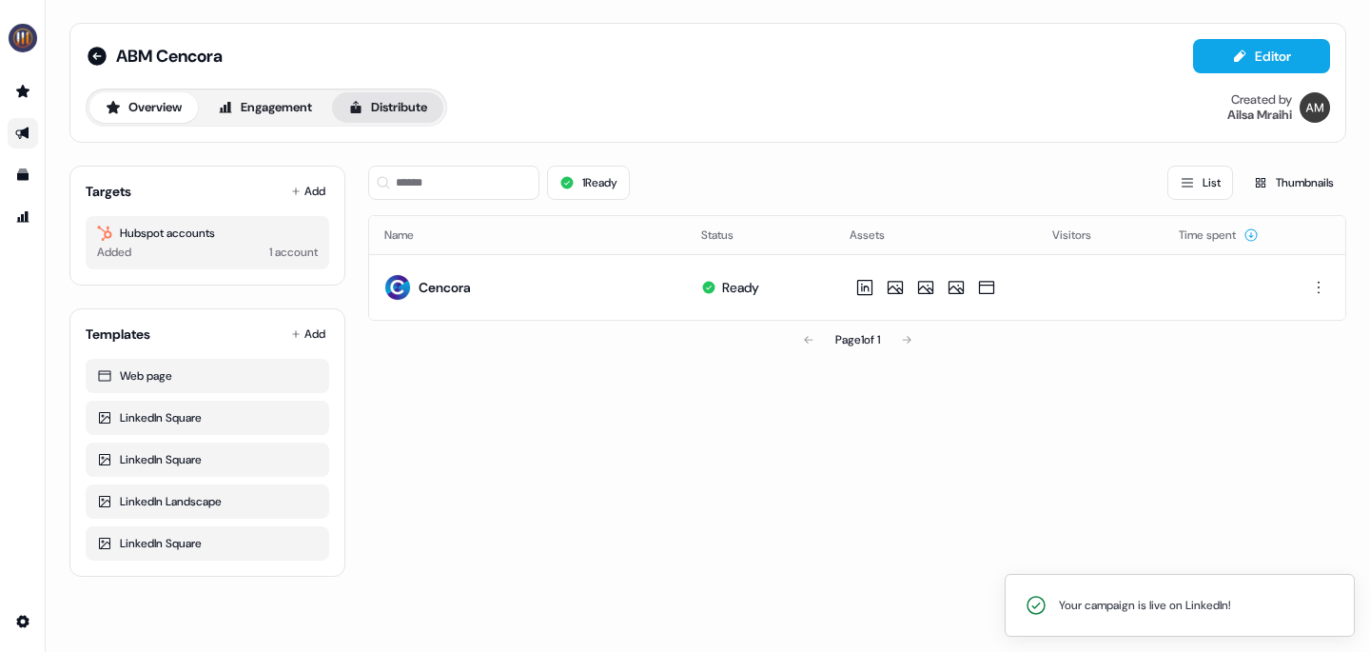
click at [443, 111] on button "Distribute" at bounding box center [387, 107] width 111 height 30
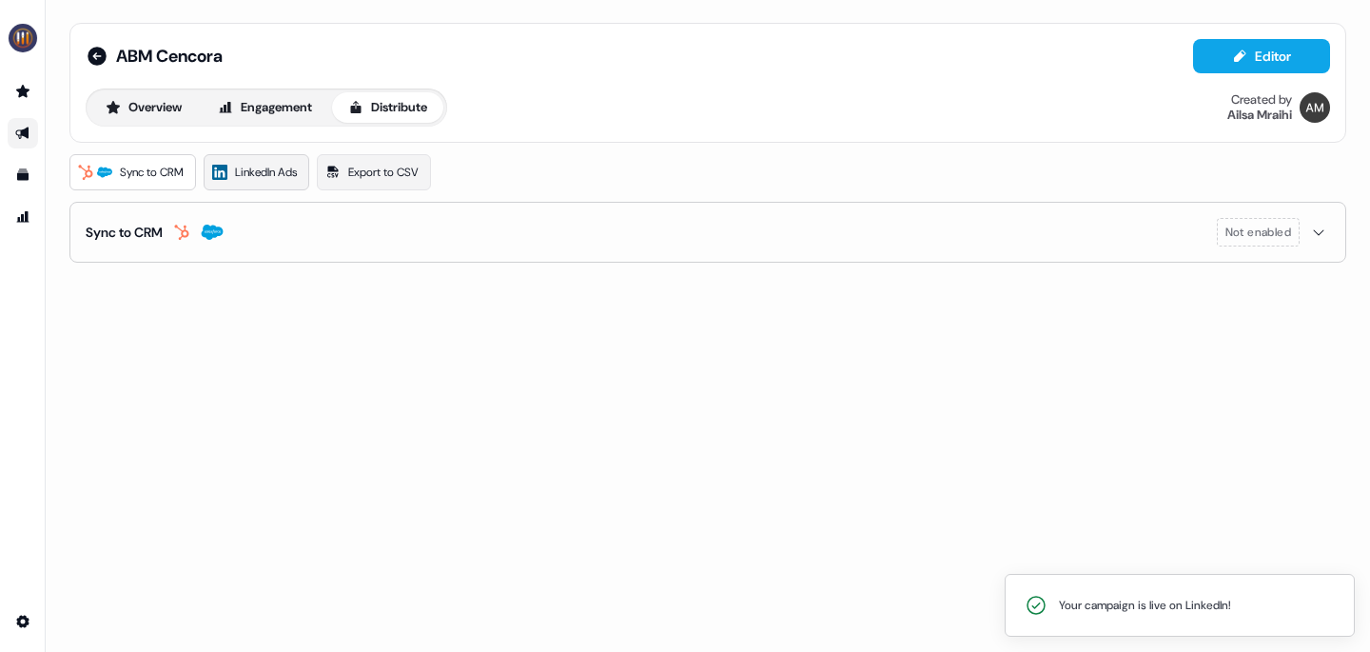
click at [270, 174] on span "LinkedIn Ads" at bounding box center [266, 172] width 62 height 19
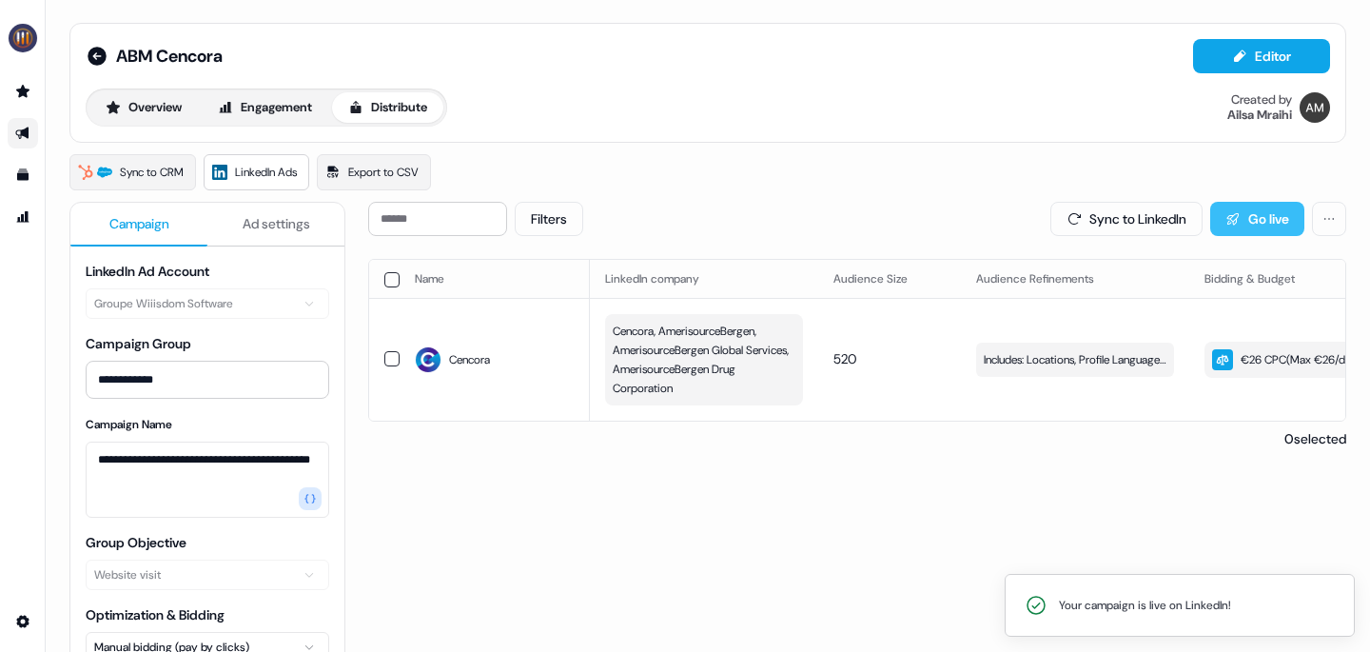
click at [1263, 219] on button "Go live" at bounding box center [1257, 219] width 94 height 34
click at [89, 56] on icon at bounding box center [97, 56] width 19 height 19
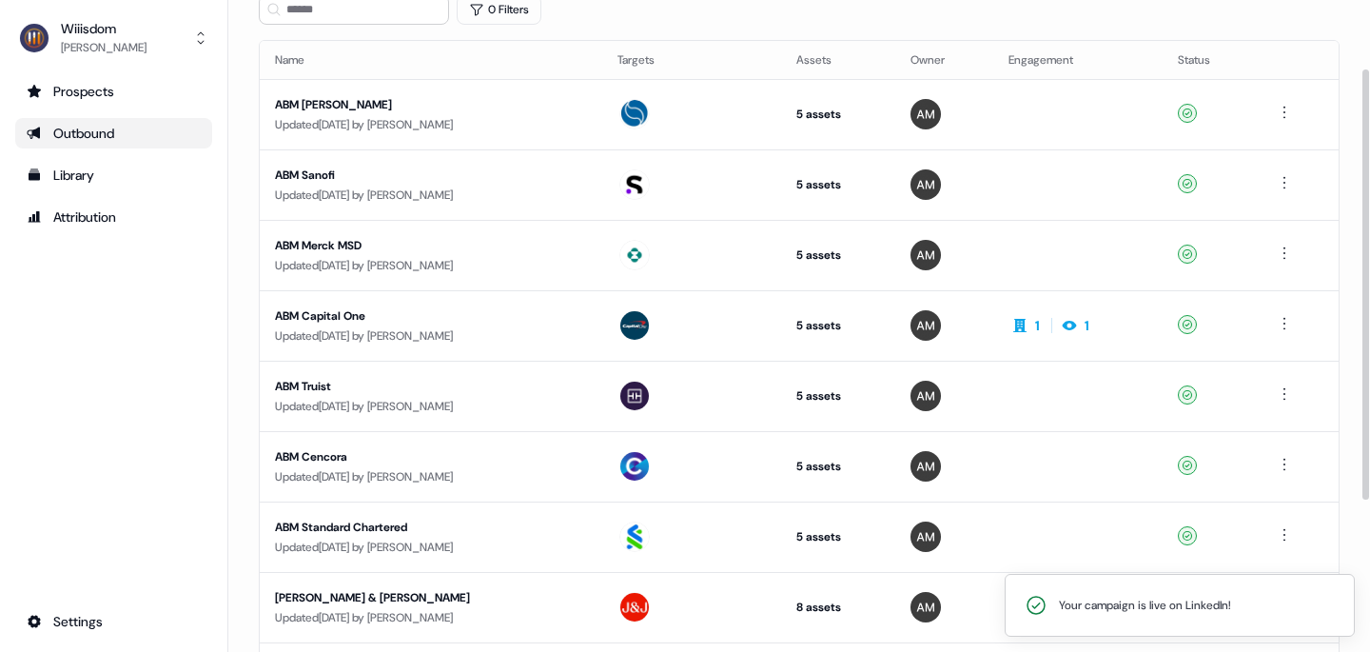
scroll to position [104, 0]
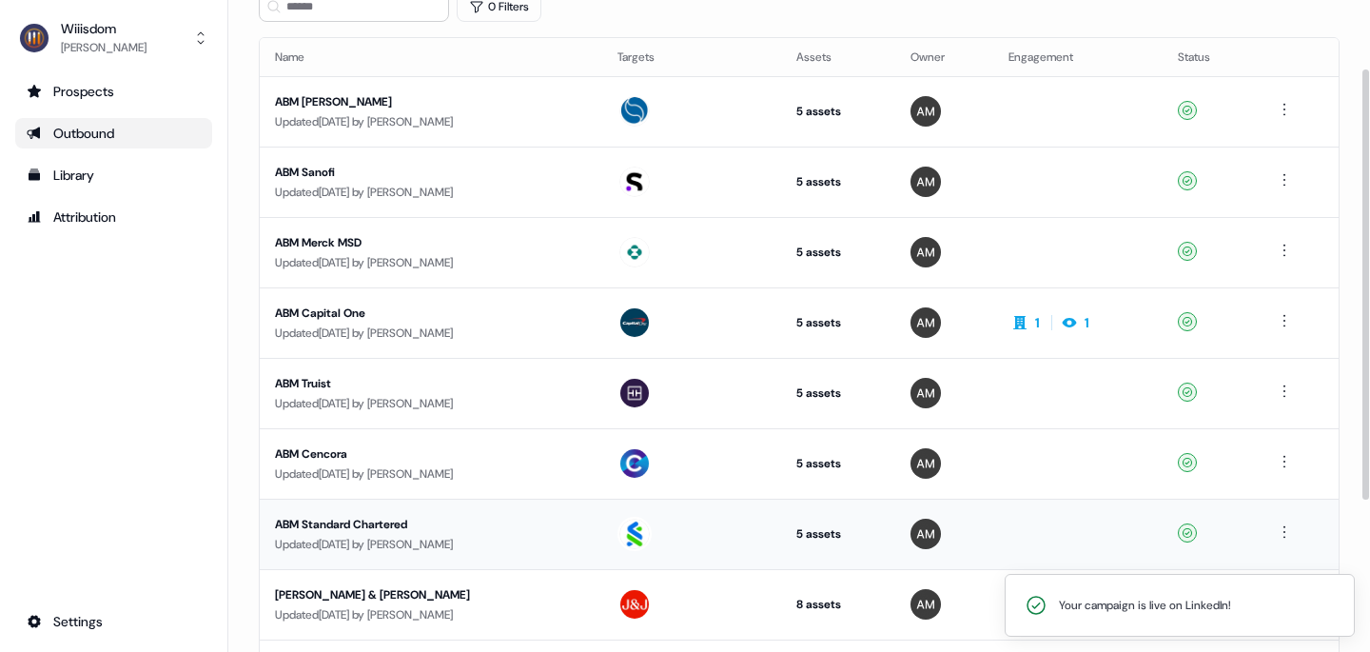
click at [364, 522] on div "ABM Standard Chartered" at bounding box center [431, 524] width 312 height 19
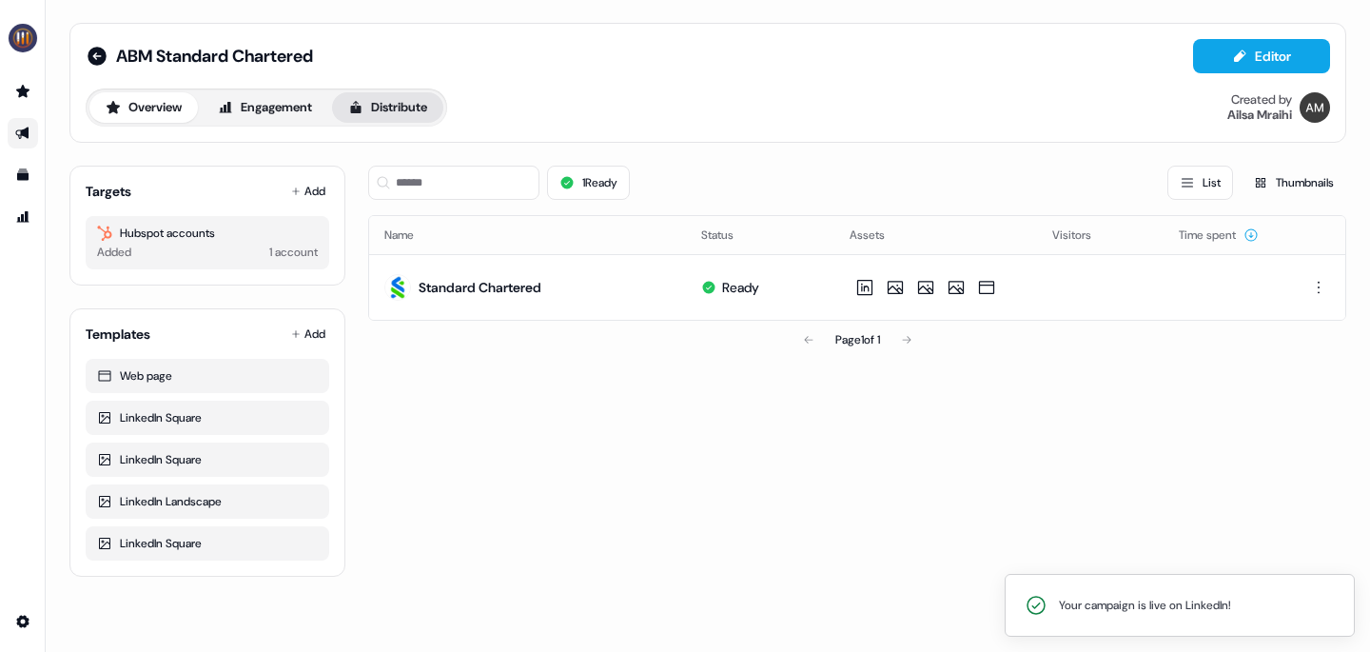
click at [378, 111] on button "Distribute" at bounding box center [387, 107] width 111 height 30
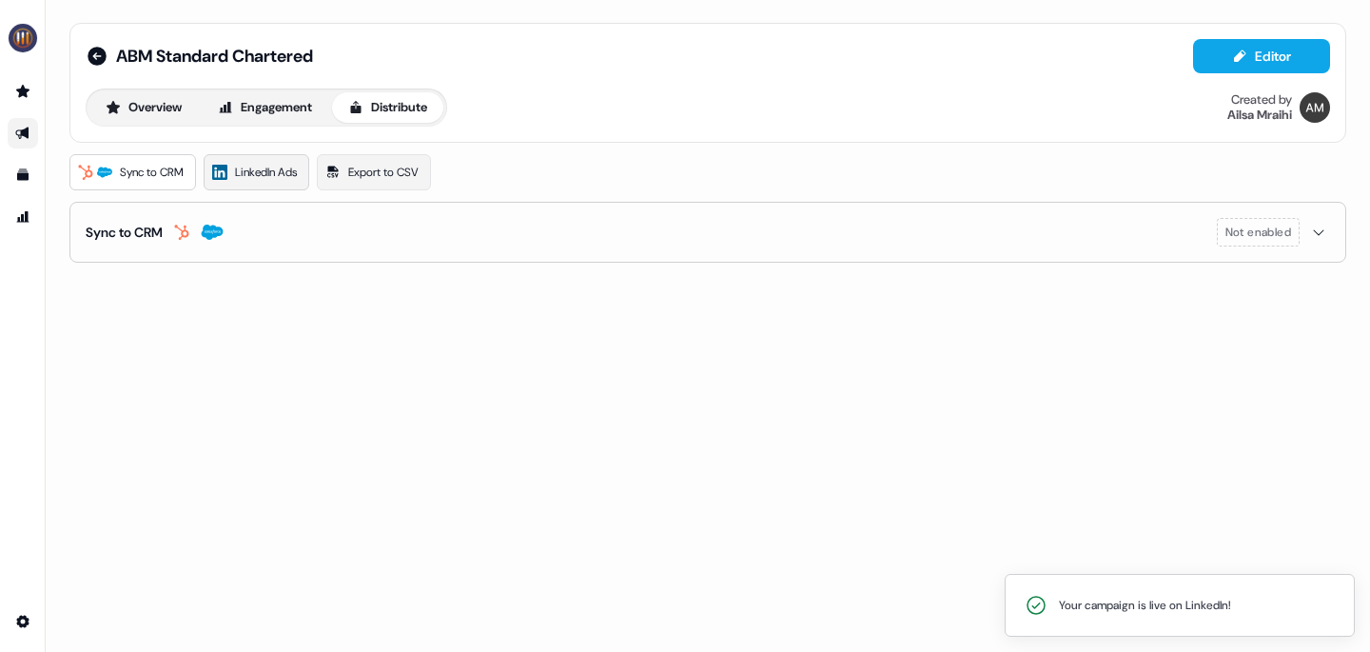
click at [274, 167] on span "LinkedIn Ads" at bounding box center [266, 172] width 62 height 19
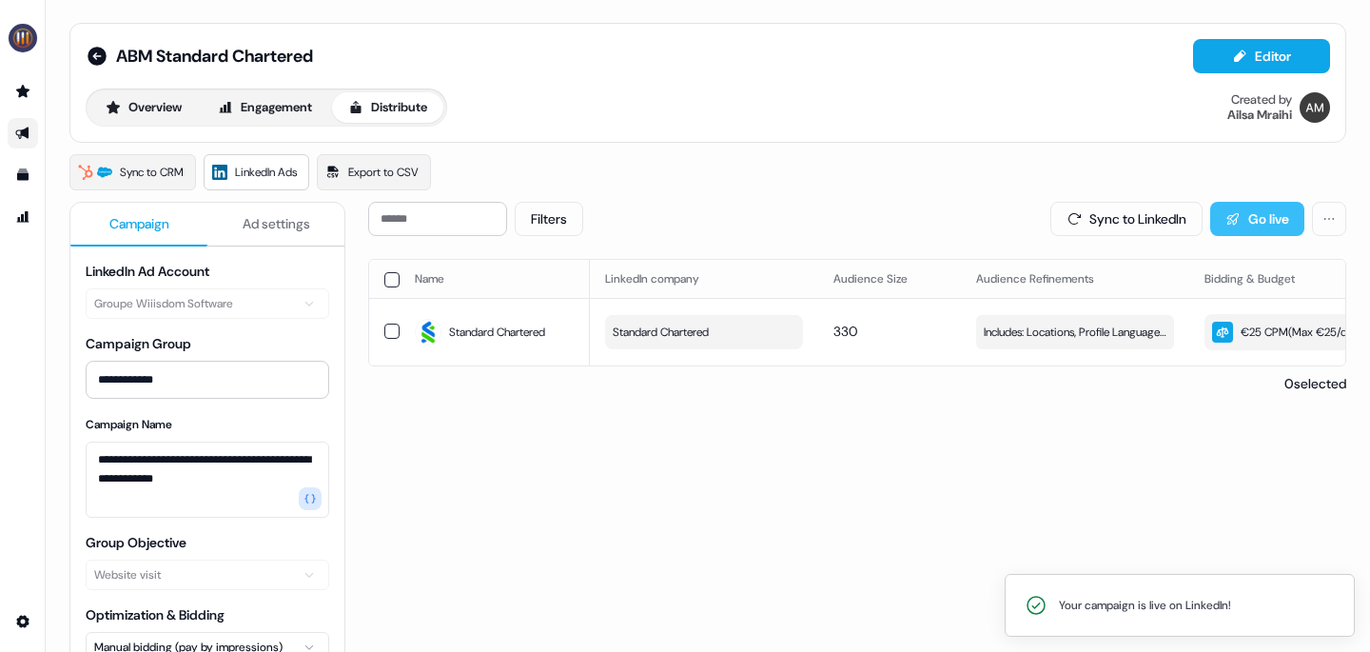
click at [1260, 213] on button "Go live" at bounding box center [1257, 219] width 94 height 34
click at [96, 56] on icon at bounding box center [97, 56] width 19 height 19
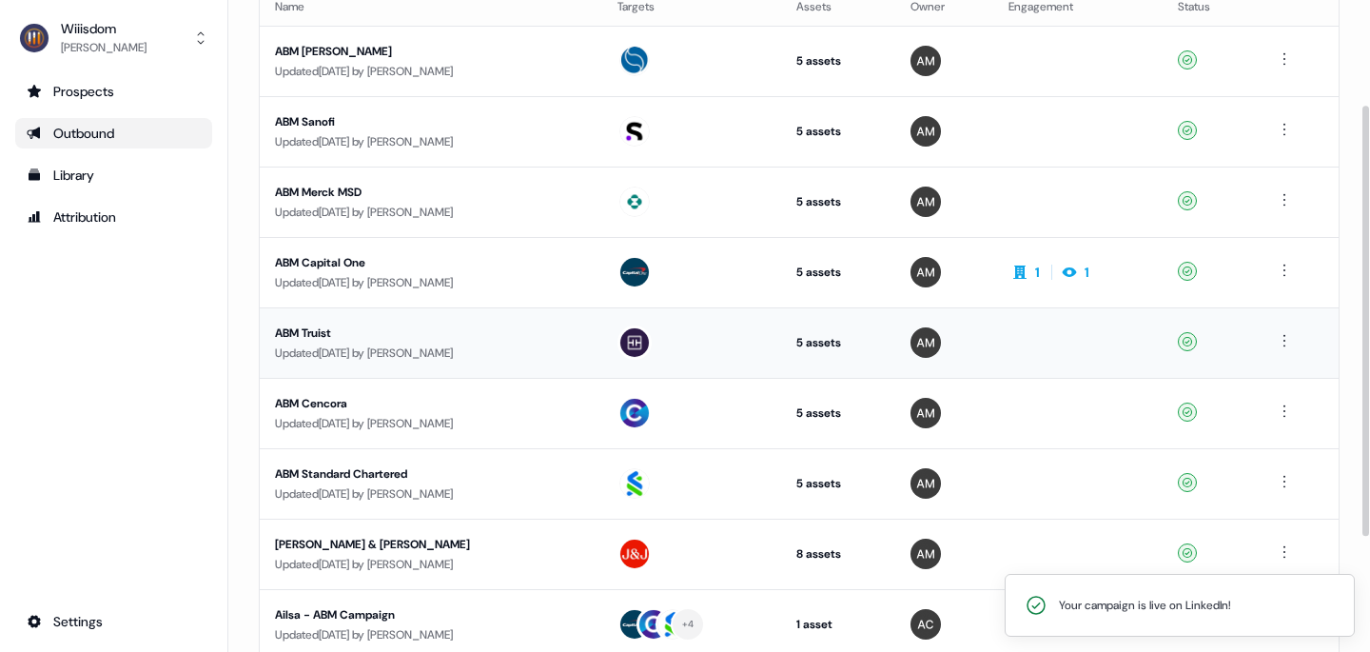
scroll to position [161, 0]
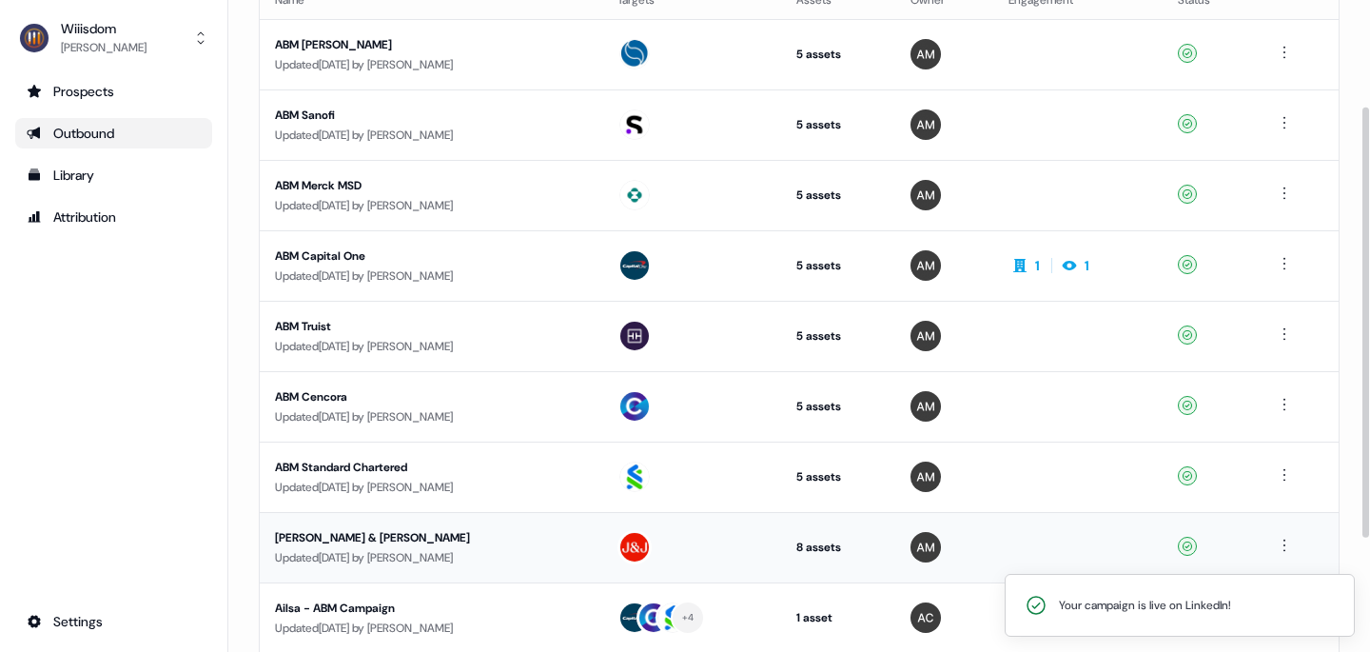
click at [359, 538] on div "[PERSON_NAME] & [PERSON_NAME]" at bounding box center [431, 537] width 312 height 19
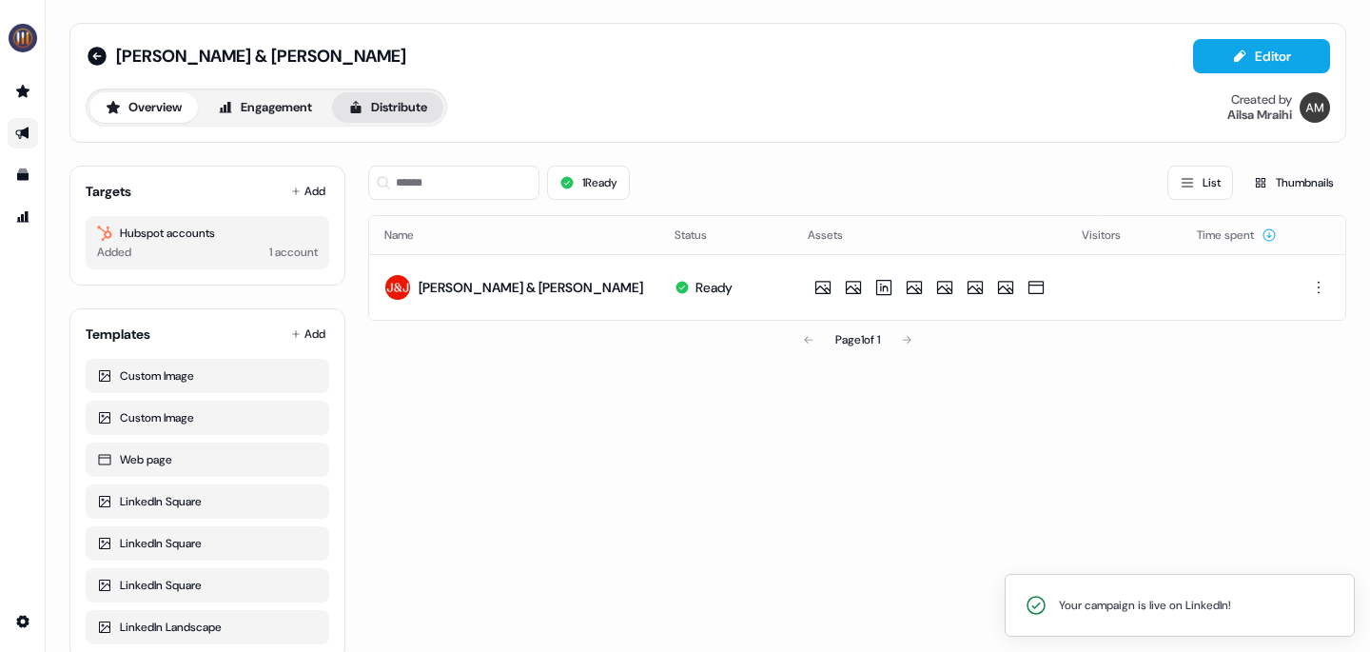
click at [410, 104] on button "Distribute" at bounding box center [387, 107] width 111 height 30
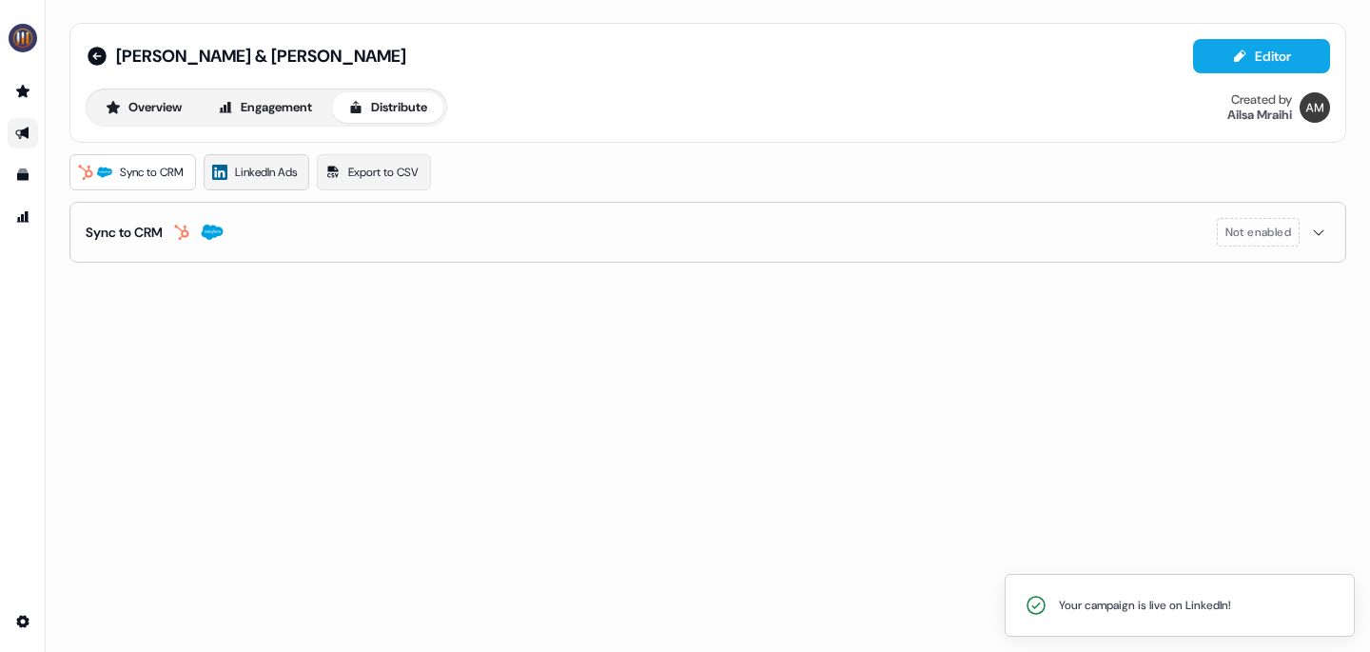
click at [265, 176] on span "LinkedIn Ads" at bounding box center [266, 172] width 62 height 19
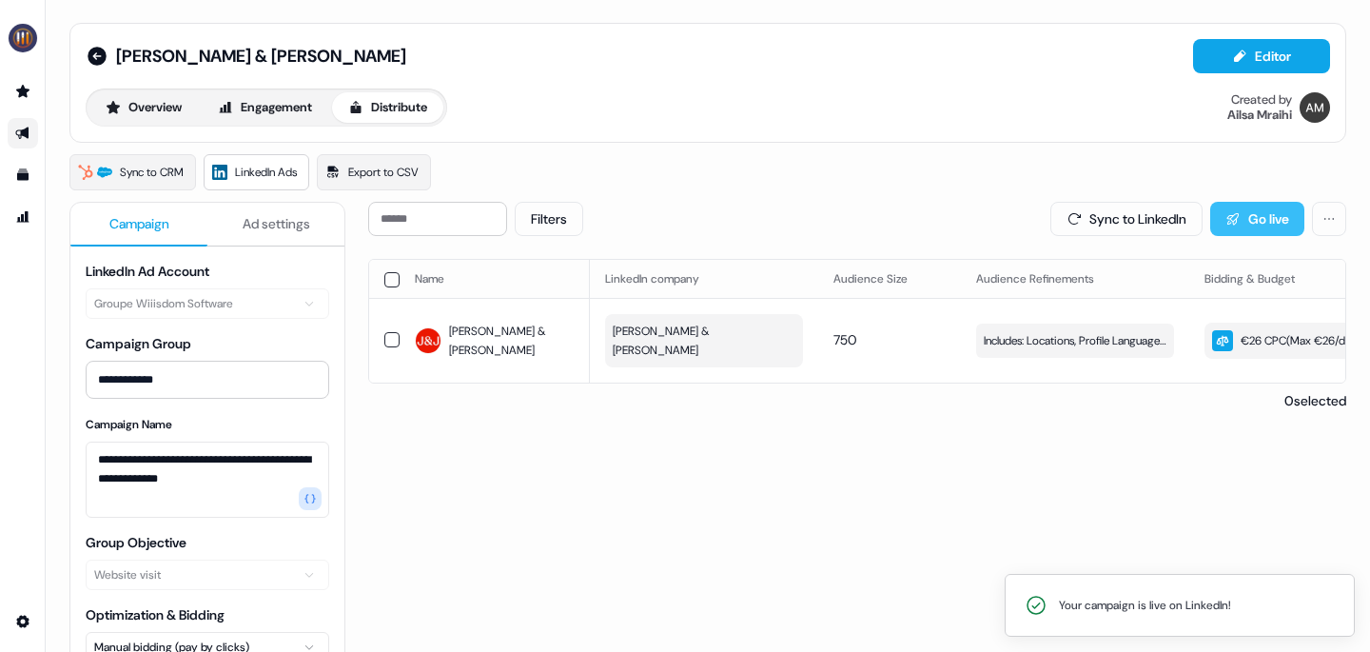
click at [1239, 204] on button "Go live" at bounding box center [1257, 219] width 94 height 34
click at [90, 55] on icon at bounding box center [97, 56] width 19 height 19
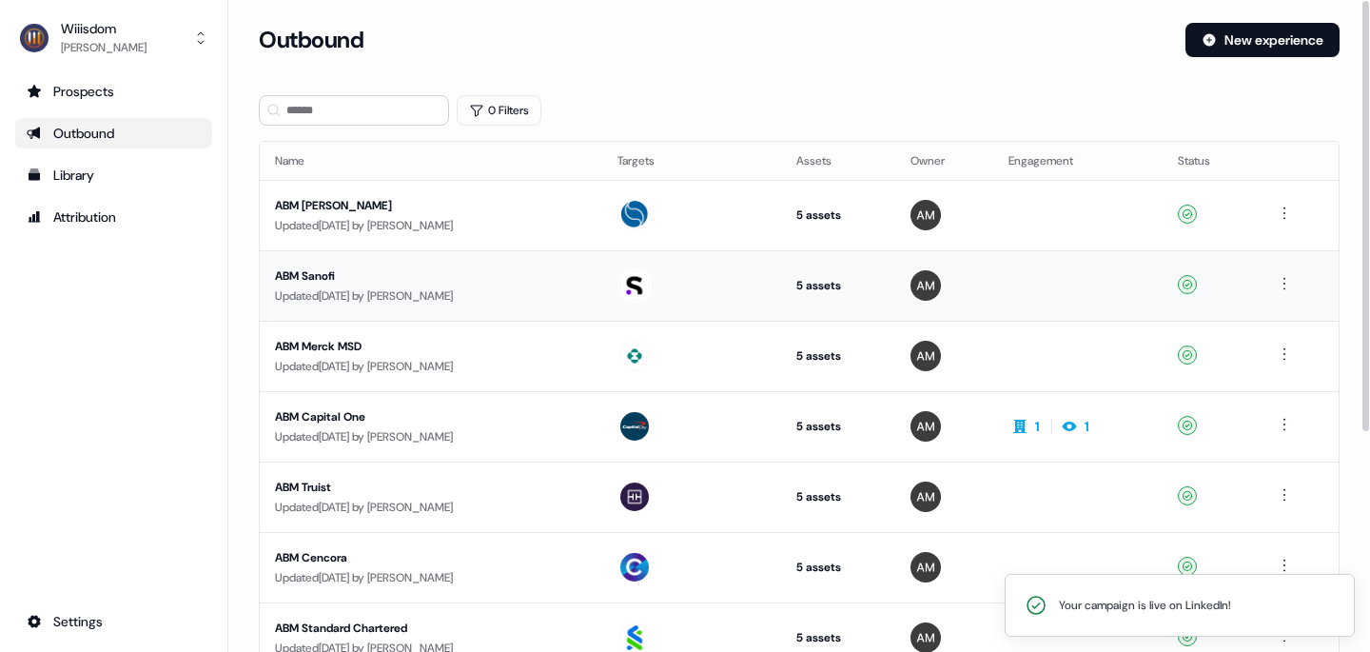
click at [324, 273] on div "ABM Sanofi" at bounding box center [431, 275] width 312 height 19
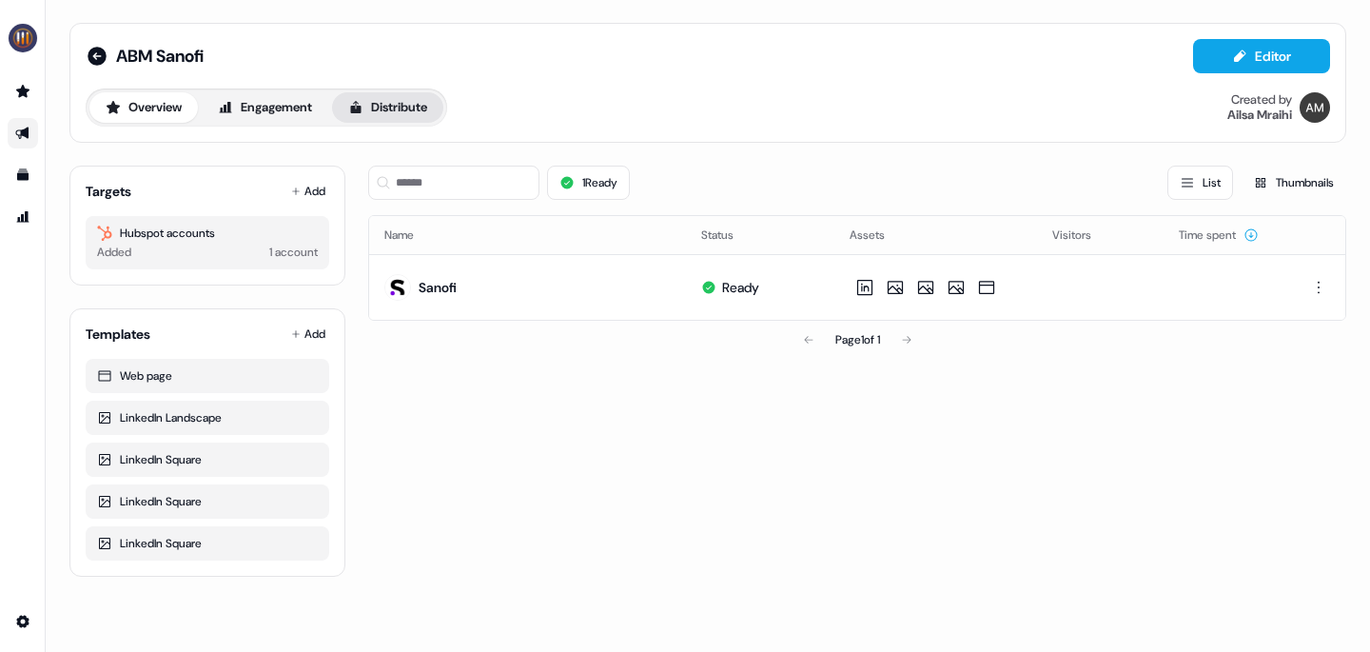
click at [413, 111] on button "Distribute" at bounding box center [387, 107] width 111 height 30
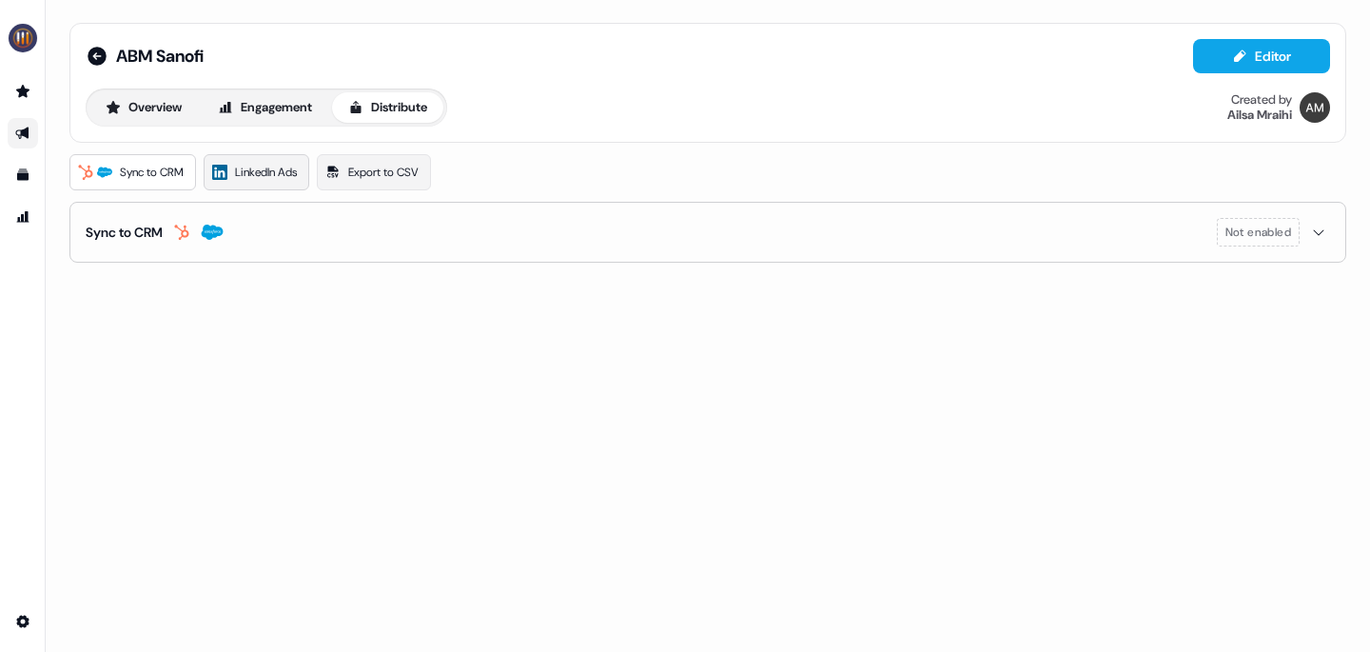
click at [261, 175] on span "LinkedIn Ads" at bounding box center [266, 172] width 62 height 19
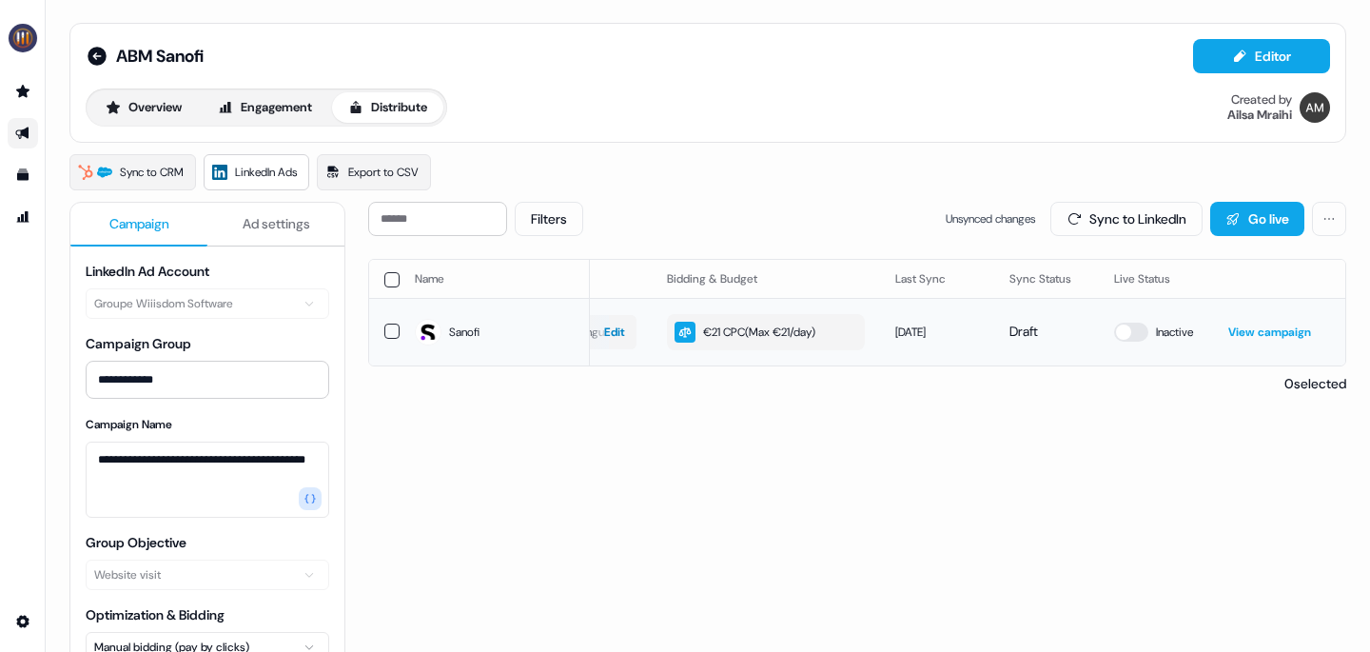
scroll to position [0, 543]
click at [1248, 214] on button "Go live" at bounding box center [1257, 219] width 94 height 34
click at [1121, 335] on button "button" at bounding box center [1130, 332] width 34 height 19
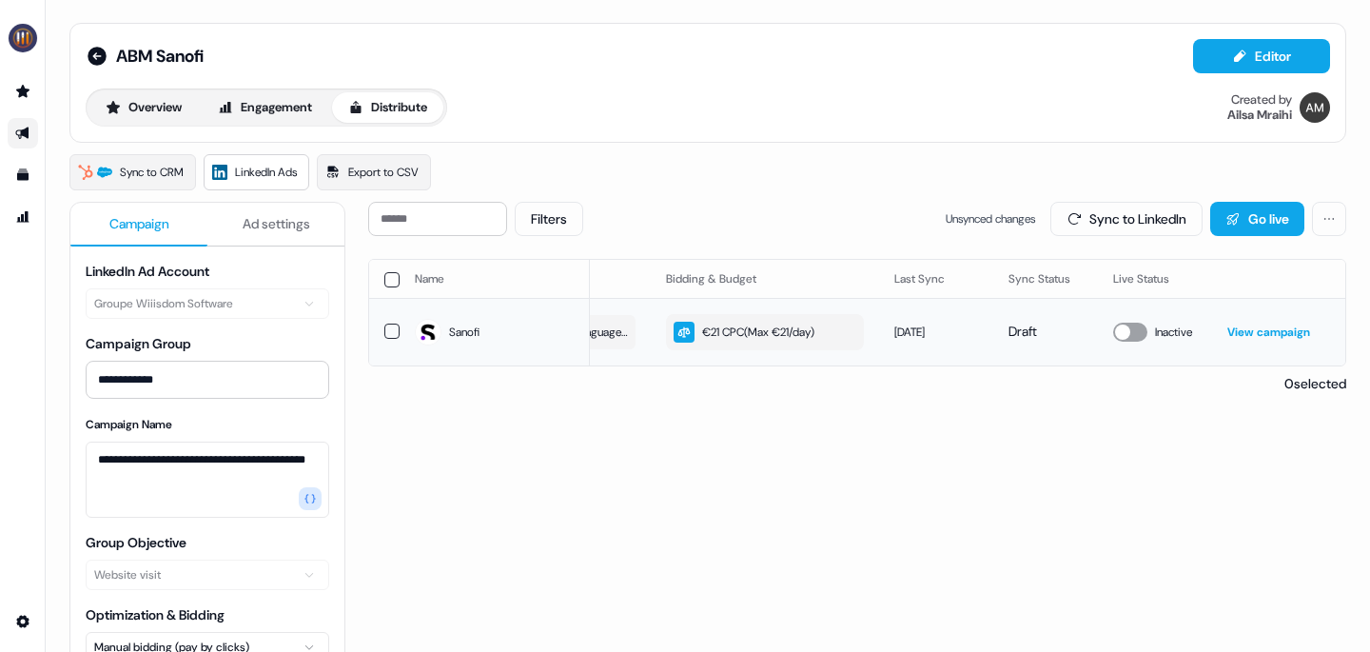
click at [1121, 335] on button "button" at bounding box center [1130, 332] width 34 height 19
click at [1107, 210] on button "Sync to LinkedIn" at bounding box center [1126, 219] width 152 height 34
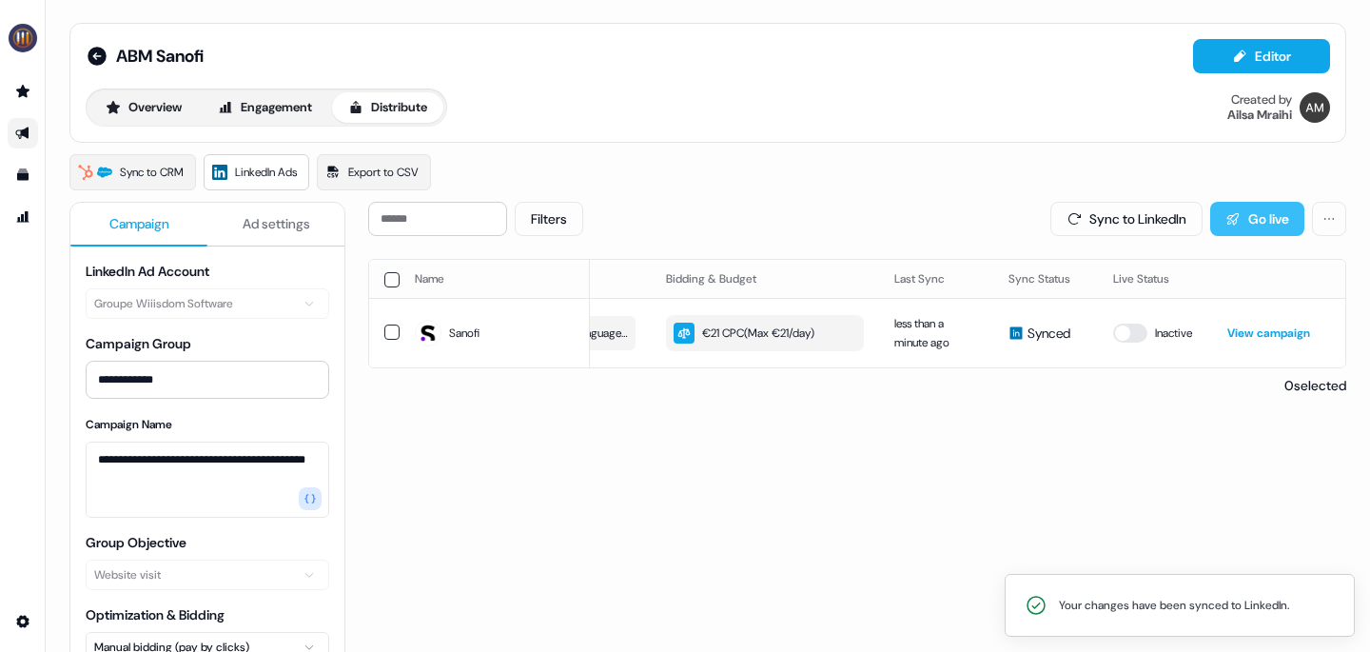
click at [1230, 212] on icon at bounding box center [1233, 218] width 15 height 15
click at [90, 57] on icon at bounding box center [97, 56] width 19 height 19
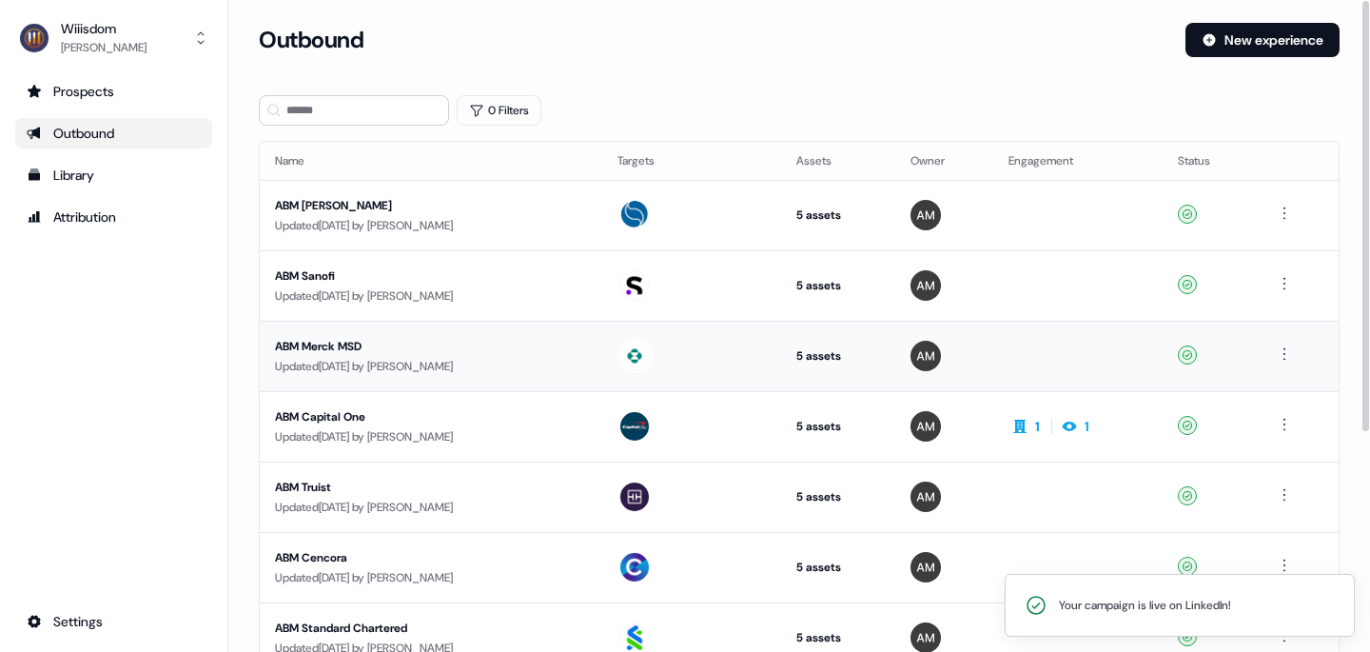
click at [300, 344] on div "ABM Merck MSD" at bounding box center [431, 346] width 312 height 19
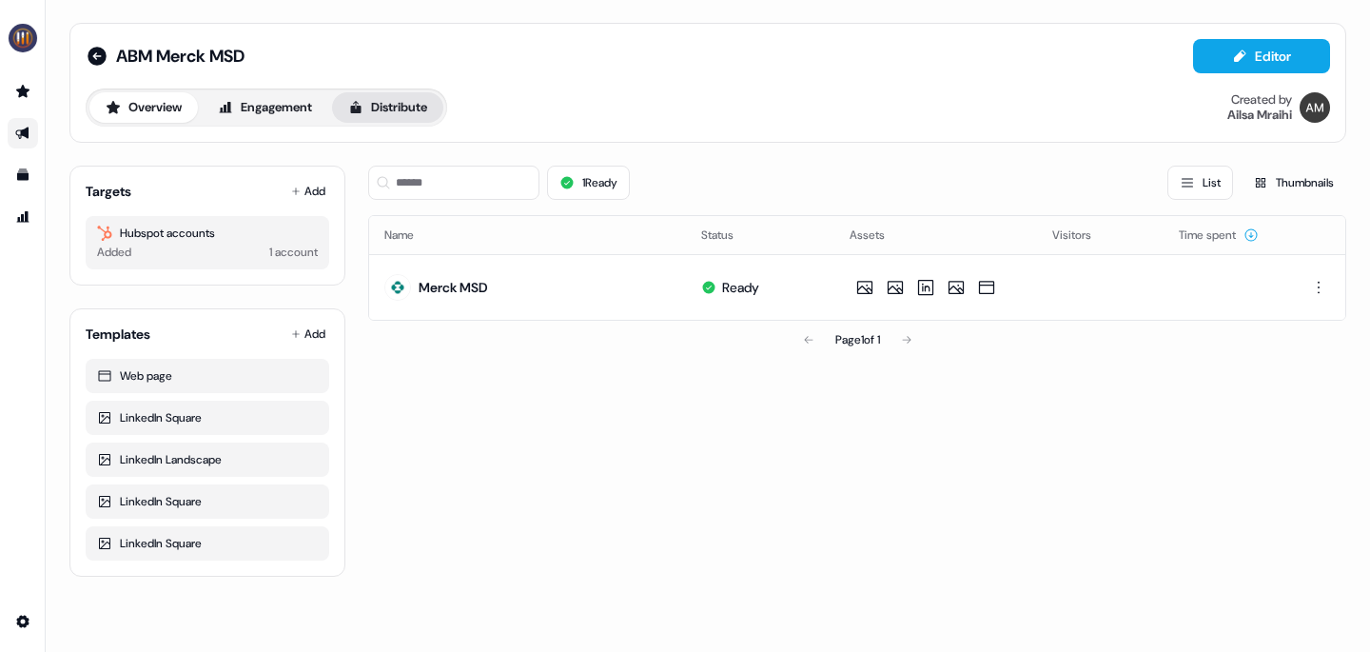
click at [425, 104] on button "Distribute" at bounding box center [387, 107] width 111 height 30
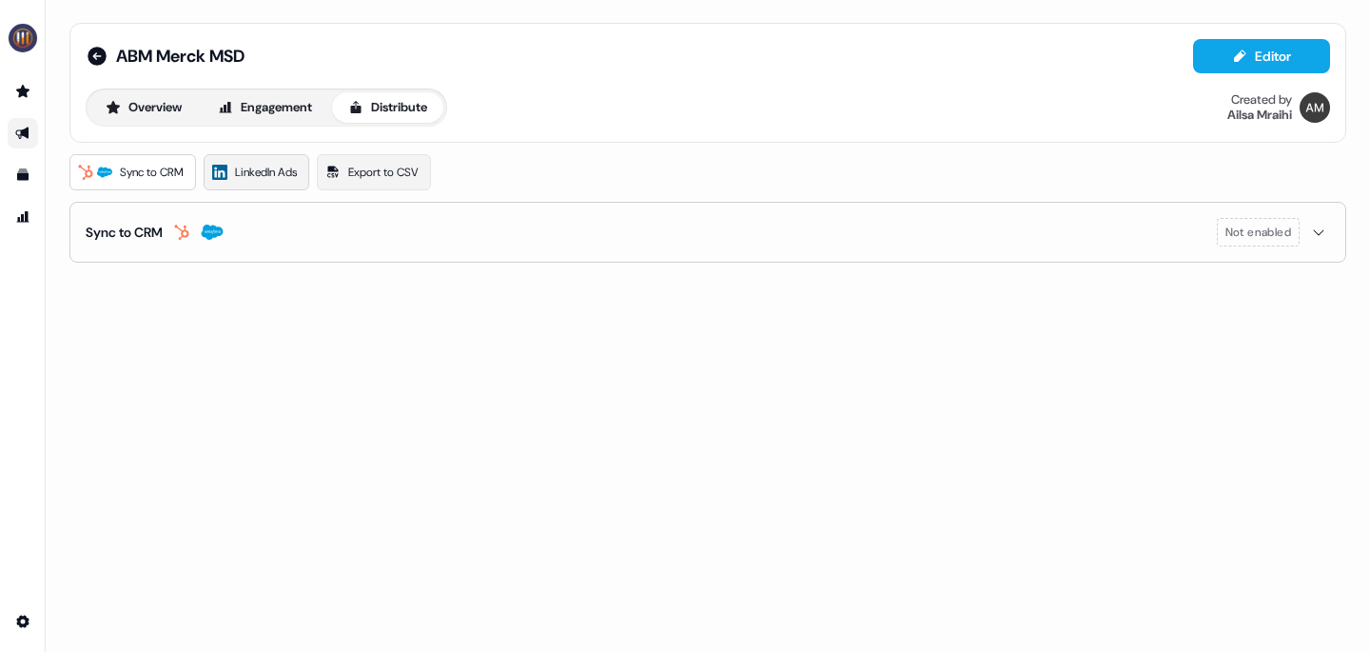
click at [266, 177] on span "LinkedIn Ads" at bounding box center [266, 172] width 62 height 19
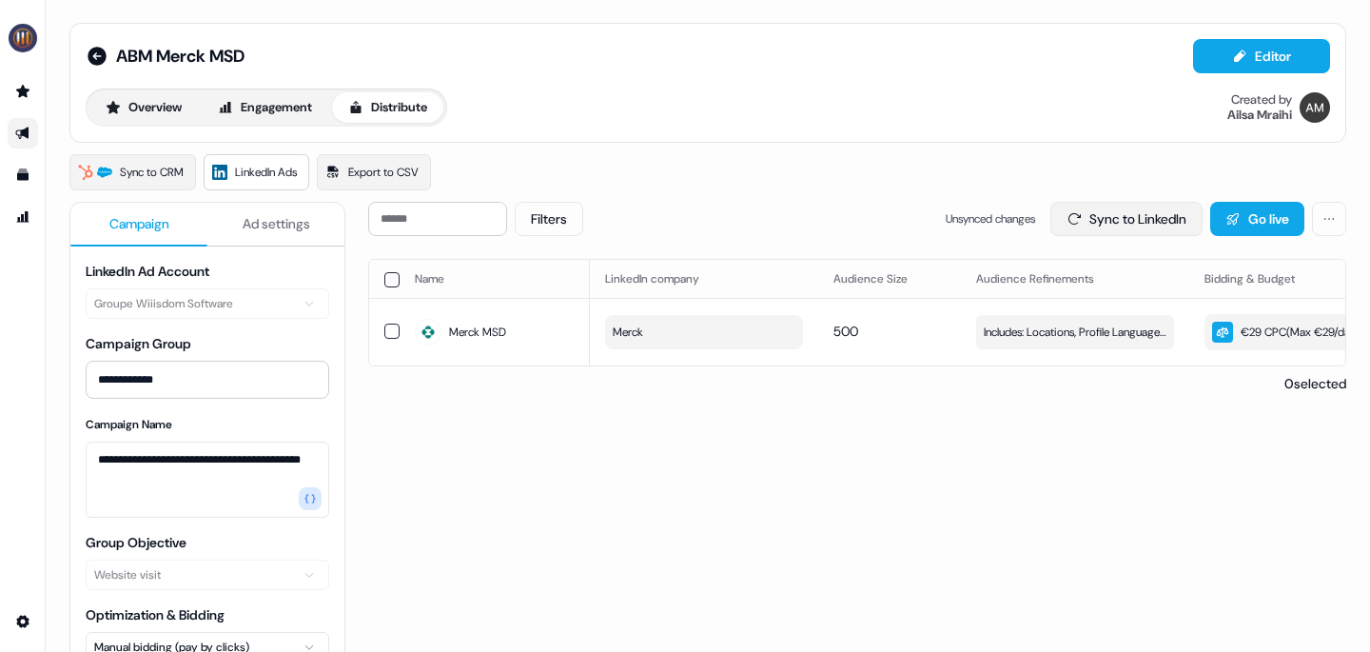
click at [1133, 220] on button "Sync to LinkedIn" at bounding box center [1126, 219] width 152 height 34
click at [1239, 219] on button "Go live" at bounding box center [1257, 219] width 94 height 34
click at [100, 58] on icon at bounding box center [97, 56] width 19 height 19
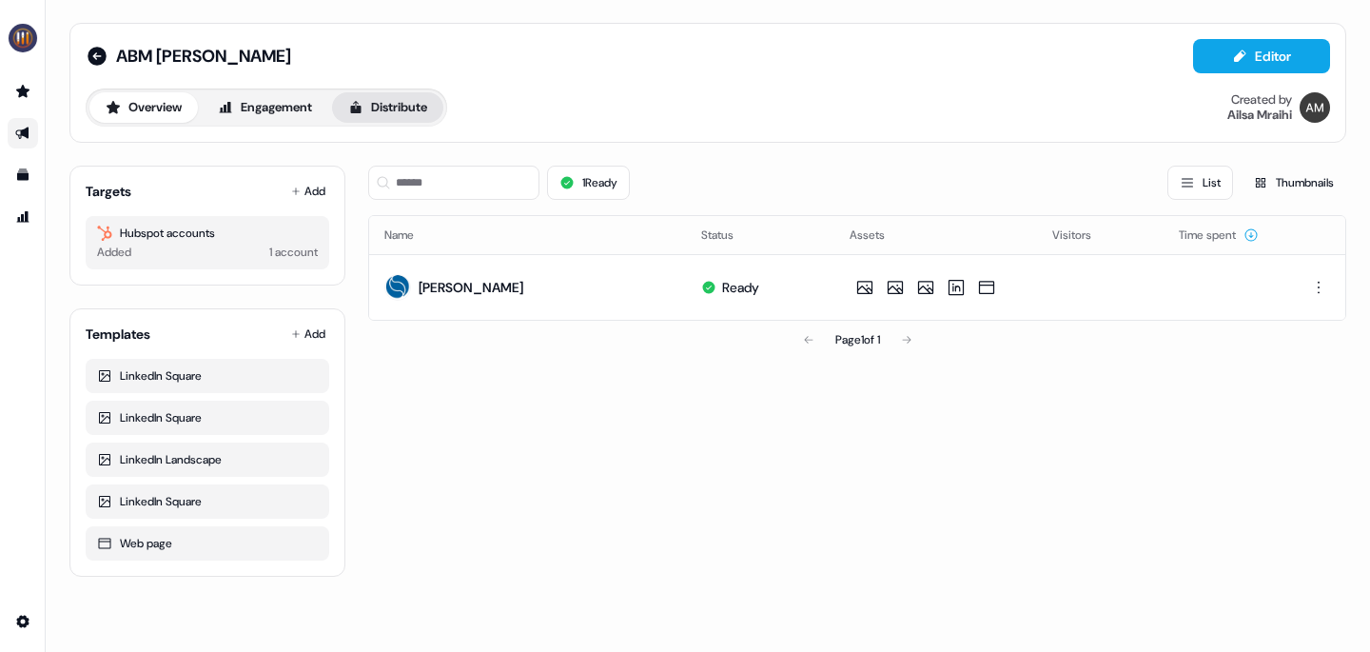
click at [427, 110] on button "Distribute" at bounding box center [387, 107] width 111 height 30
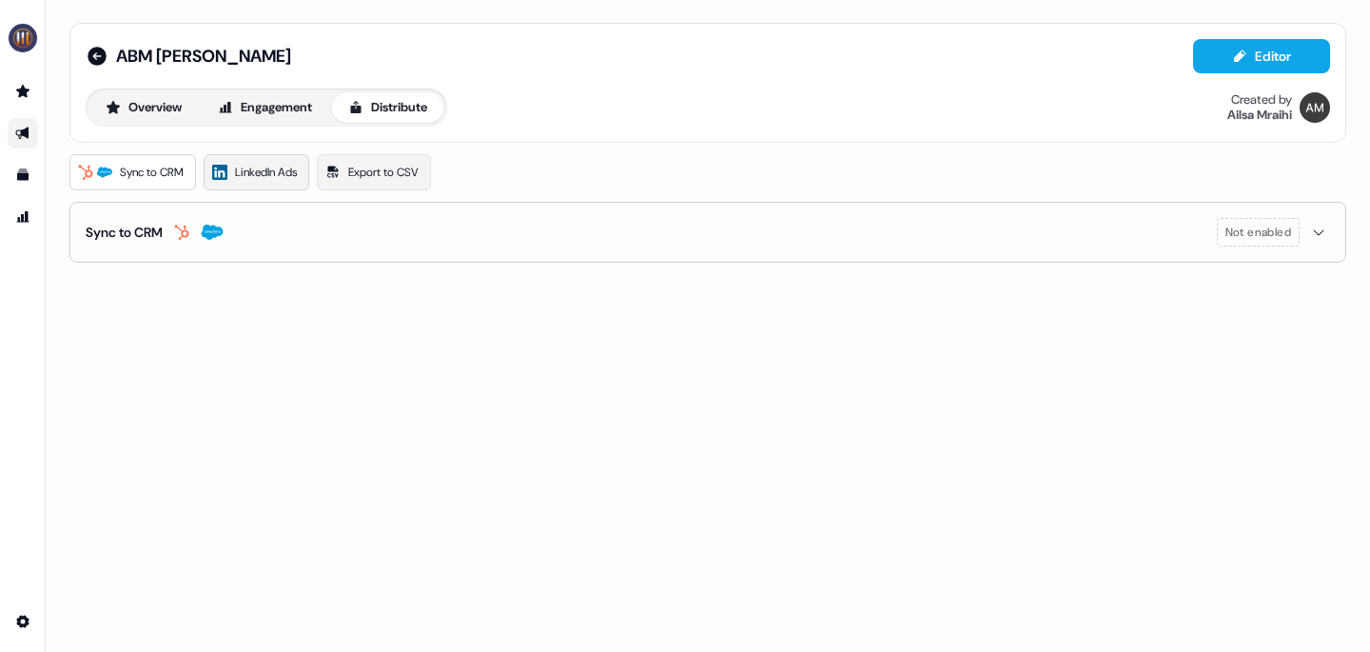
click at [273, 171] on span "LinkedIn Ads" at bounding box center [266, 172] width 62 height 19
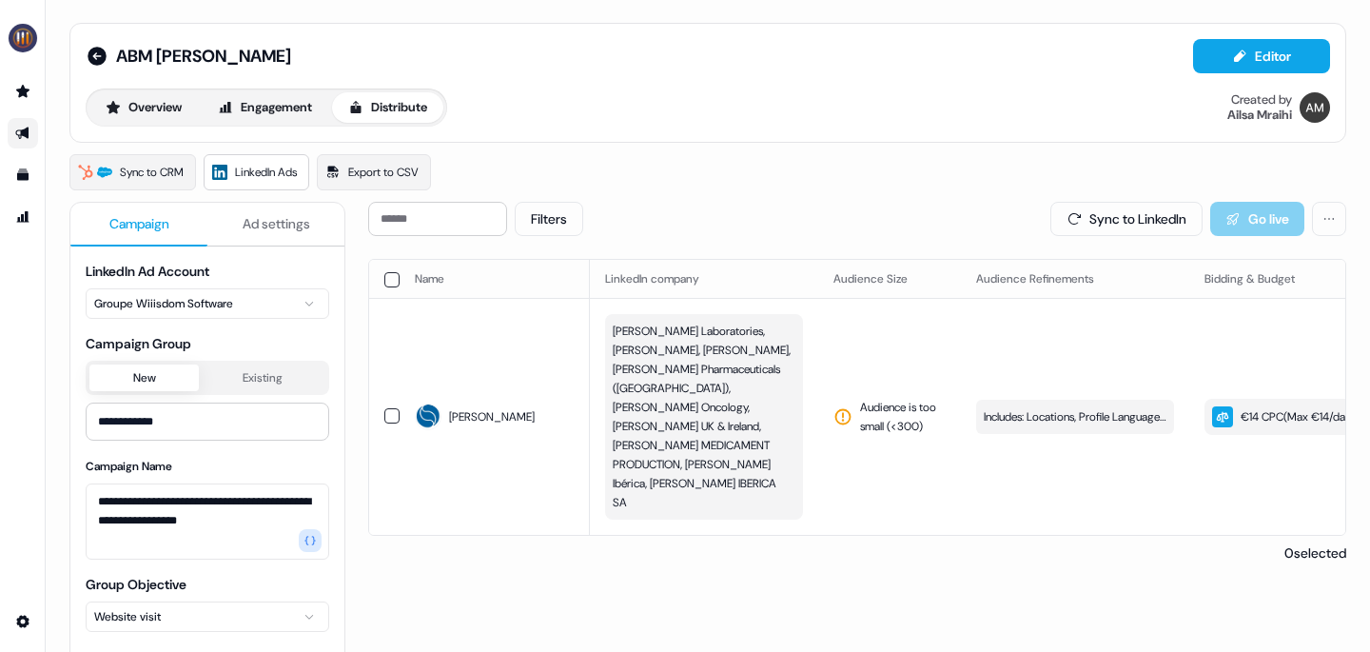
click at [276, 203] on button "Ad settings" at bounding box center [275, 225] width 137 height 44
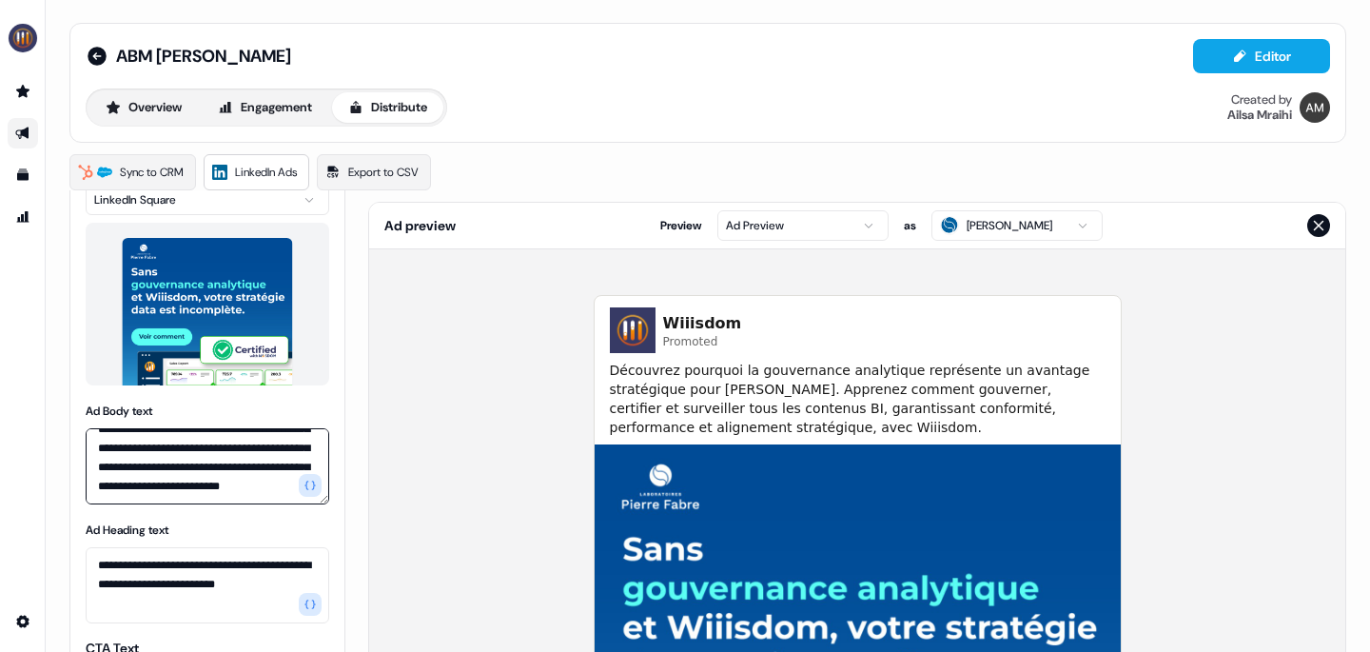
scroll to position [93, 0]
drag, startPoint x: 113, startPoint y: 442, endPoint x: 297, endPoint y: 511, distance: 196.0
click at [297, 511] on div "**********" at bounding box center [208, 408] width 244 height 966
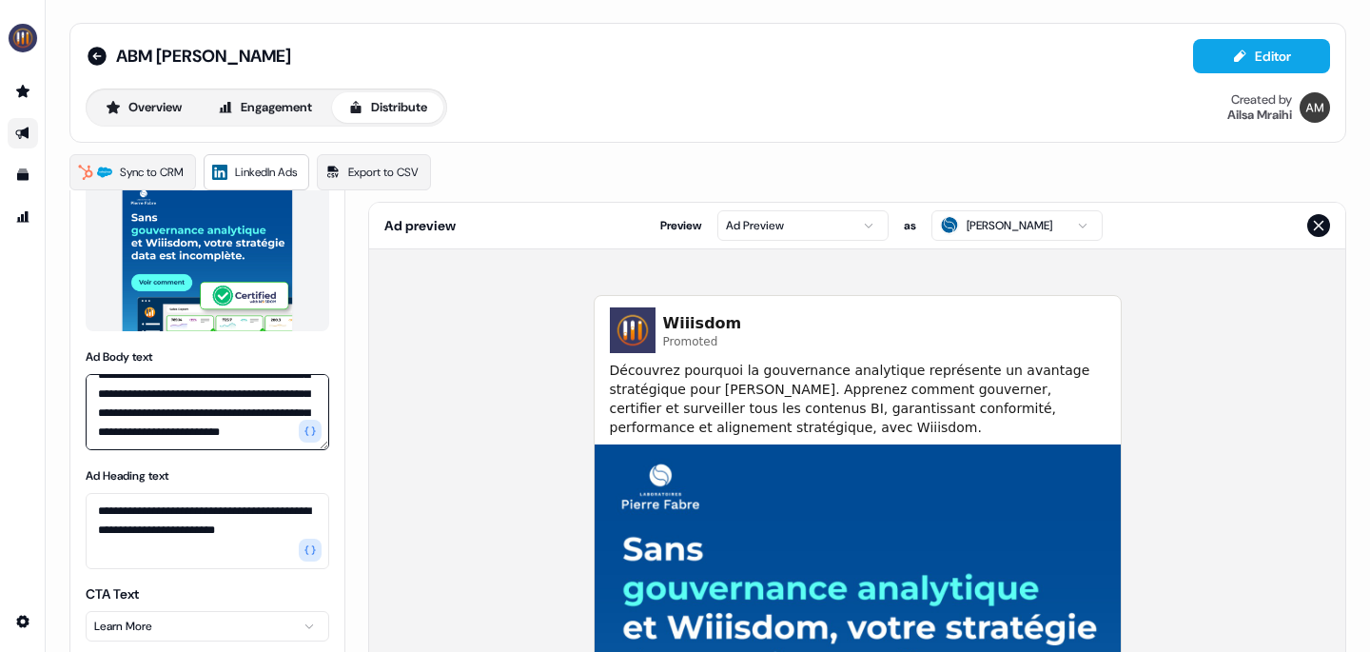
scroll to position [400, 0]
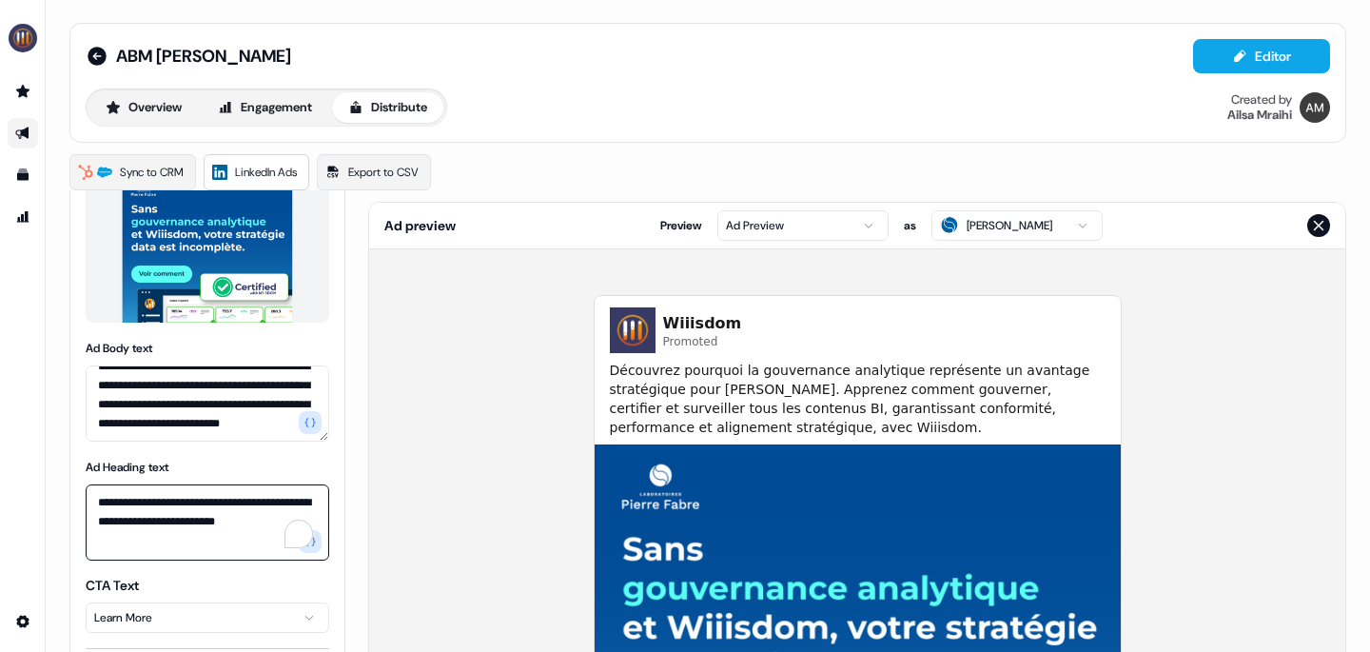
drag, startPoint x: 265, startPoint y: 518, endPoint x: 77, endPoint y: 503, distance: 188.0
click at [77, 503] on div "**********" at bounding box center [207, 352] width 274 height 981
click at [88, 55] on icon at bounding box center [97, 56] width 19 height 19
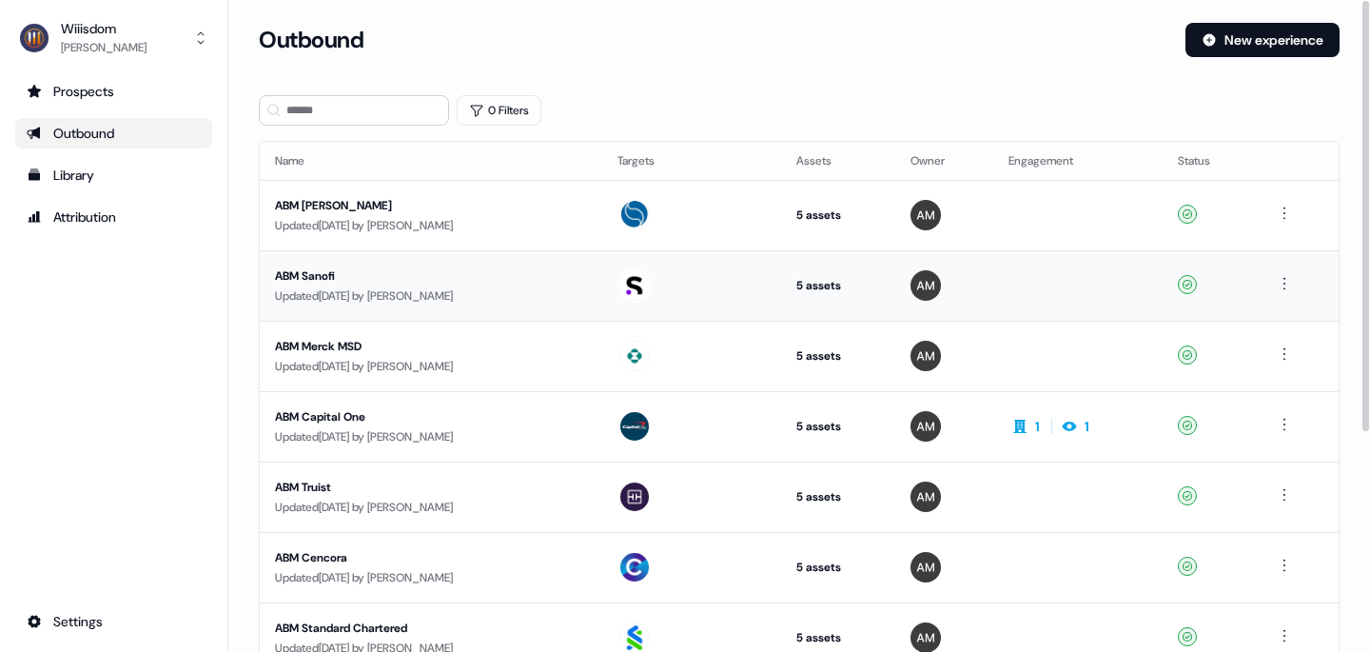
click at [316, 274] on div "ABM Sanofi" at bounding box center [431, 275] width 312 height 19
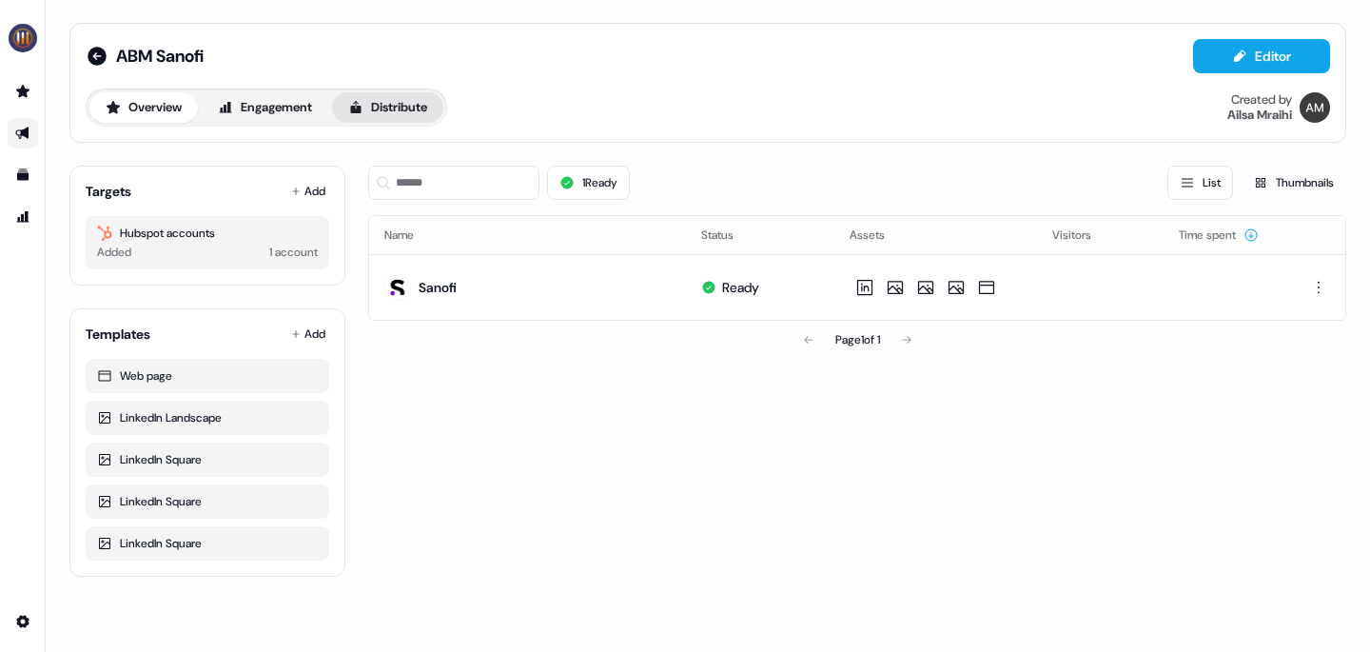
click at [437, 108] on button "Distribute" at bounding box center [387, 107] width 111 height 30
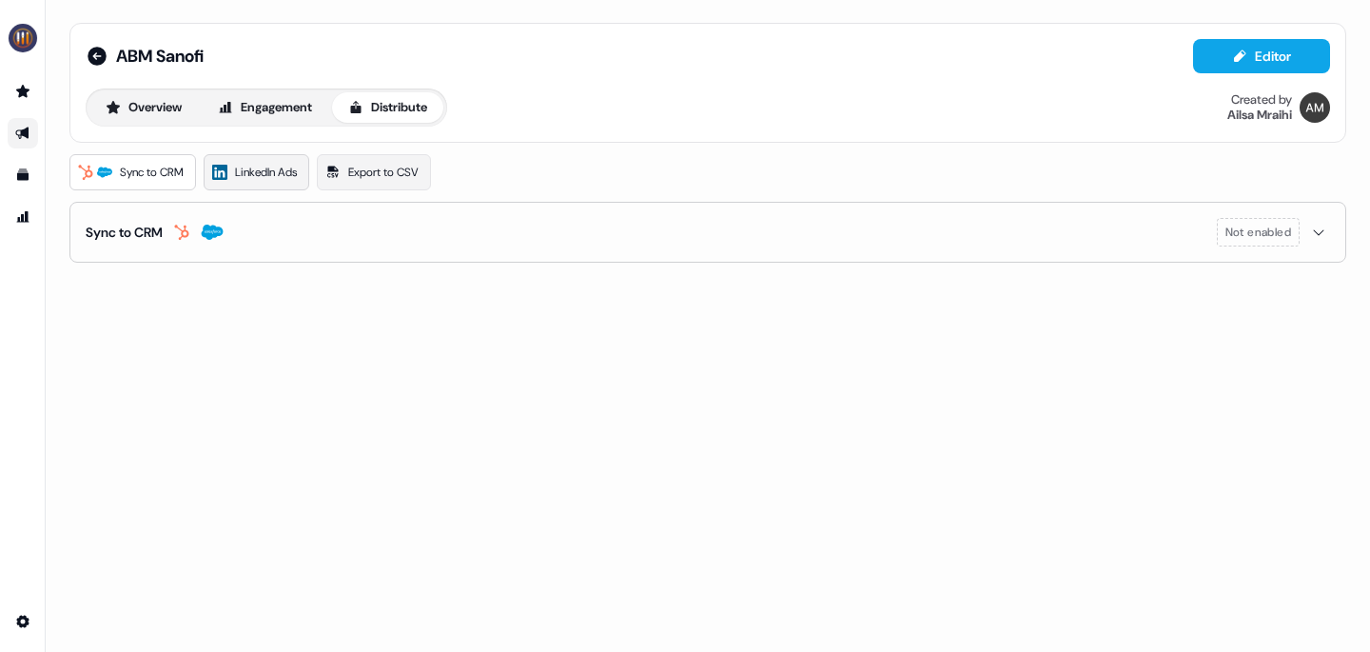
click at [275, 155] on link "LinkedIn Ads" at bounding box center [257, 172] width 106 height 36
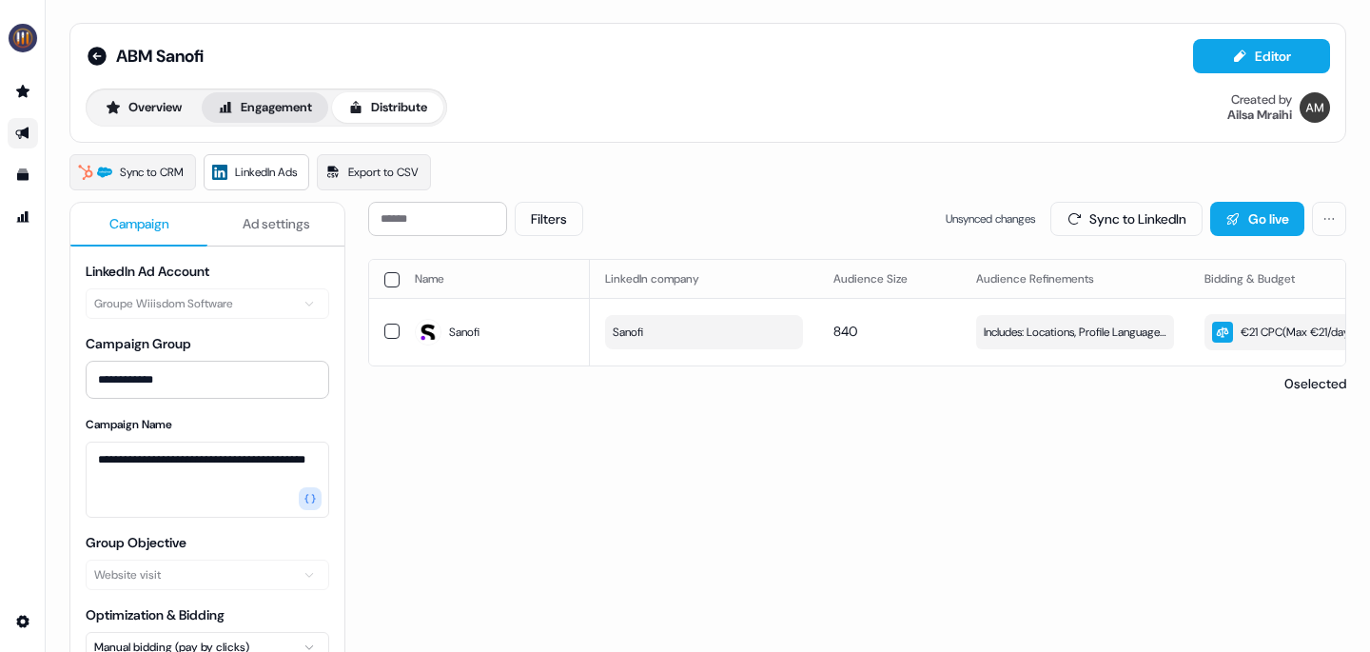
click at [275, 103] on button "Engagement" at bounding box center [265, 107] width 127 height 30
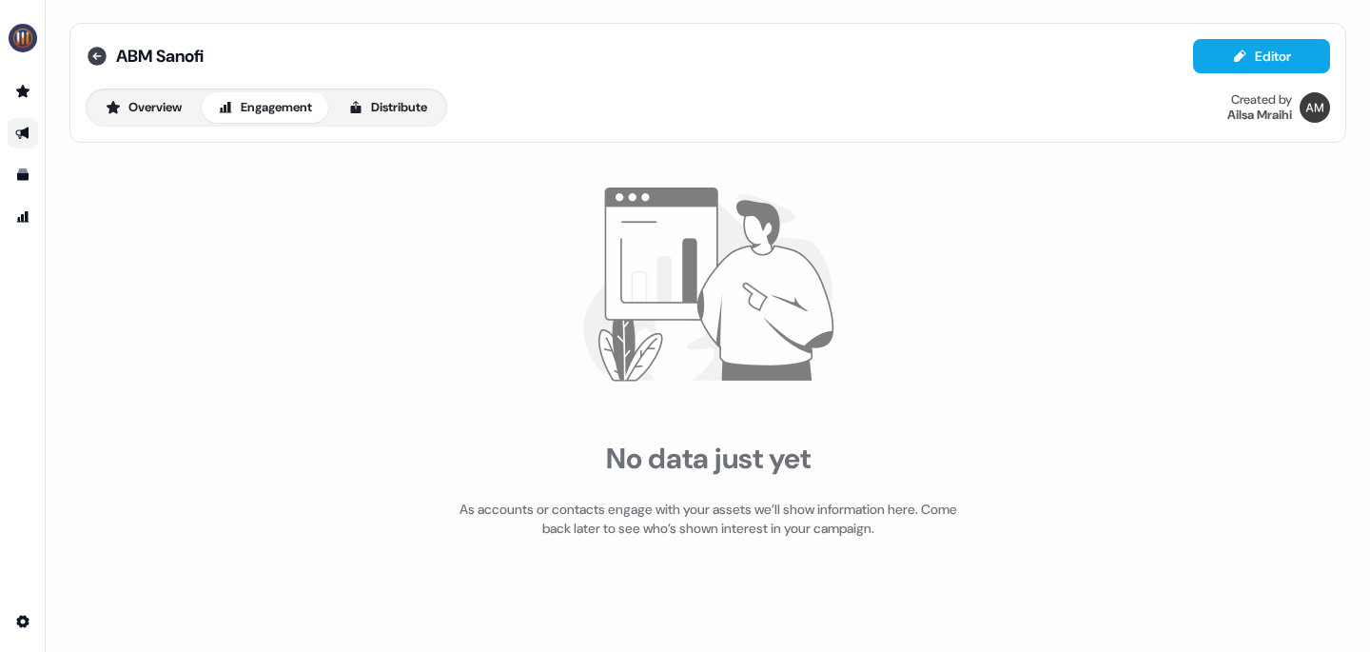
click at [100, 53] on icon at bounding box center [97, 56] width 19 height 19
